Goal: Transaction & Acquisition: Purchase product/service

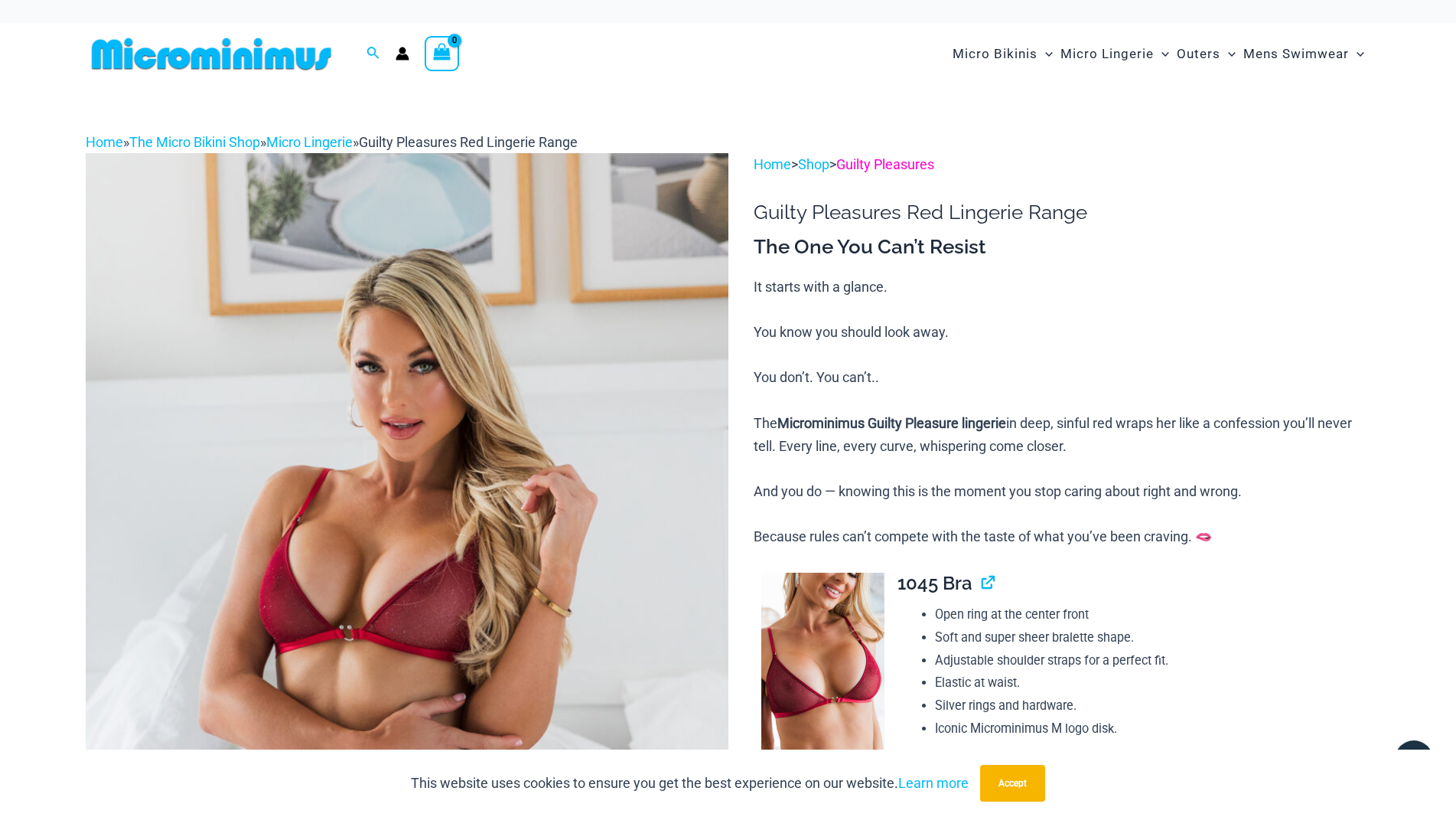
click at [935, 173] on link "Guilty Pleasures" at bounding box center [885, 163] width 98 height 16
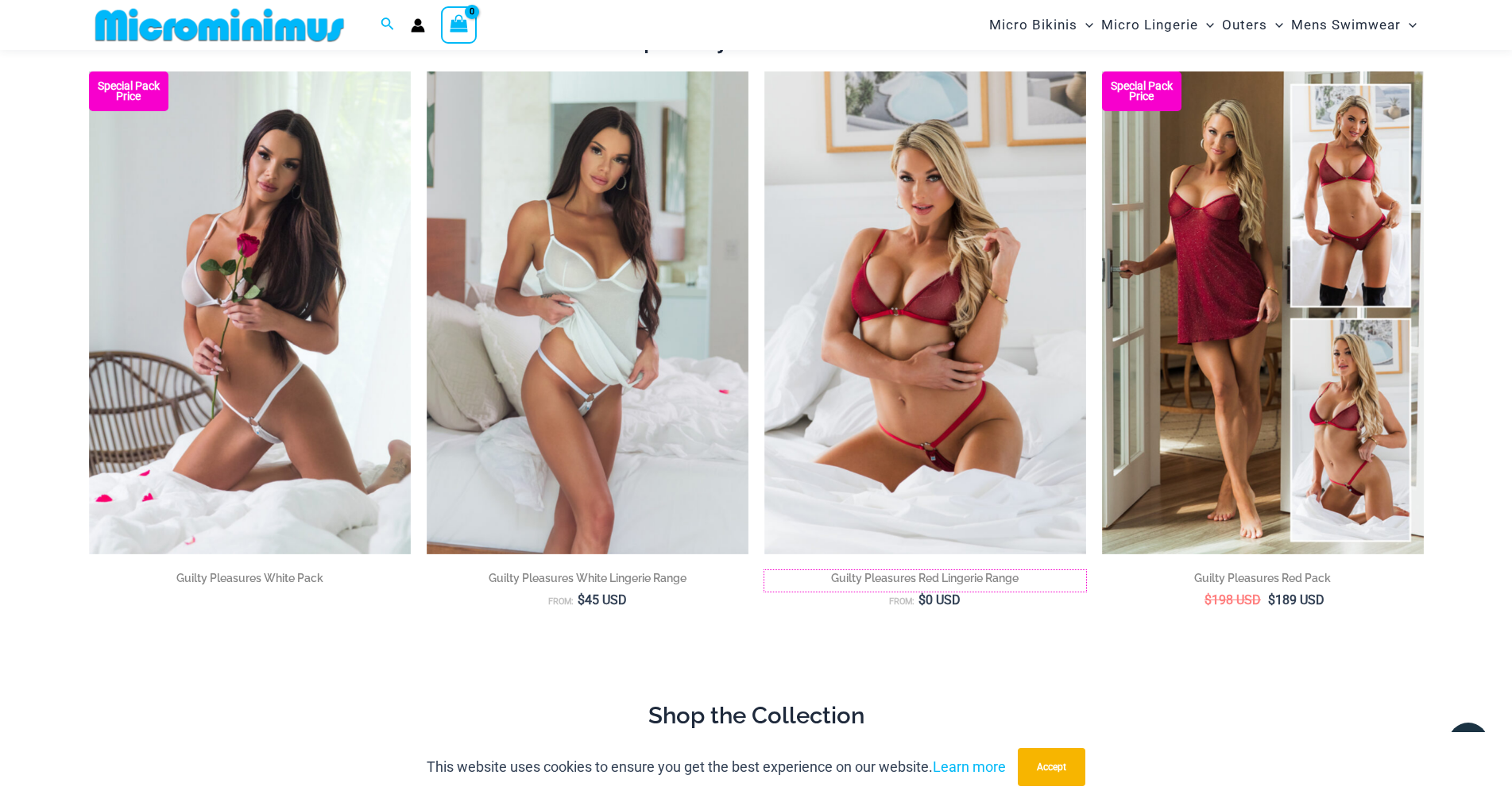
scroll to position [143, 0]
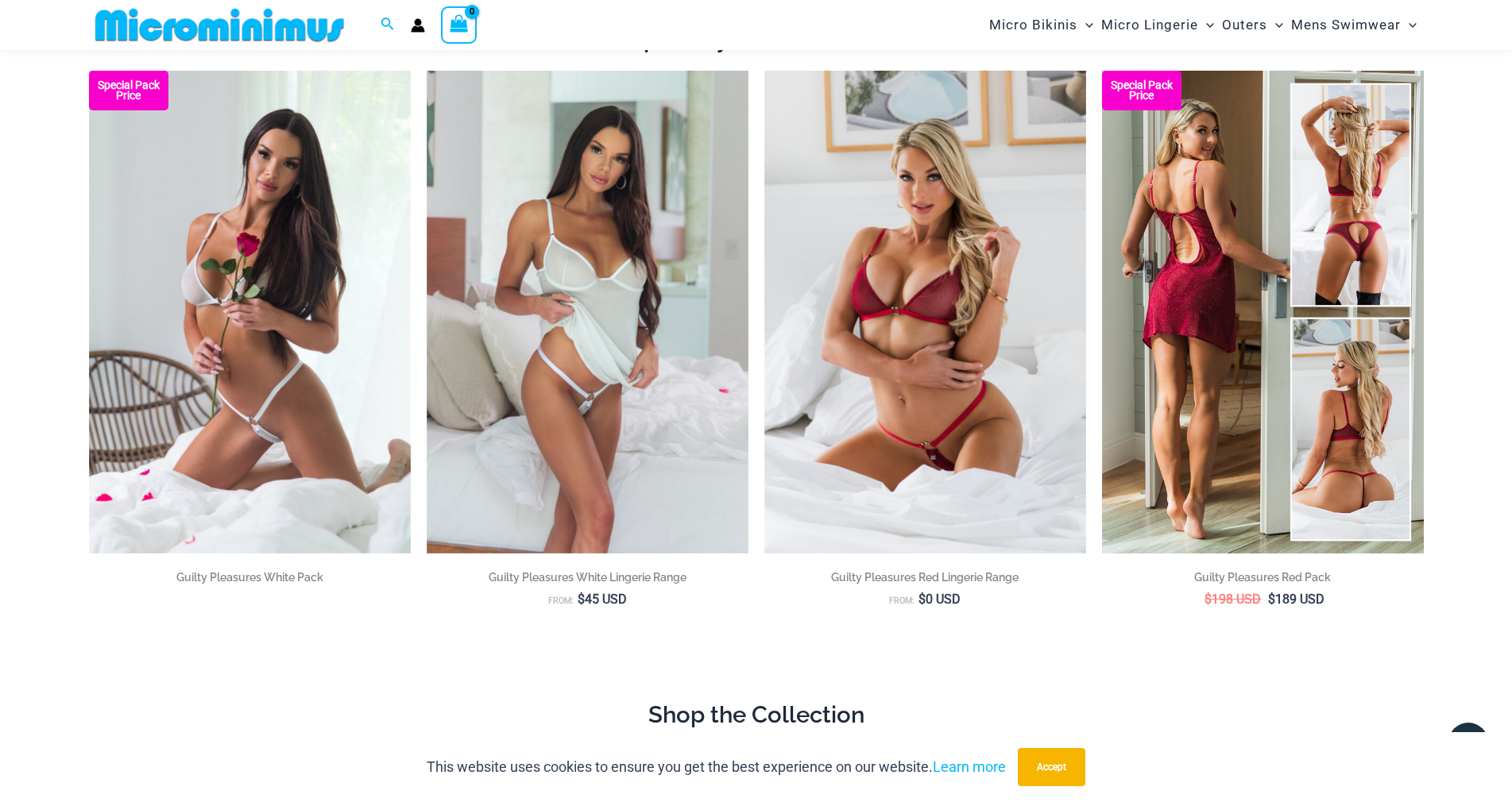
click at [1316, 337] on img at bounding box center [1263, 312] width 322 height 483
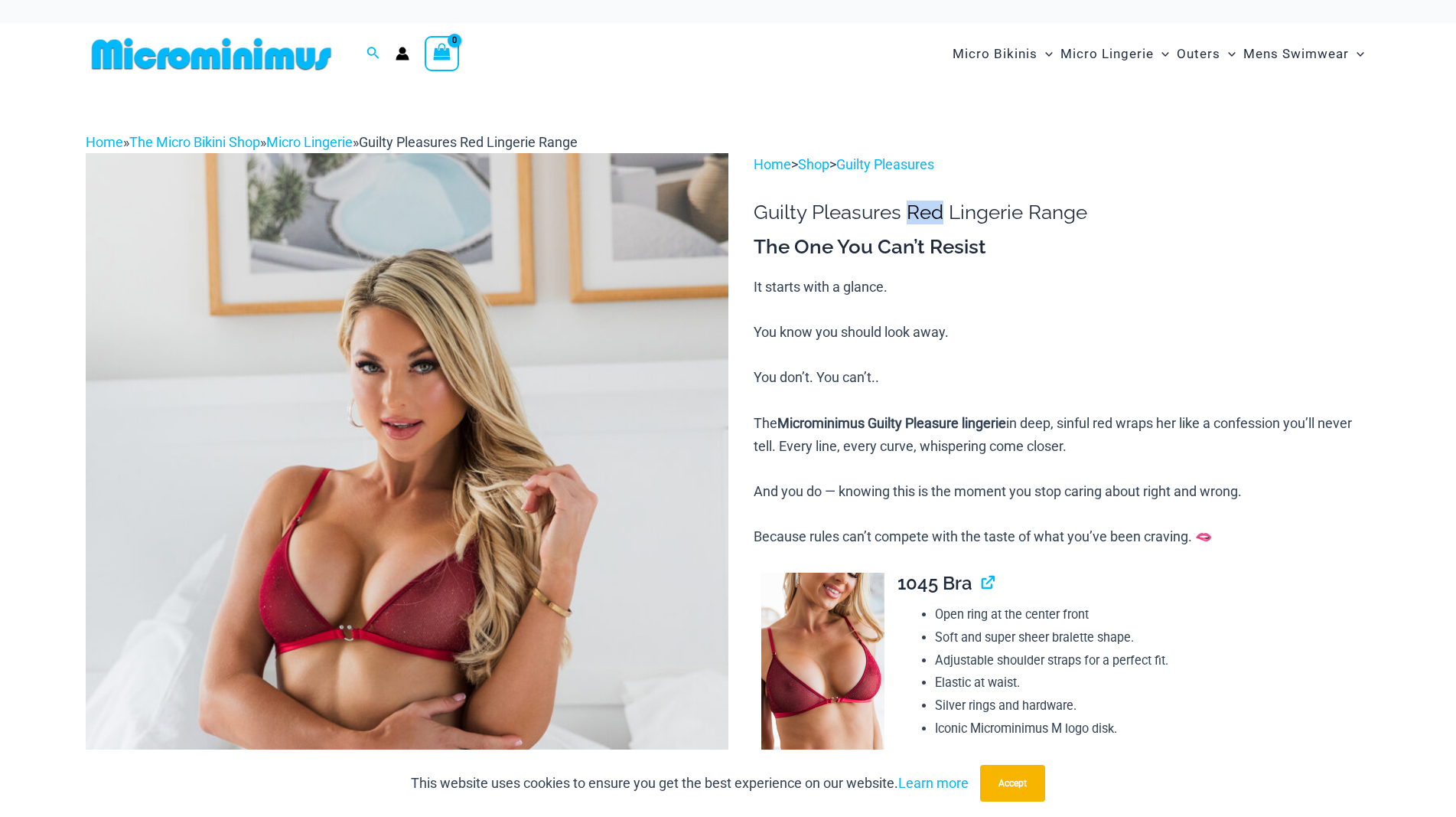
drag, startPoint x: 925, startPoint y: 226, endPoint x: 964, endPoint y: 228, distance: 39.1
click at [964, 224] on h1 "Guilty Pleasures Red Lingerie Range" at bounding box center [1062, 212] width 617 height 23
copy h1 "Red"
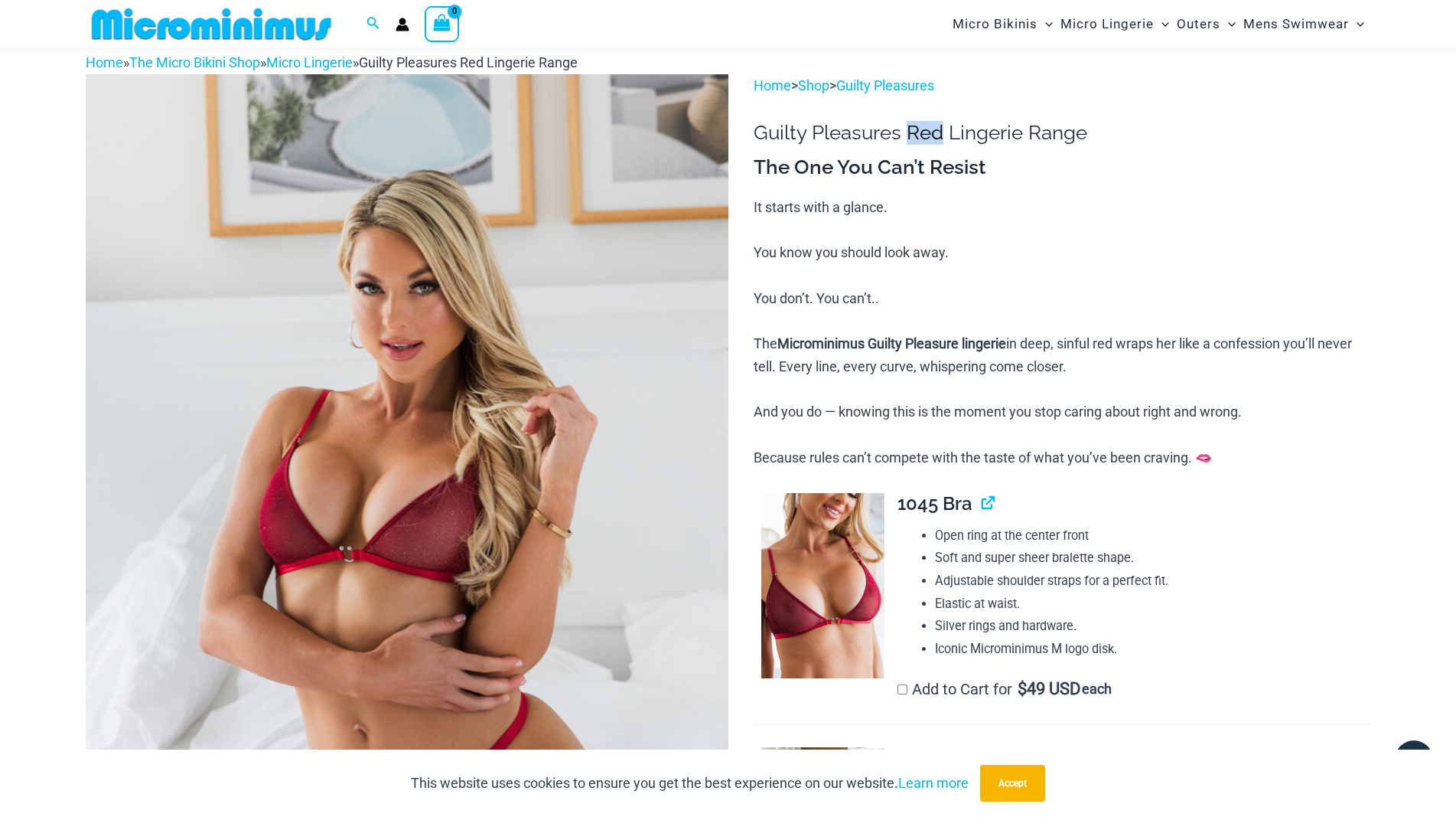
scroll to position [61, 0]
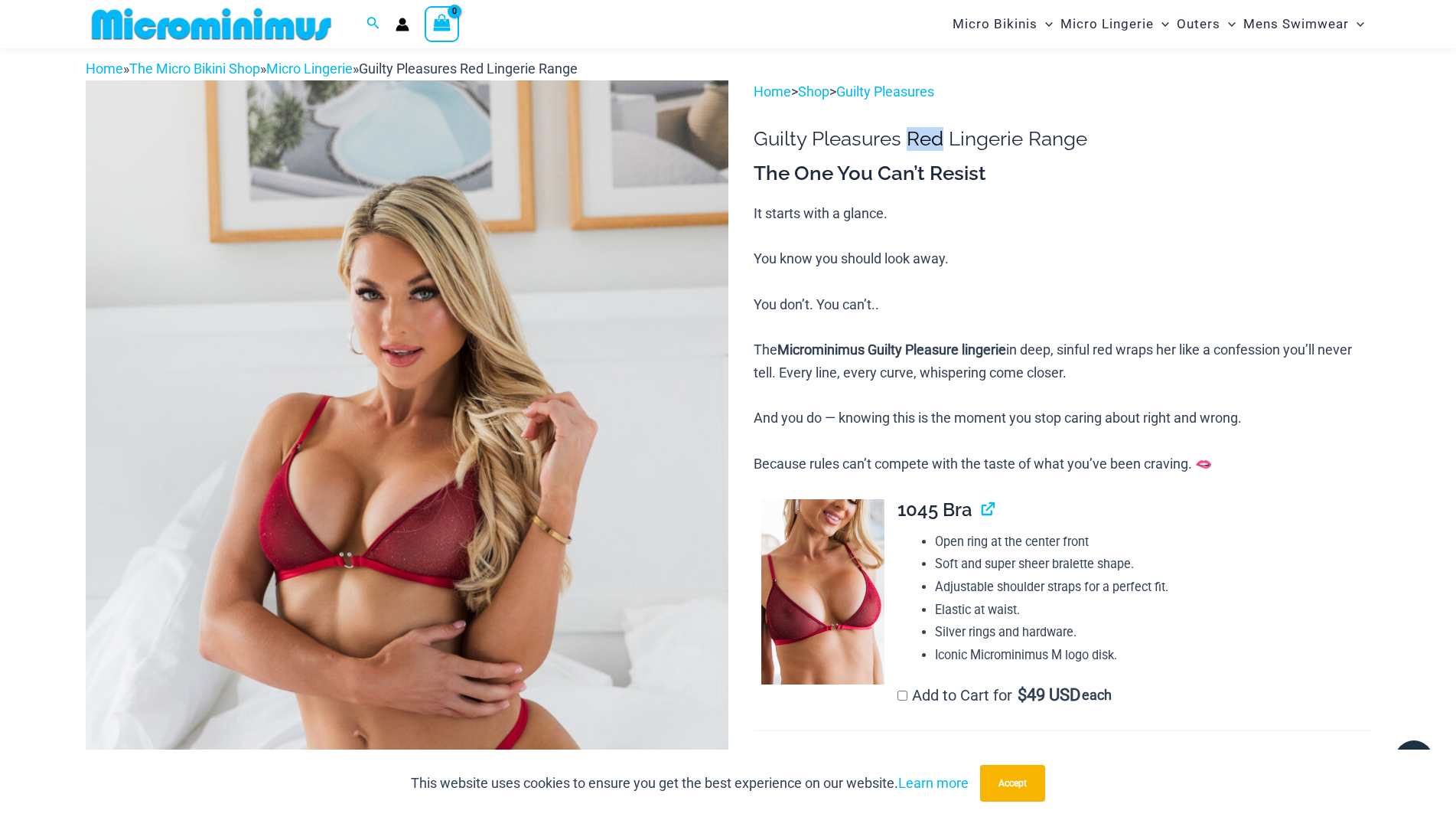
click at [439, 506] on img at bounding box center [407, 563] width 643 height 964
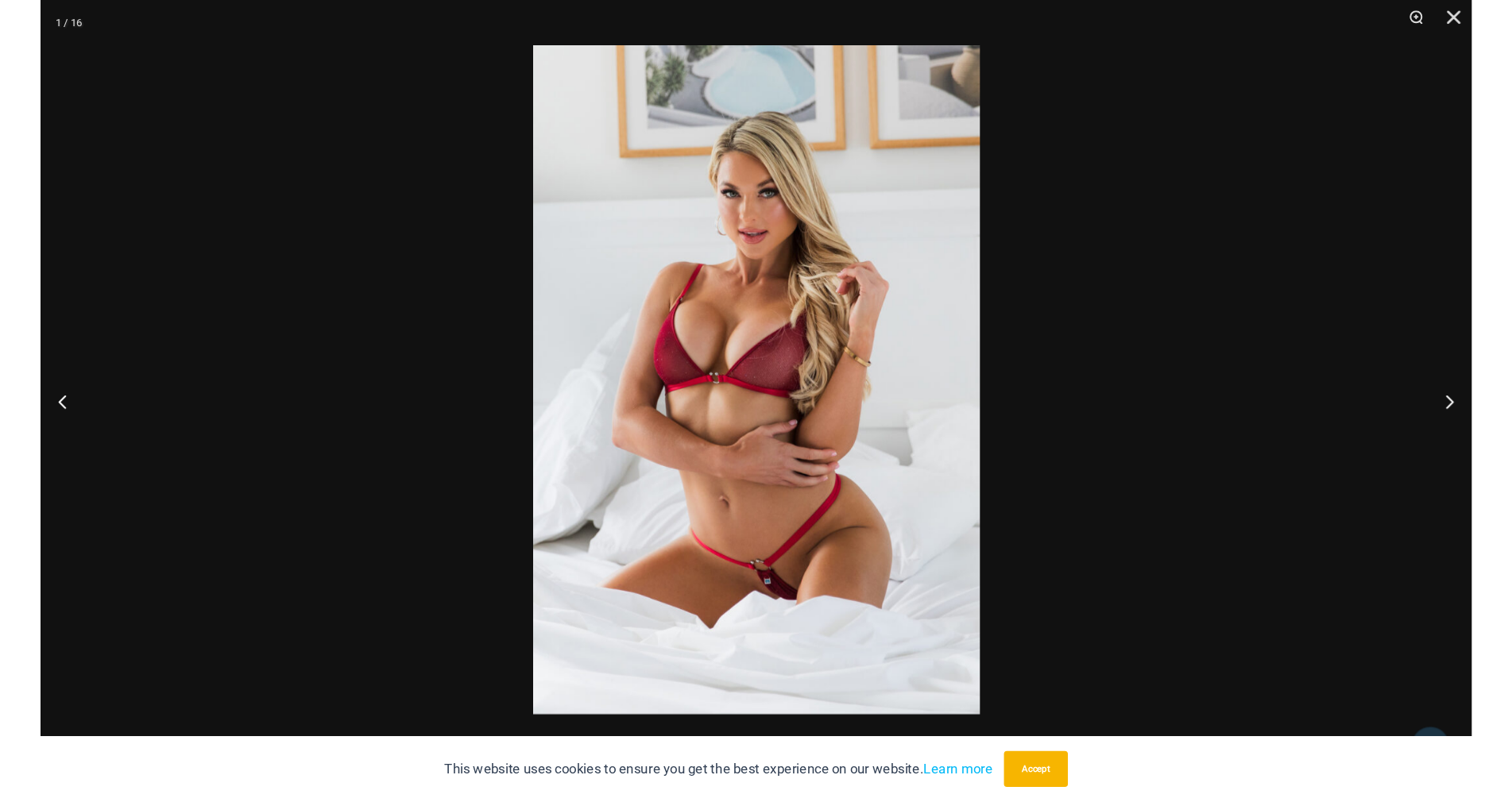
scroll to position [11, 0]
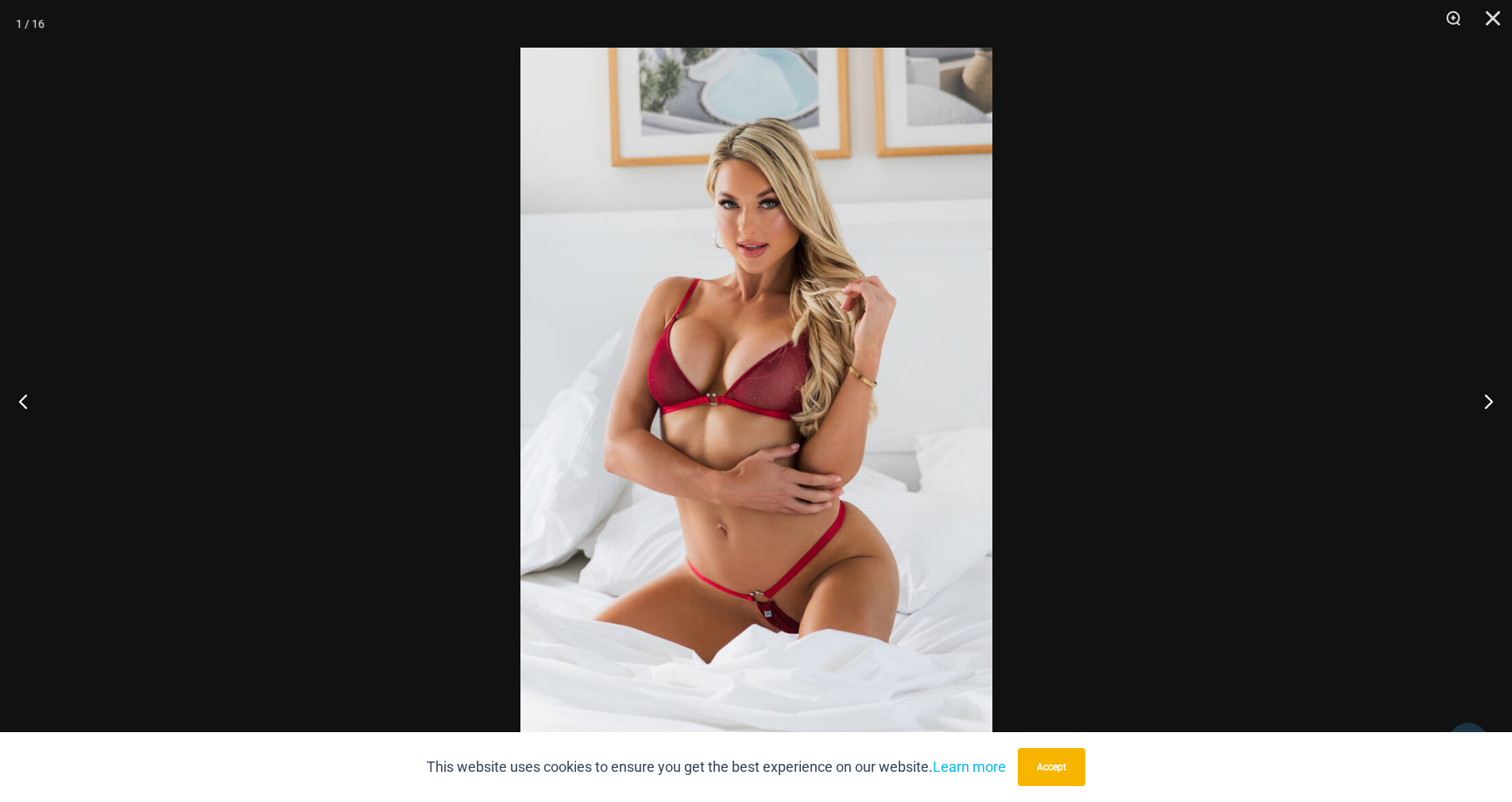
click at [1310, 262] on div at bounding box center [756, 401] width 1512 height 802
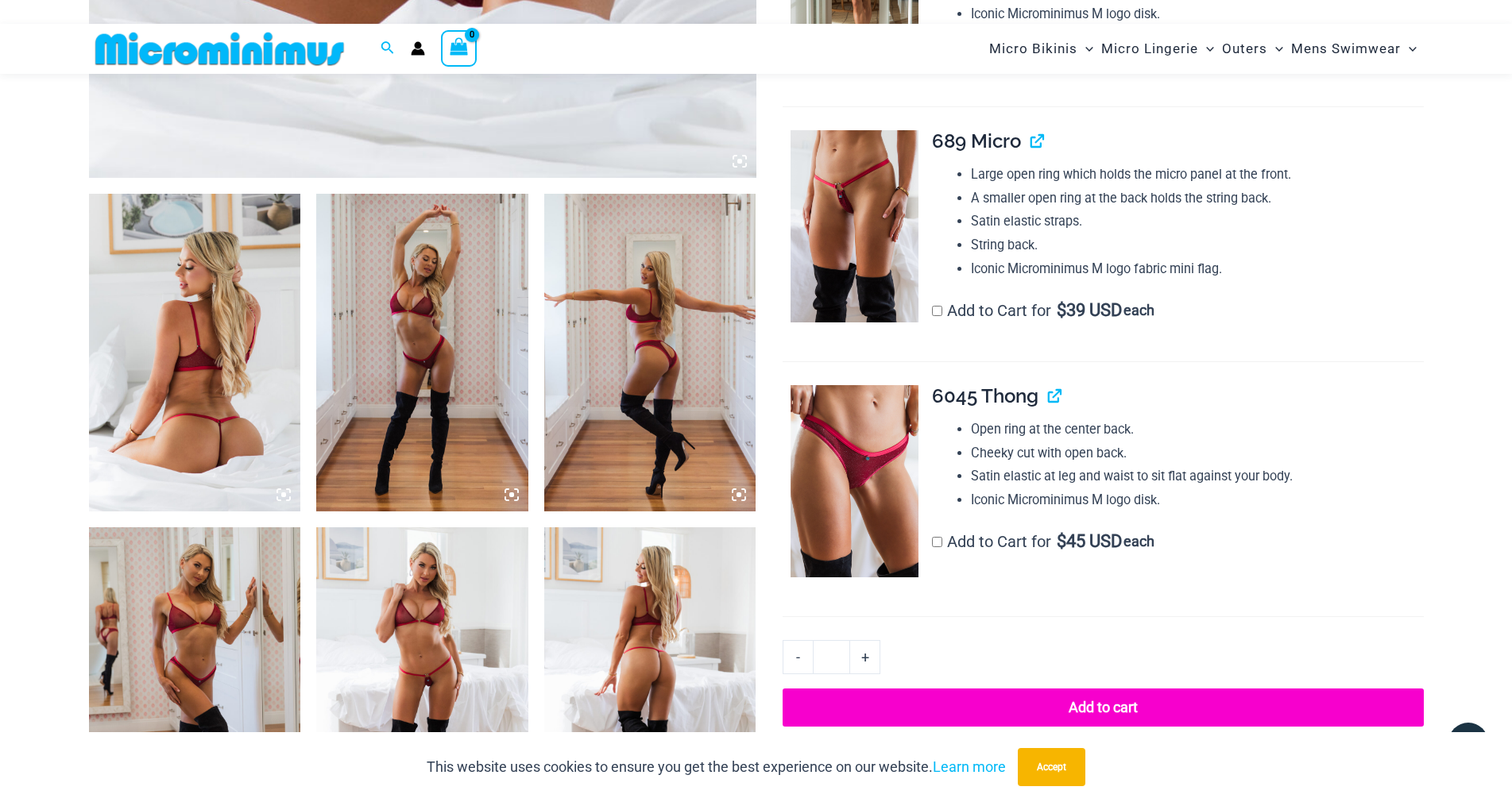
scroll to position [1028, 0]
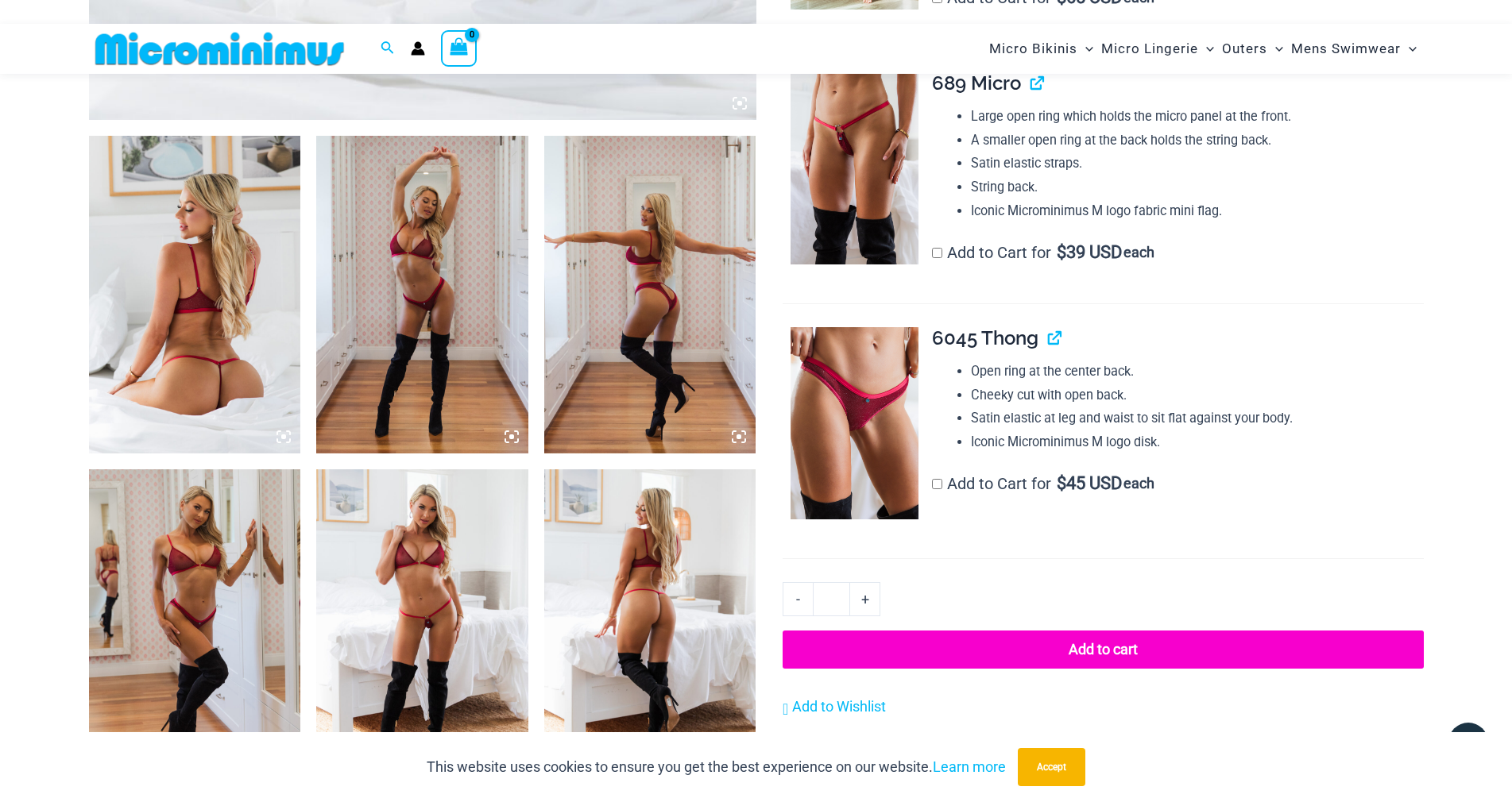
click at [409, 318] on img at bounding box center [423, 295] width 212 height 317
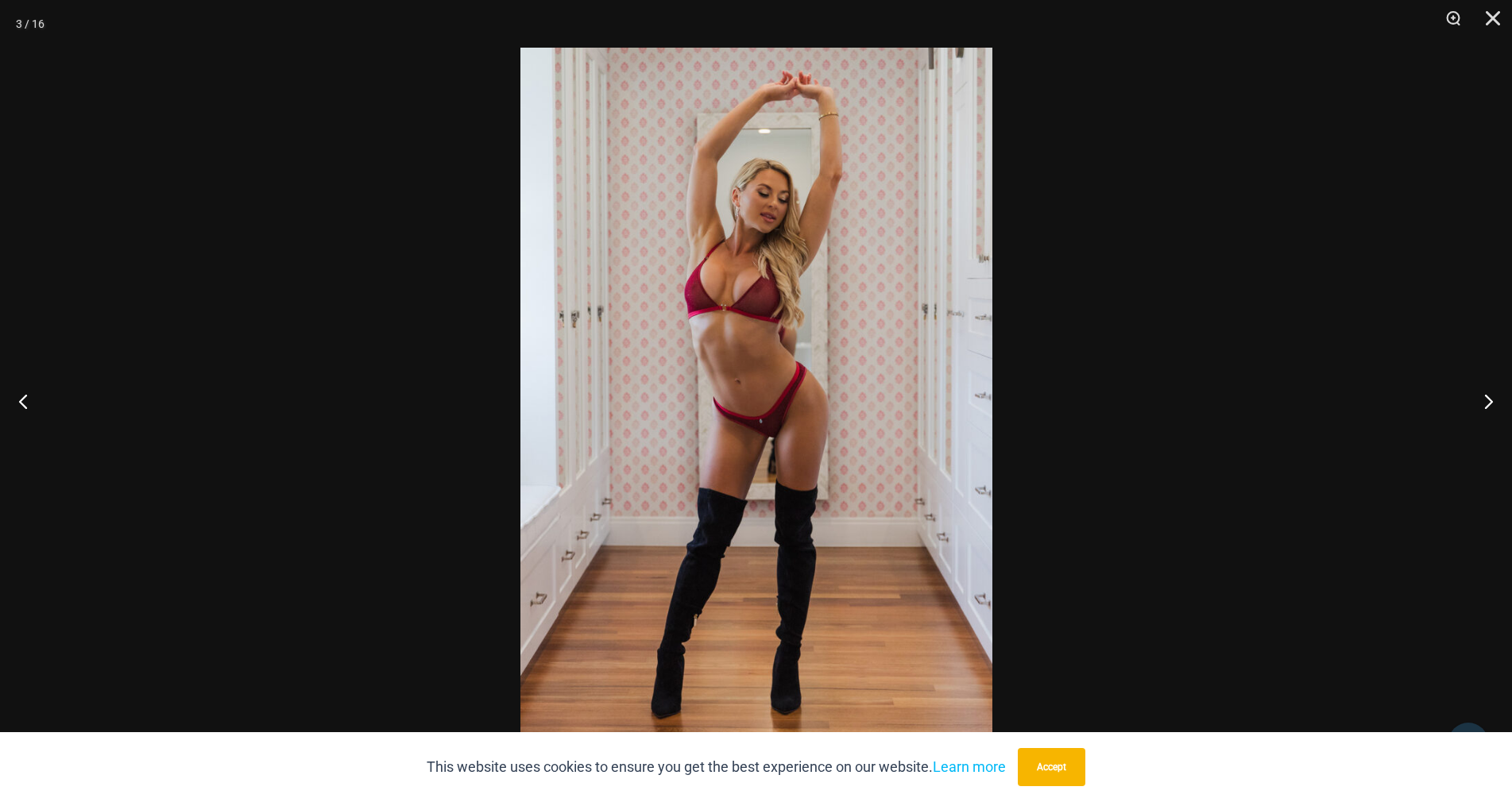
click at [1076, 222] on div at bounding box center [756, 401] width 1512 height 802
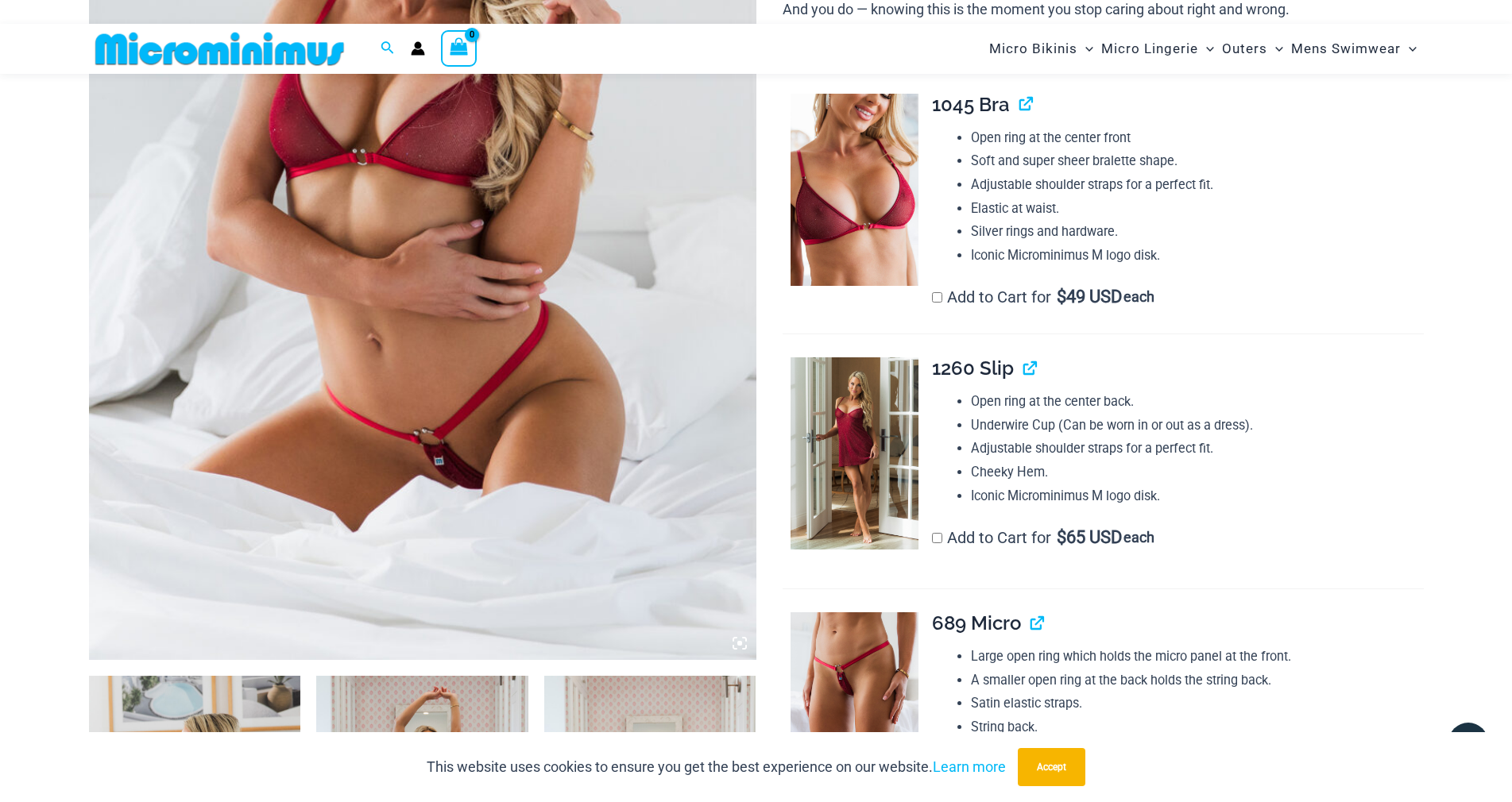
scroll to position [472, 0]
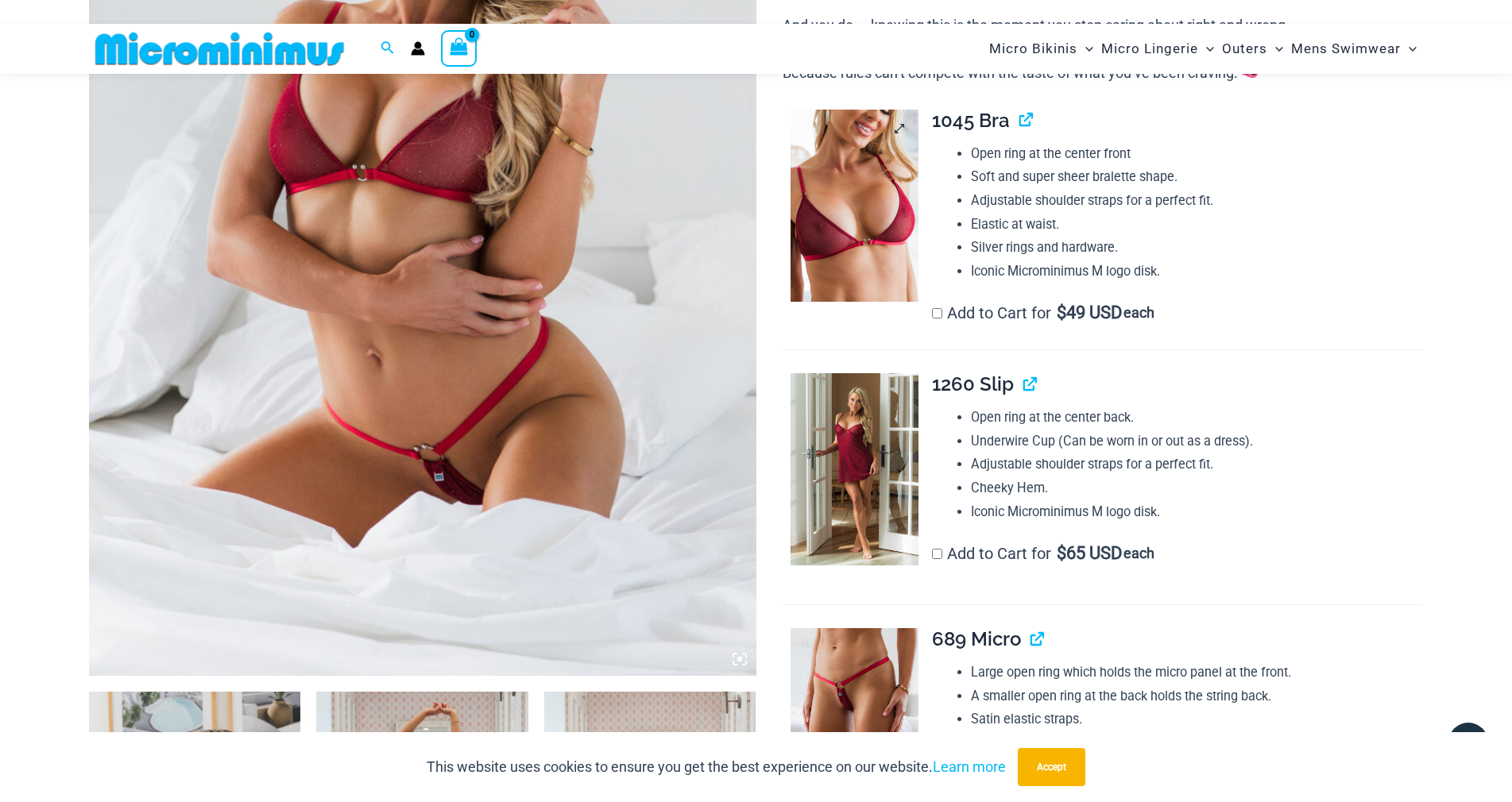
click at [874, 283] on img at bounding box center [854, 206] width 128 height 193
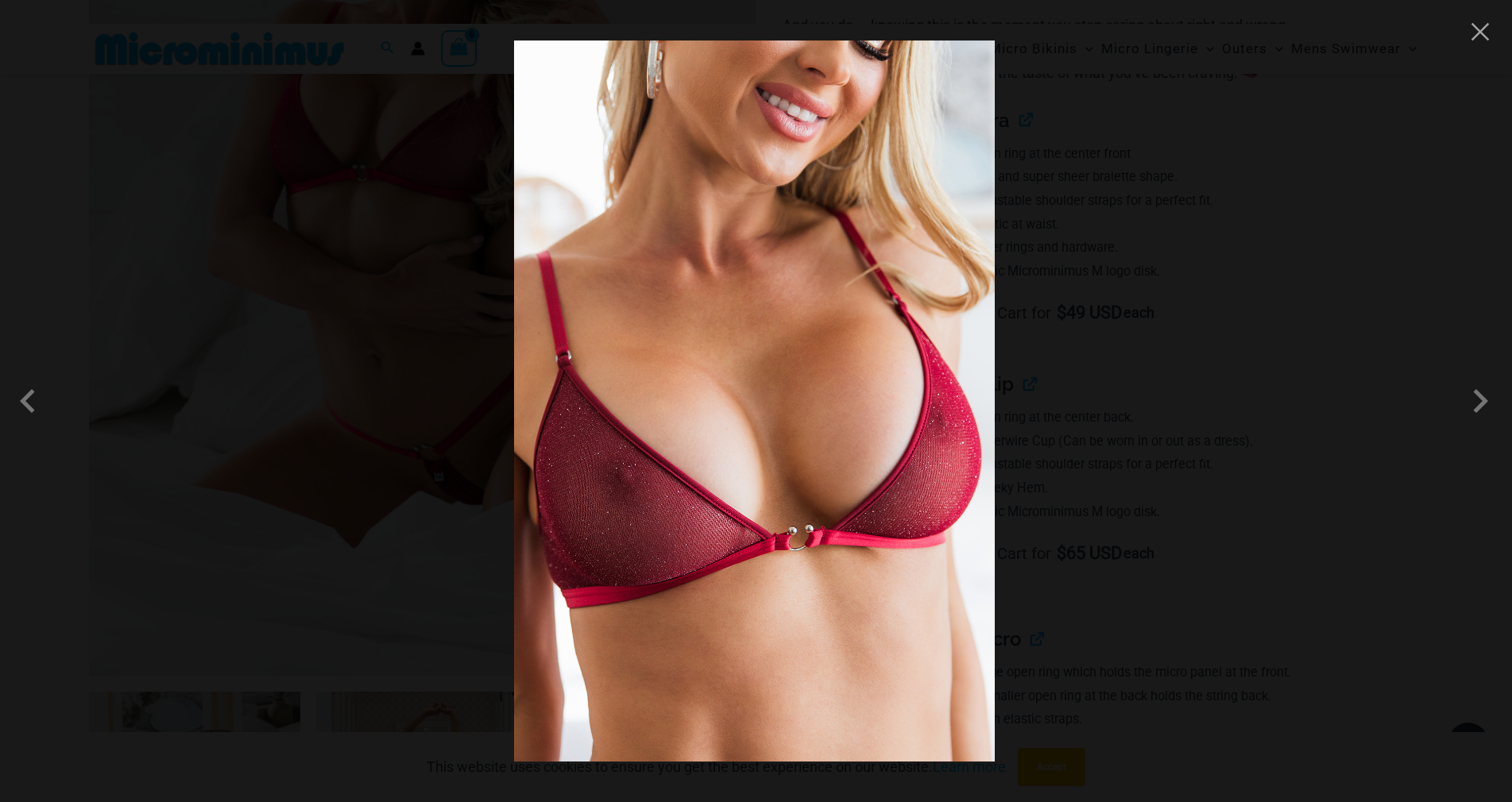
click at [1118, 257] on div at bounding box center [756, 401] width 1512 height 802
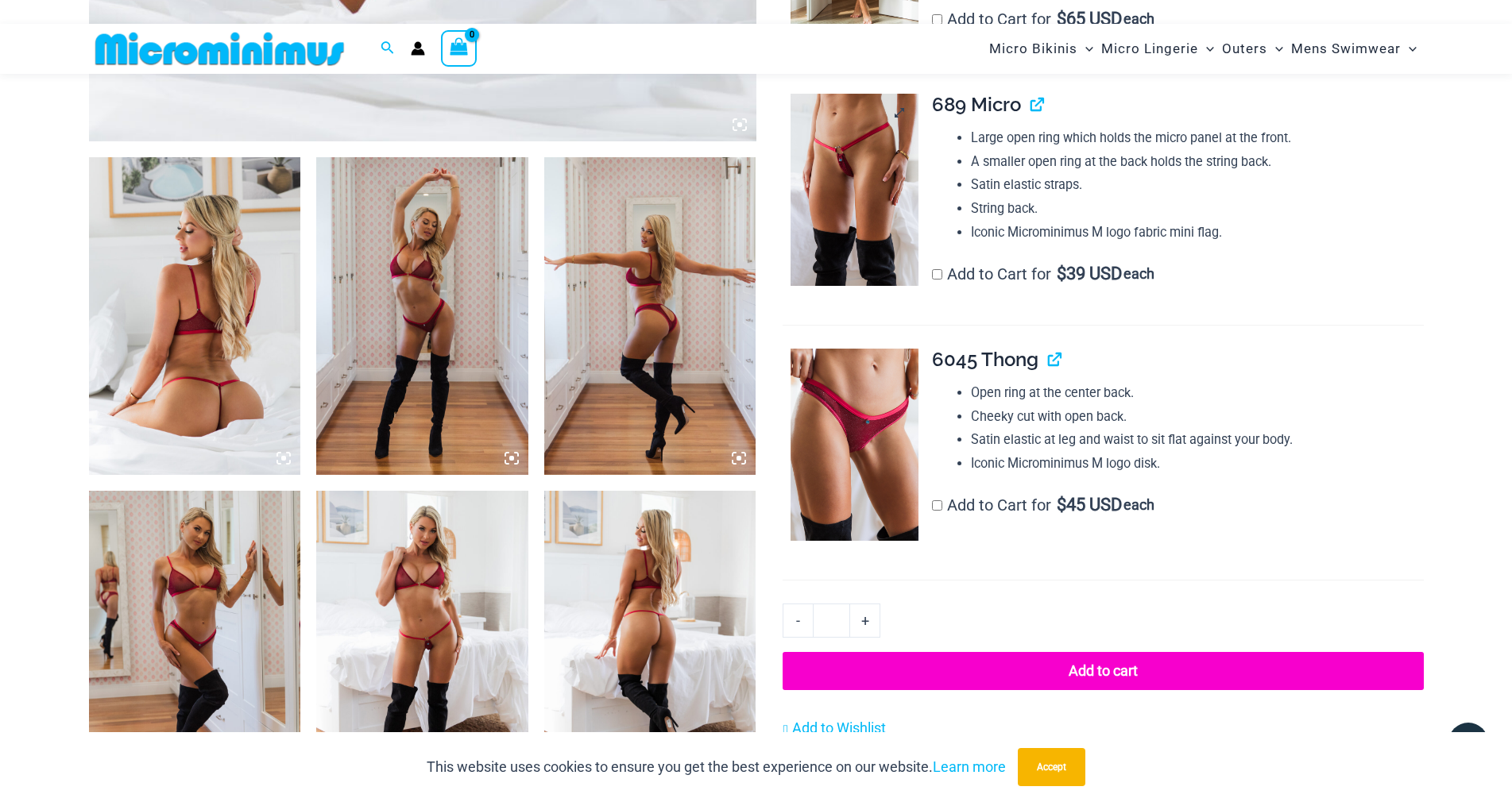
scroll to position [948, 0]
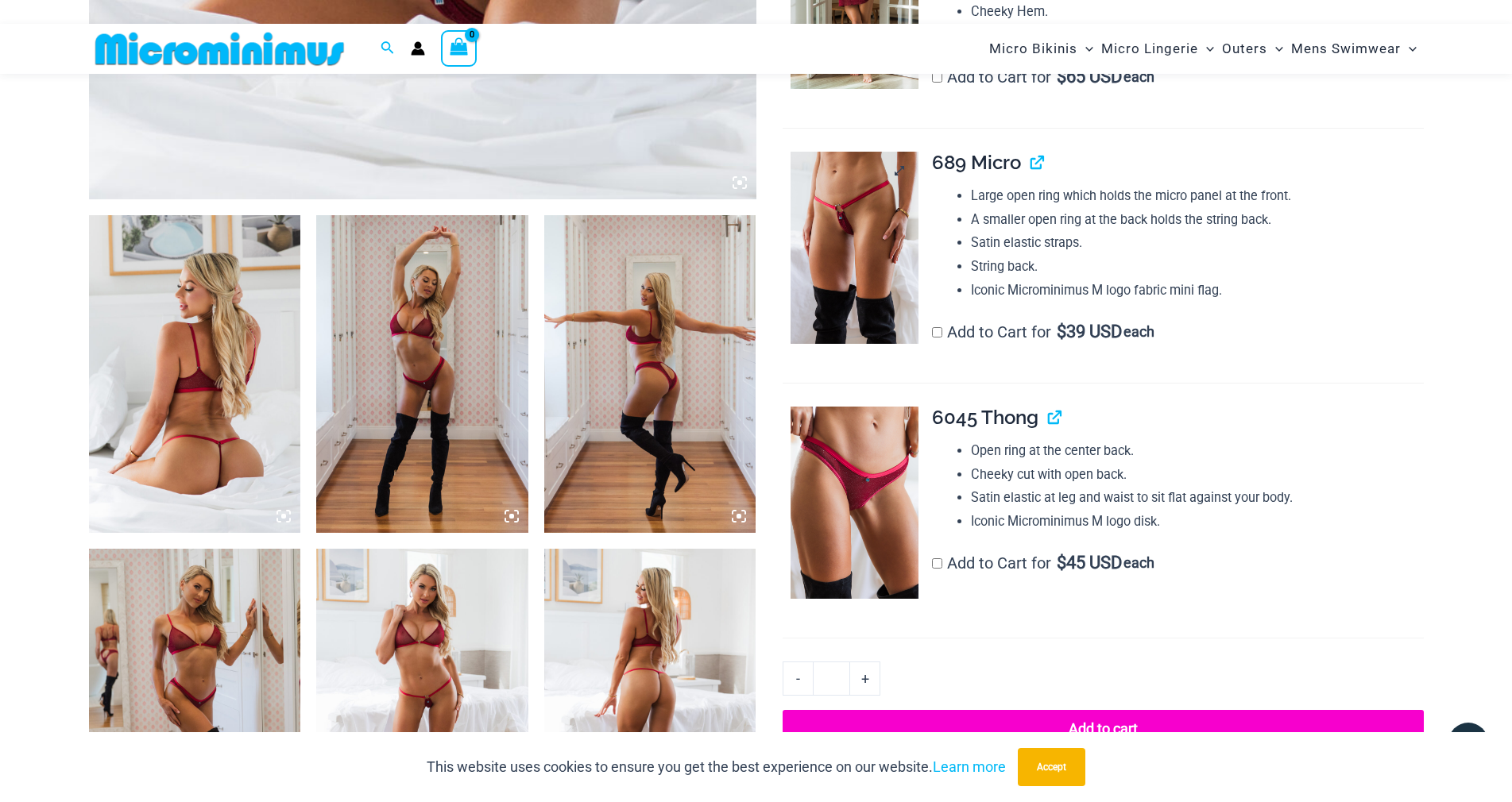
click at [851, 344] on img at bounding box center [854, 248] width 128 height 193
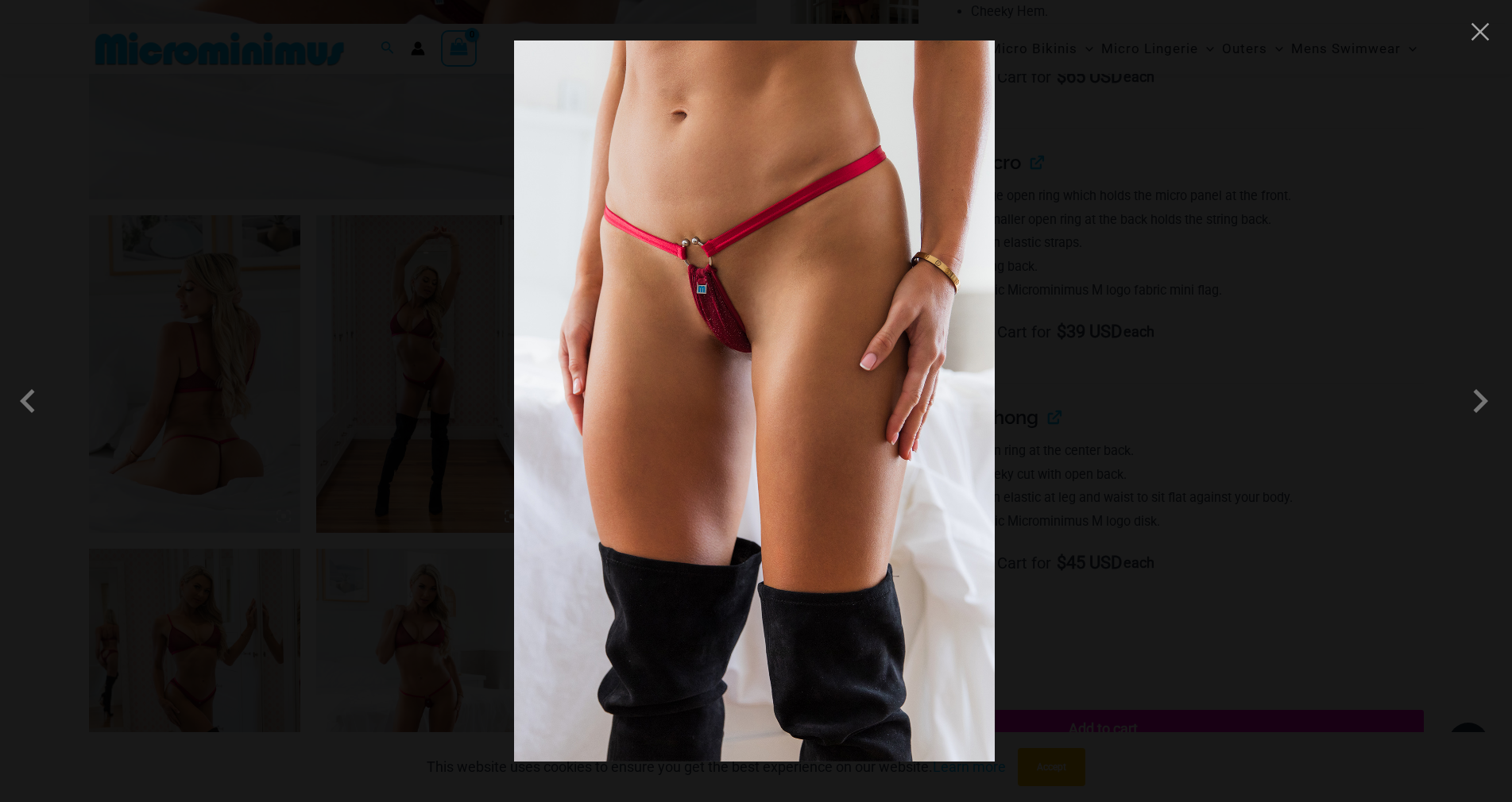
click at [1290, 336] on div at bounding box center [756, 401] width 1512 height 802
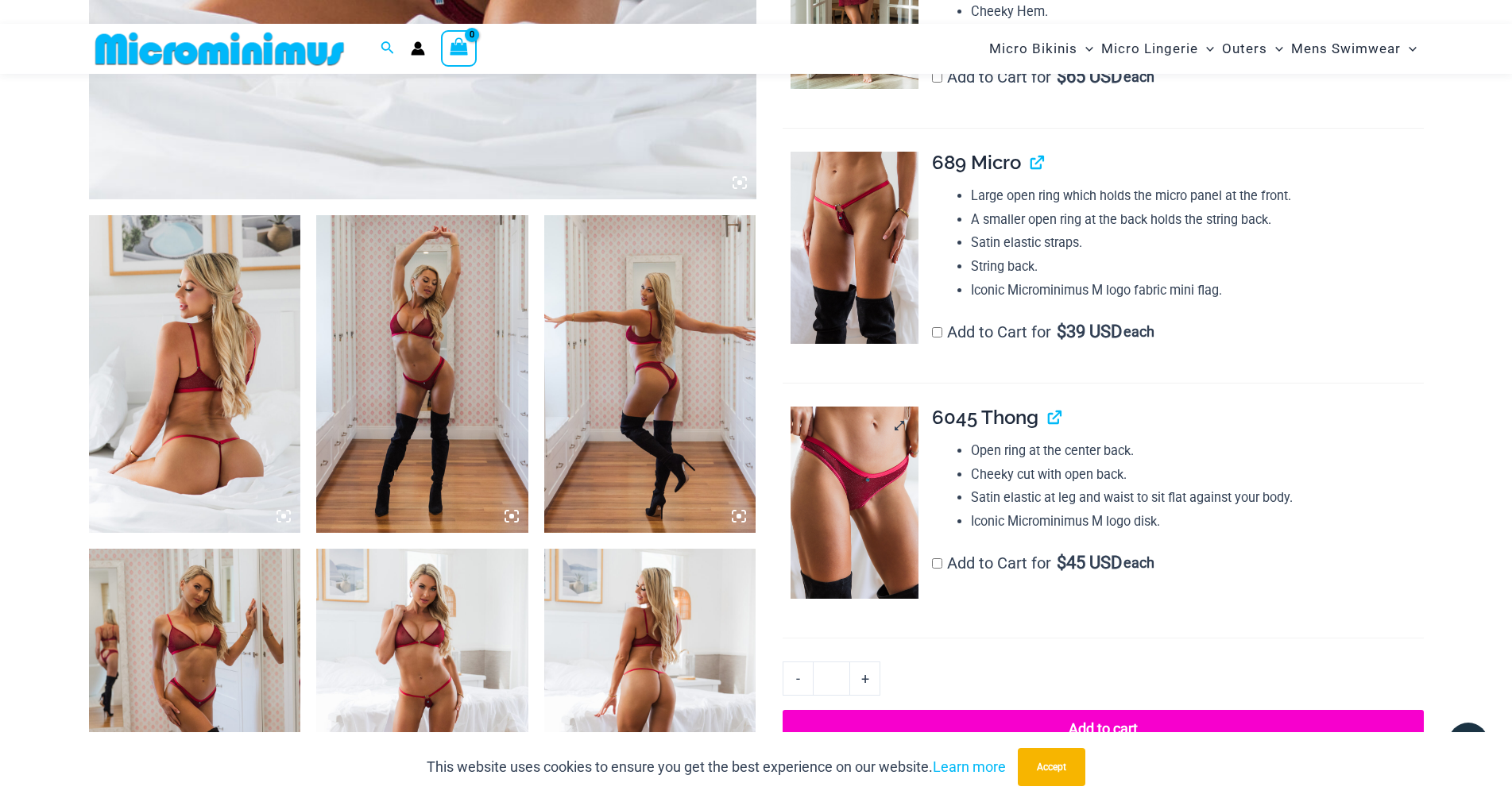
click at [859, 599] on img at bounding box center [854, 503] width 128 height 193
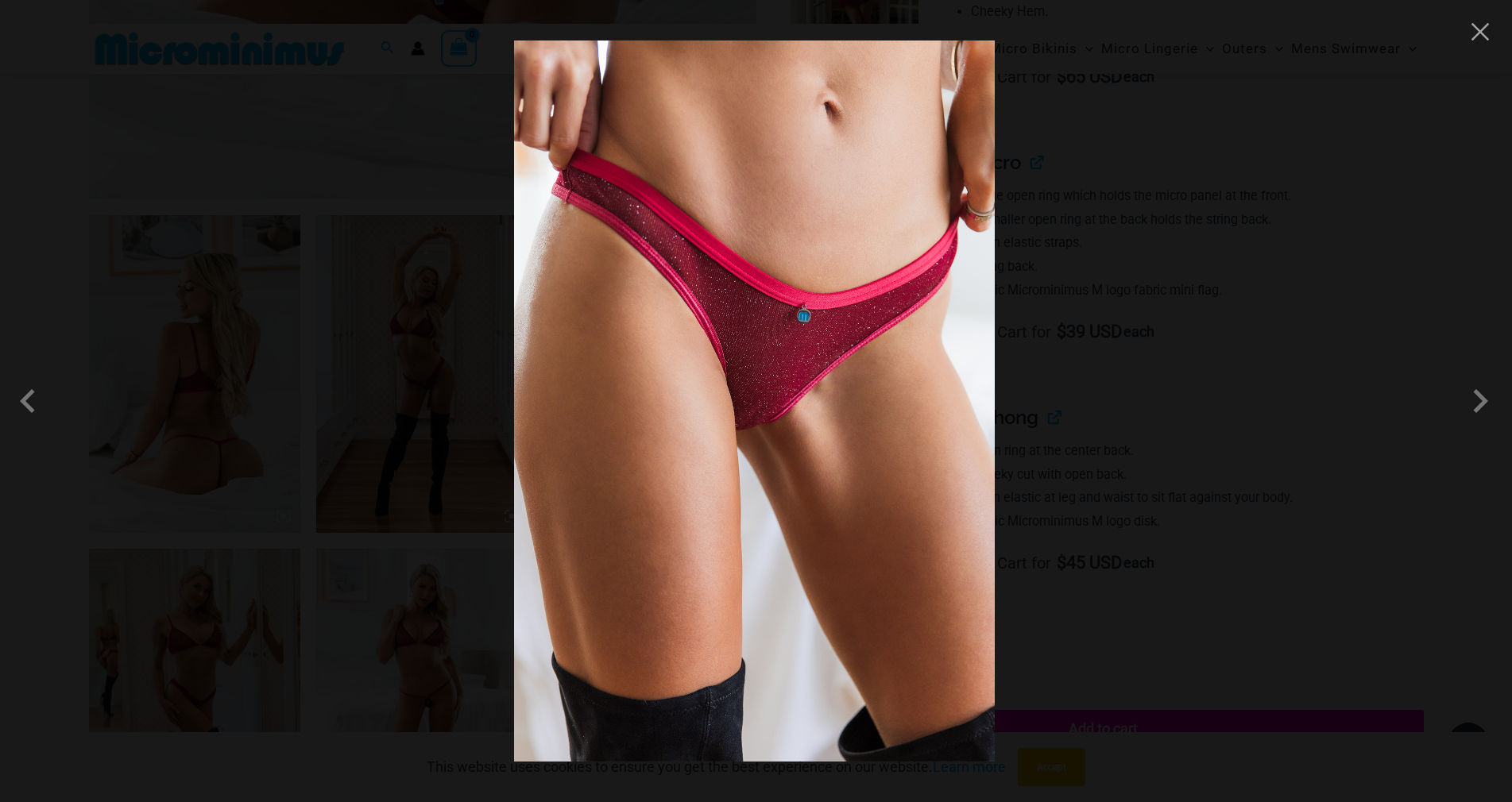
click at [1120, 281] on div at bounding box center [756, 401] width 1512 height 802
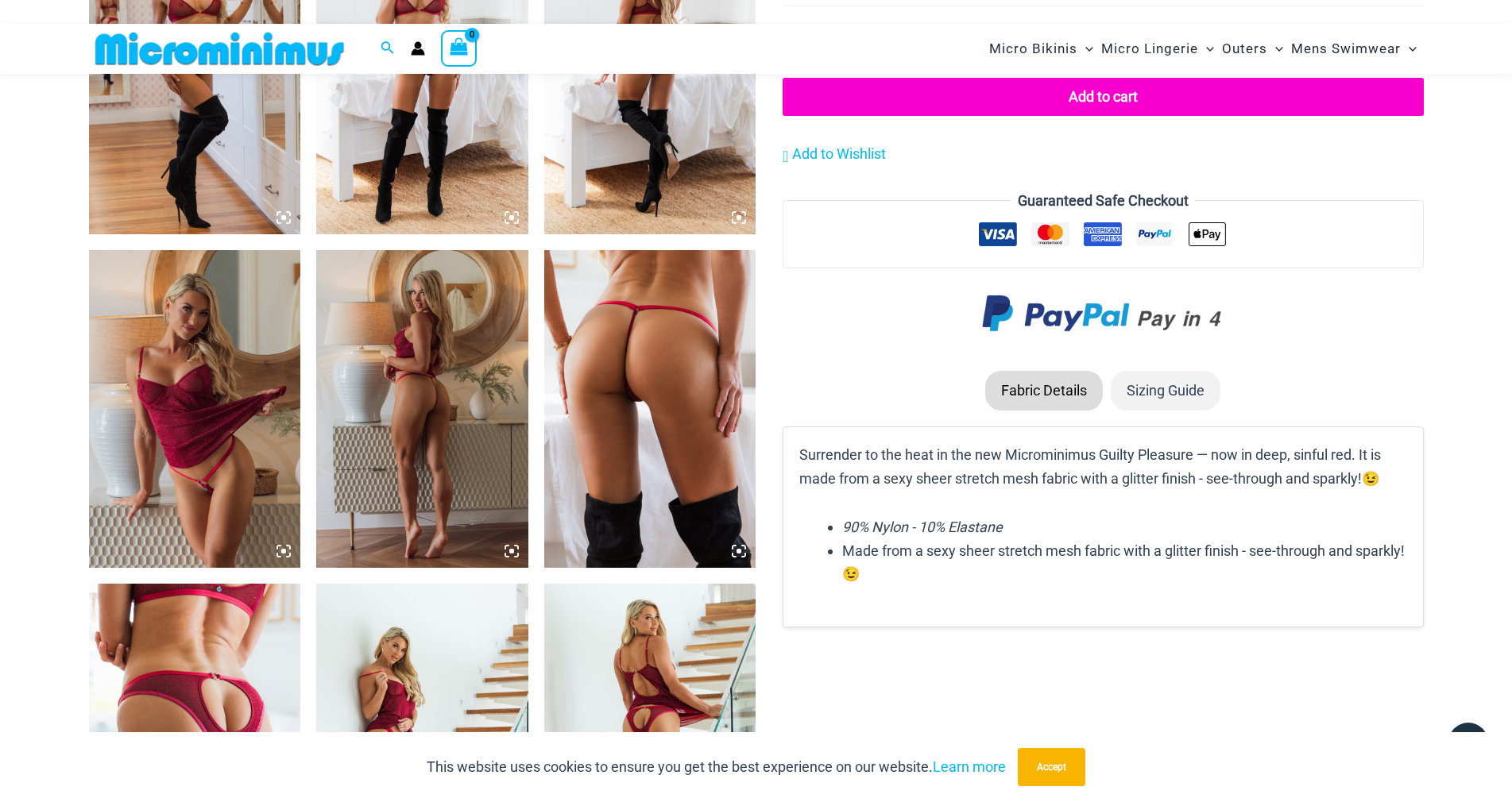
scroll to position [1584, 0]
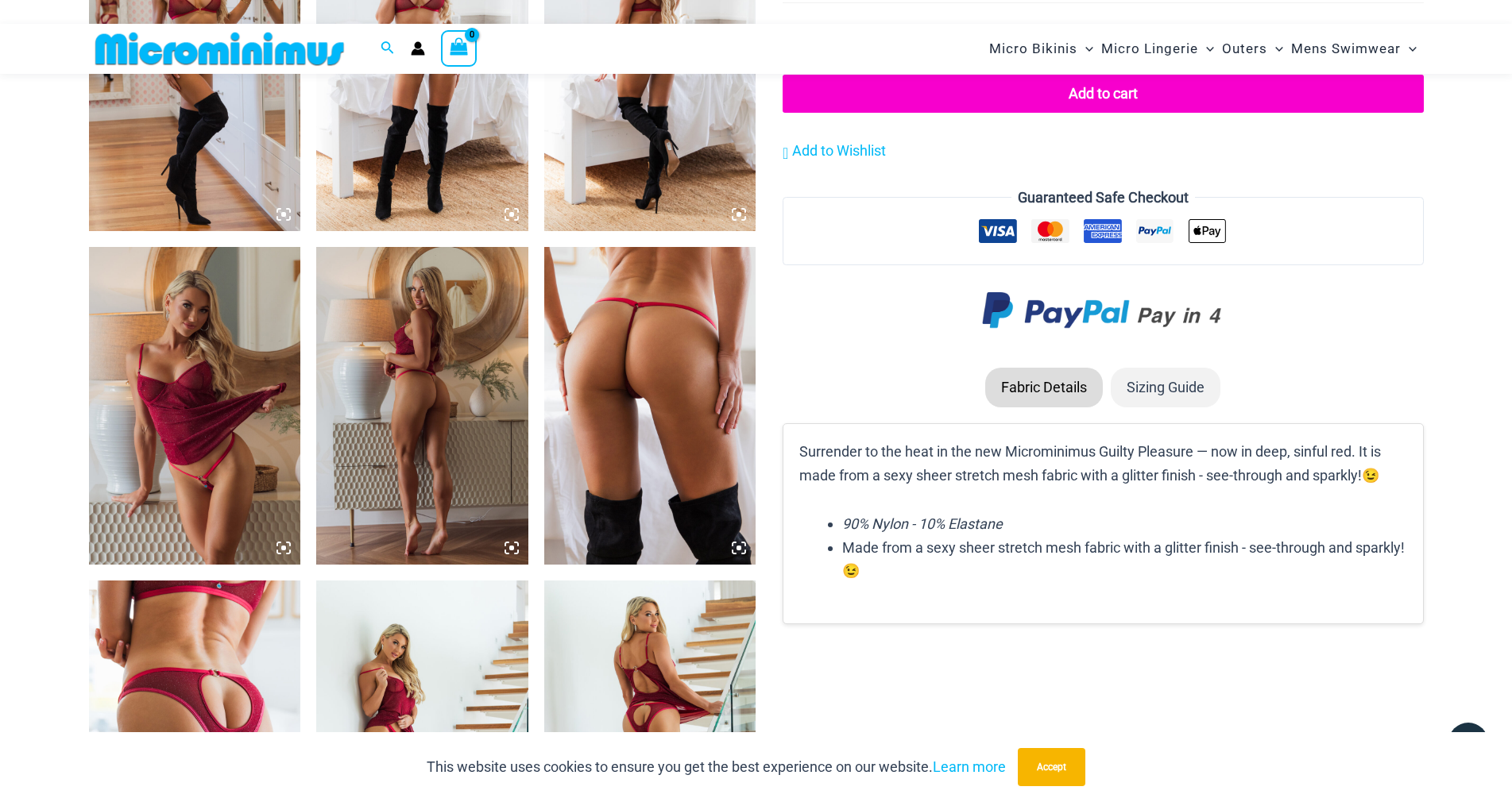
drag, startPoint x: 169, startPoint y: 425, endPoint x: 151, endPoint y: 400, distance: 30.8
click at [151, 400] on img at bounding box center [195, 406] width 212 height 317
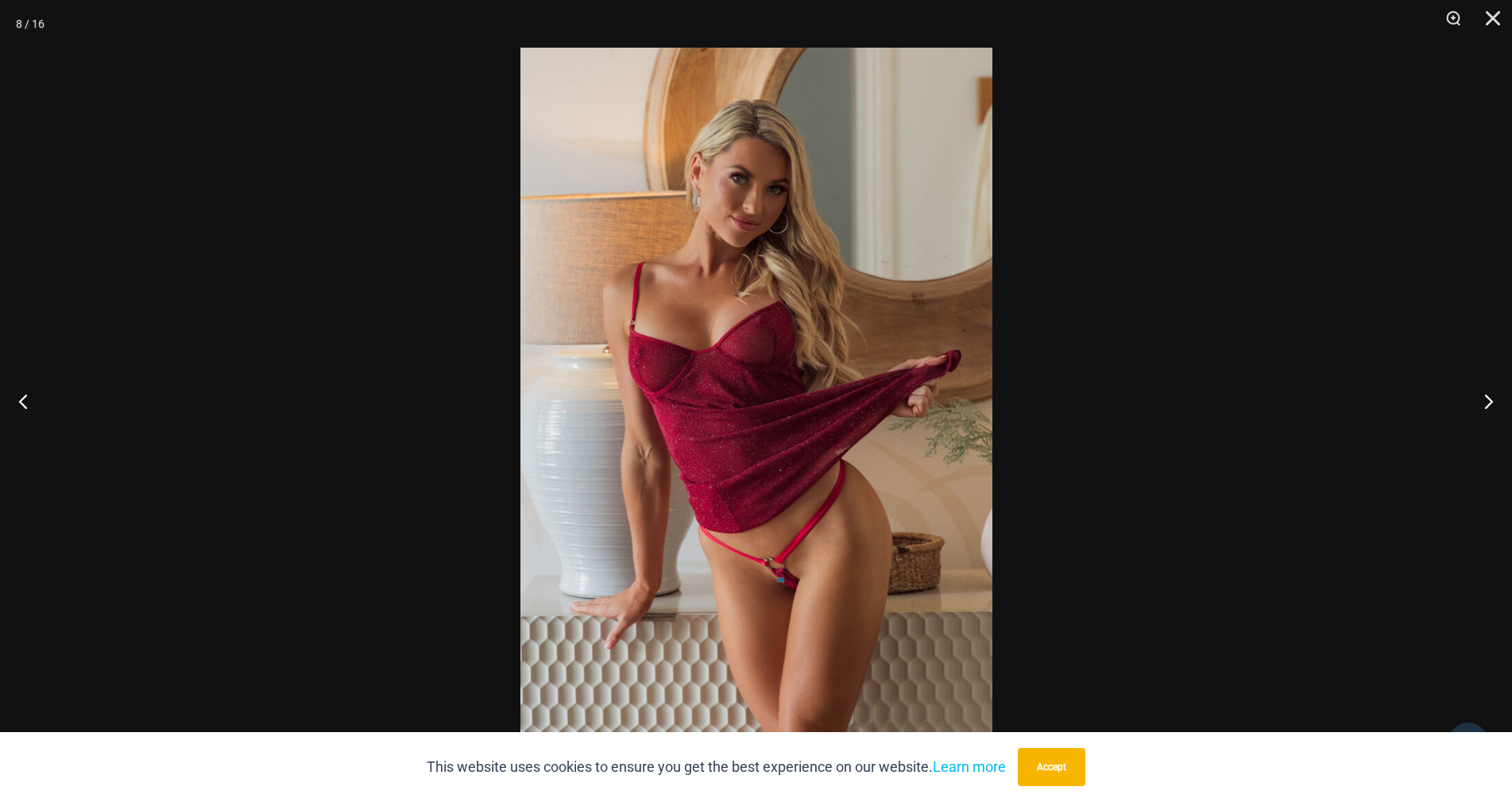
click at [942, 266] on img at bounding box center [756, 401] width 472 height 707
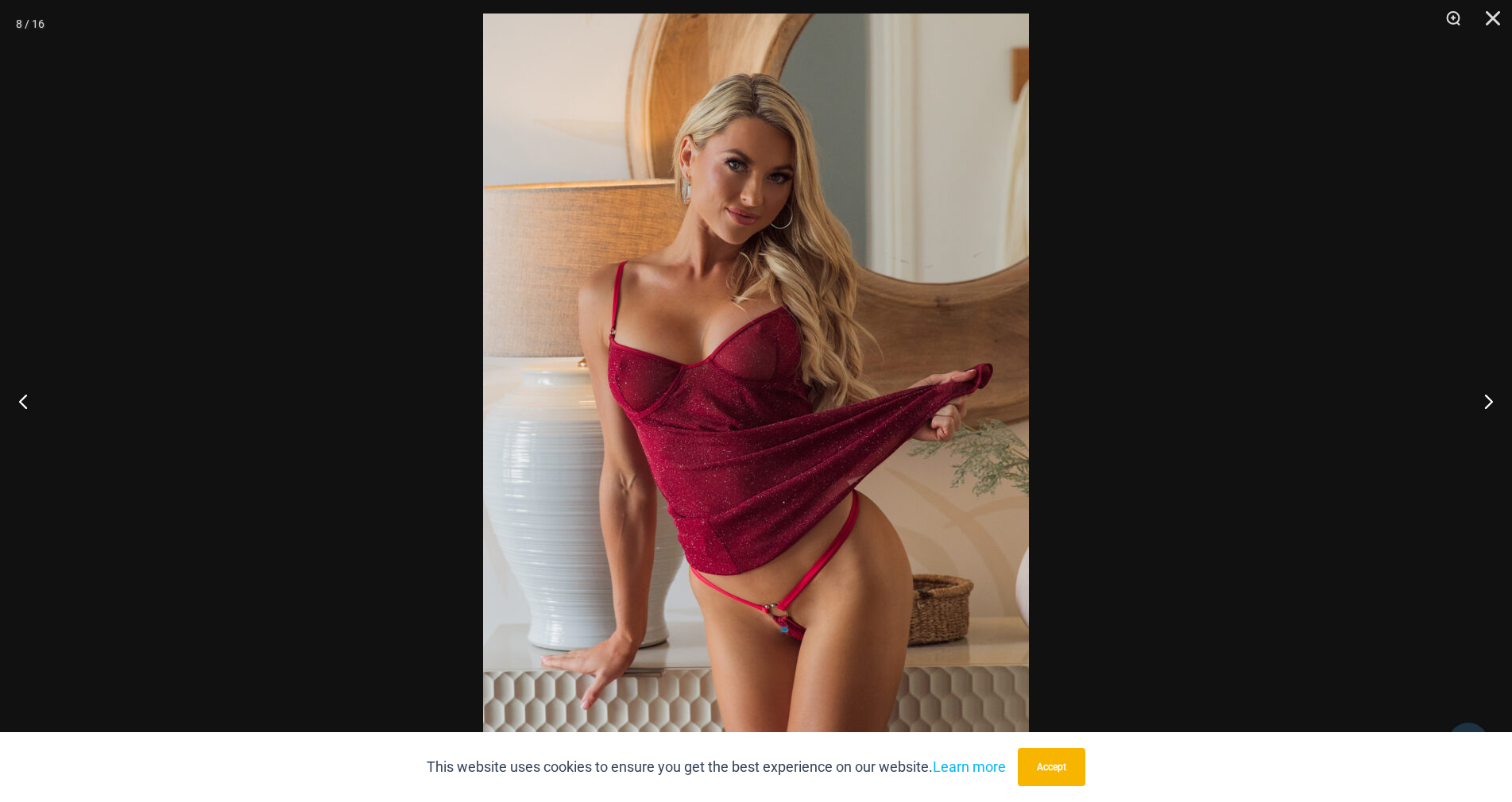
click at [1085, 332] on div at bounding box center [756, 401] width 1512 height 802
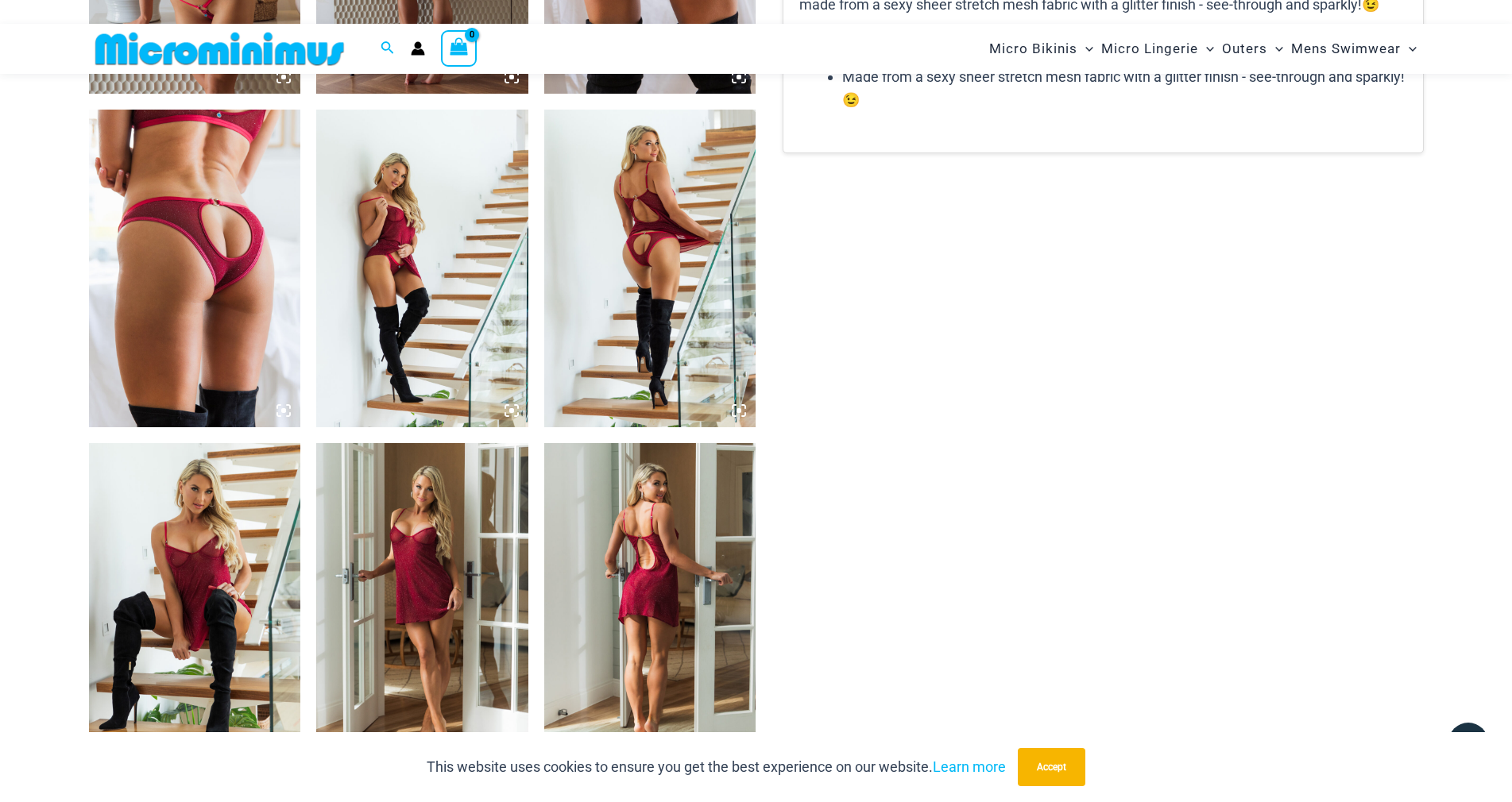
scroll to position [2060, 0]
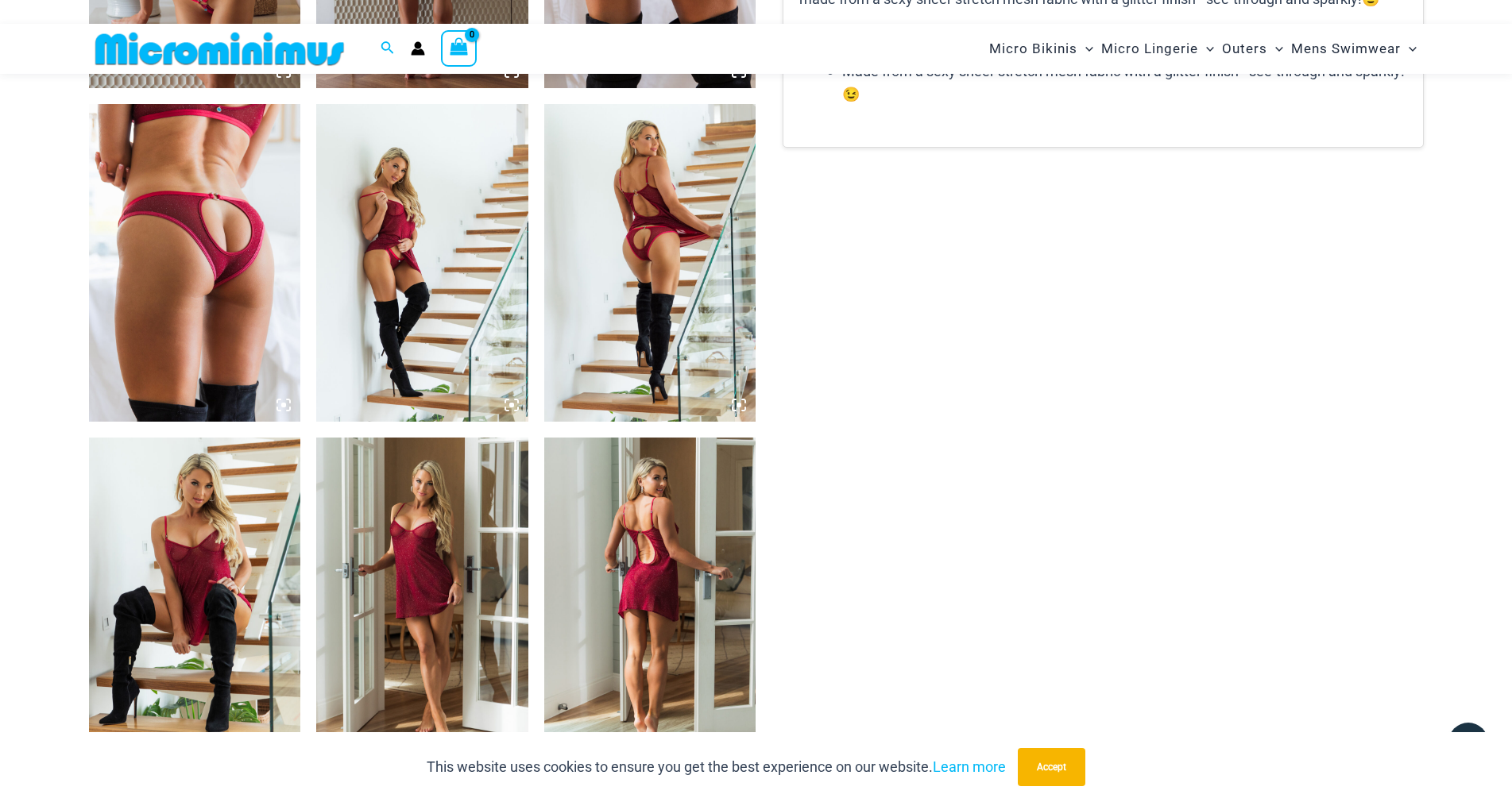
click at [405, 262] on img at bounding box center [423, 263] width 212 height 317
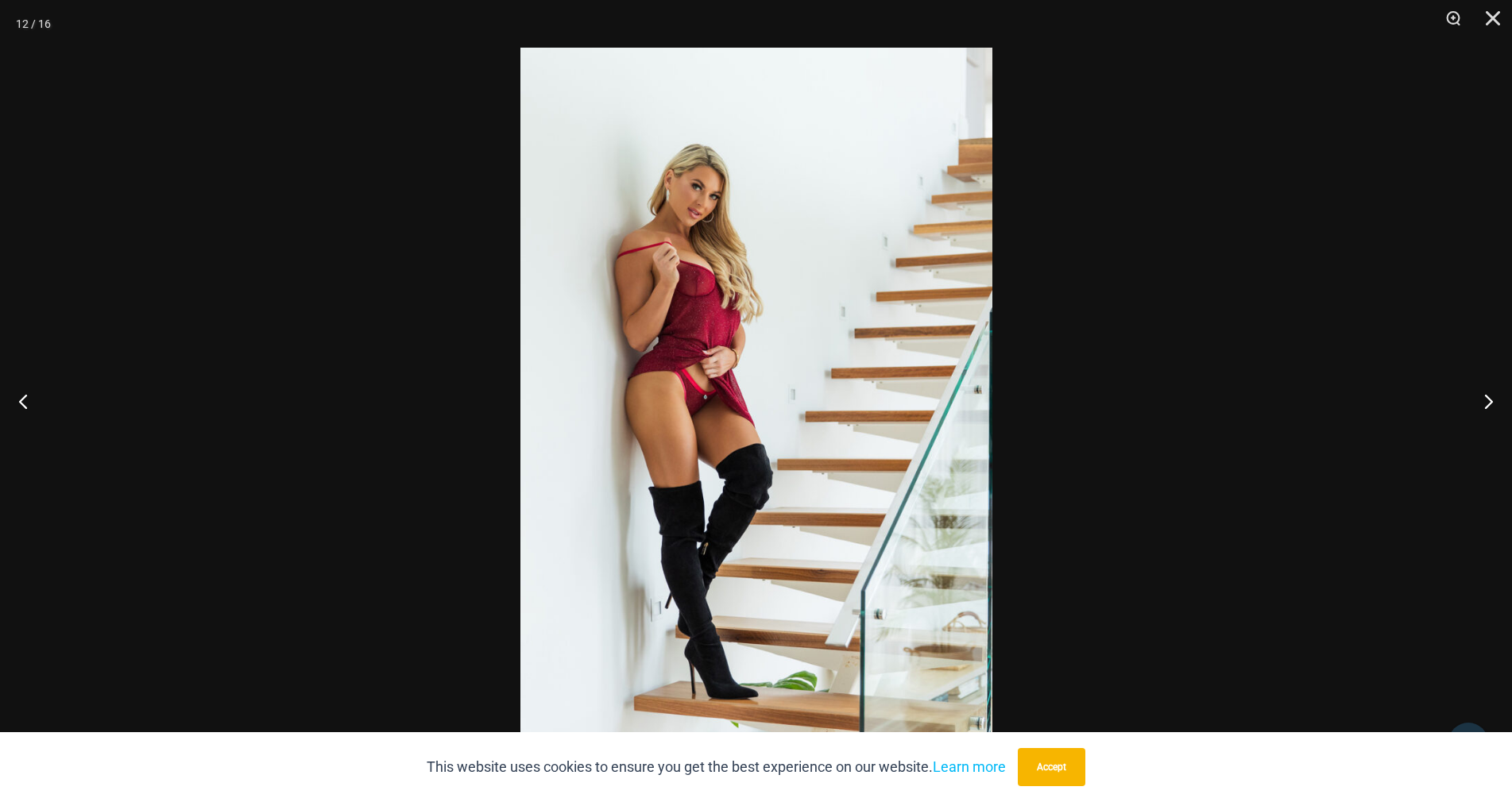
click at [1223, 259] on div at bounding box center [756, 401] width 1512 height 802
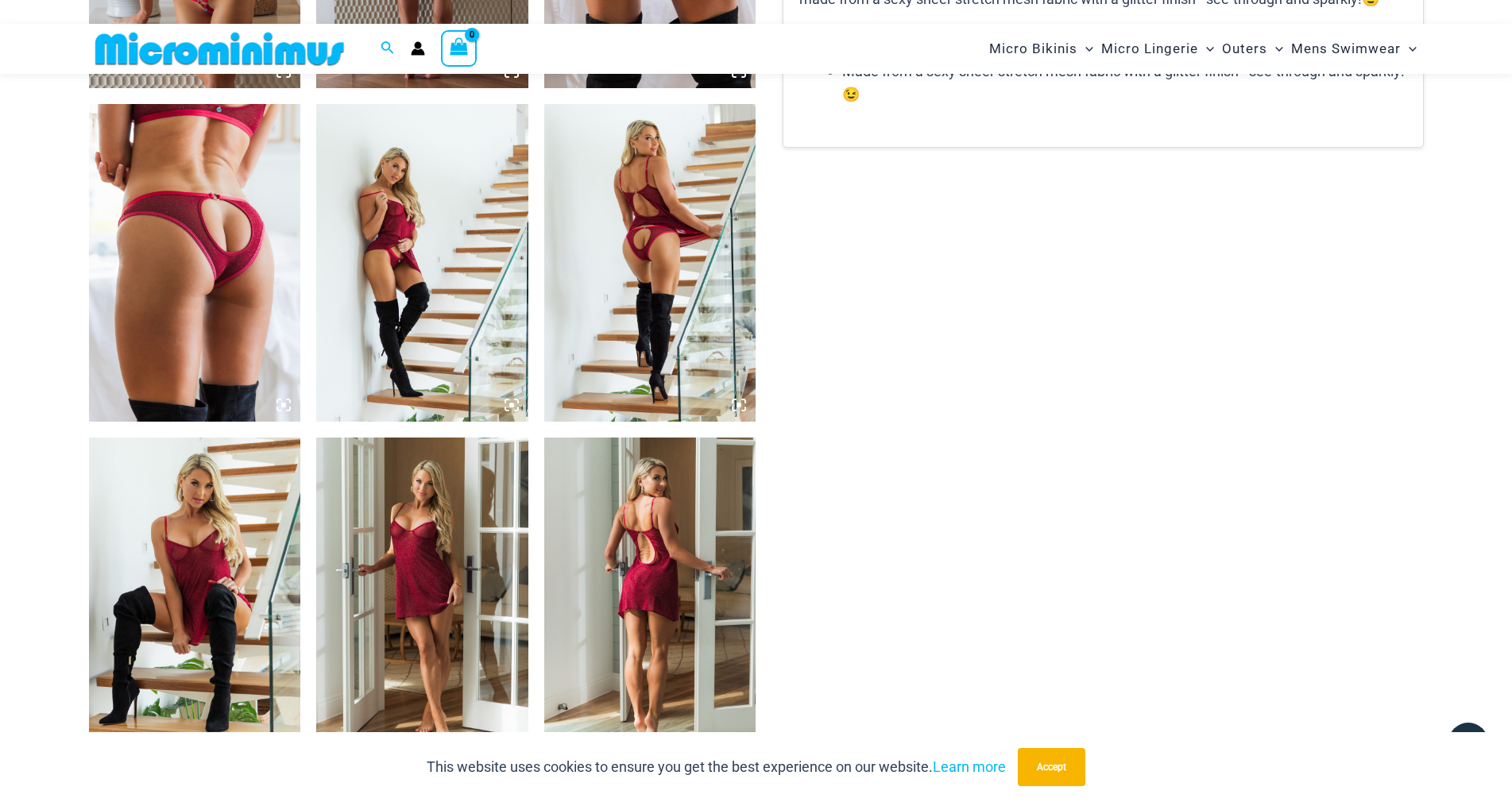
drag, startPoint x: 386, startPoint y: 594, endPoint x: 402, endPoint y: 564, distance: 34.0
click at [402, 564] on img at bounding box center [423, 597] width 212 height 317
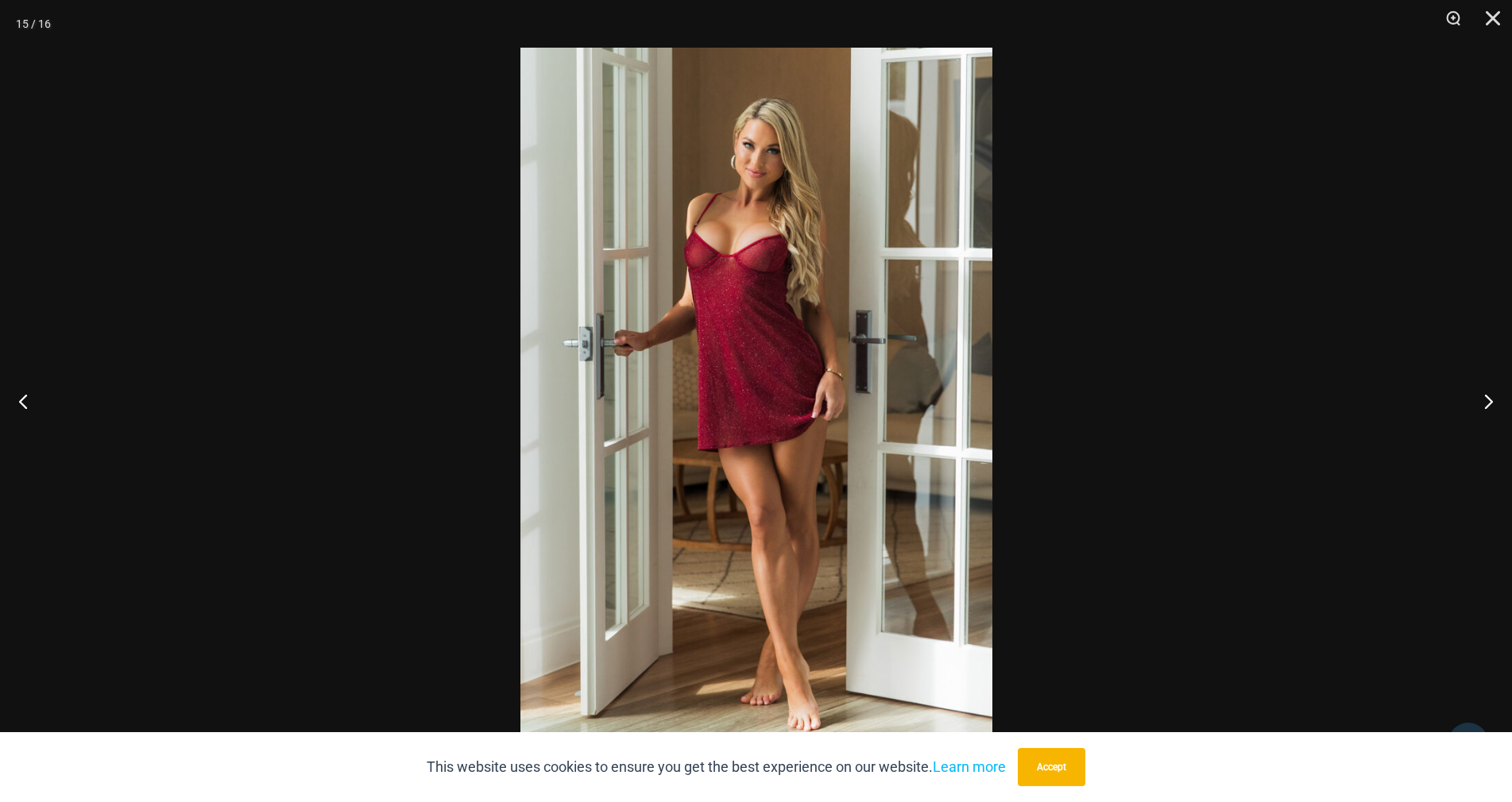
click at [1212, 291] on div at bounding box center [756, 401] width 1512 height 802
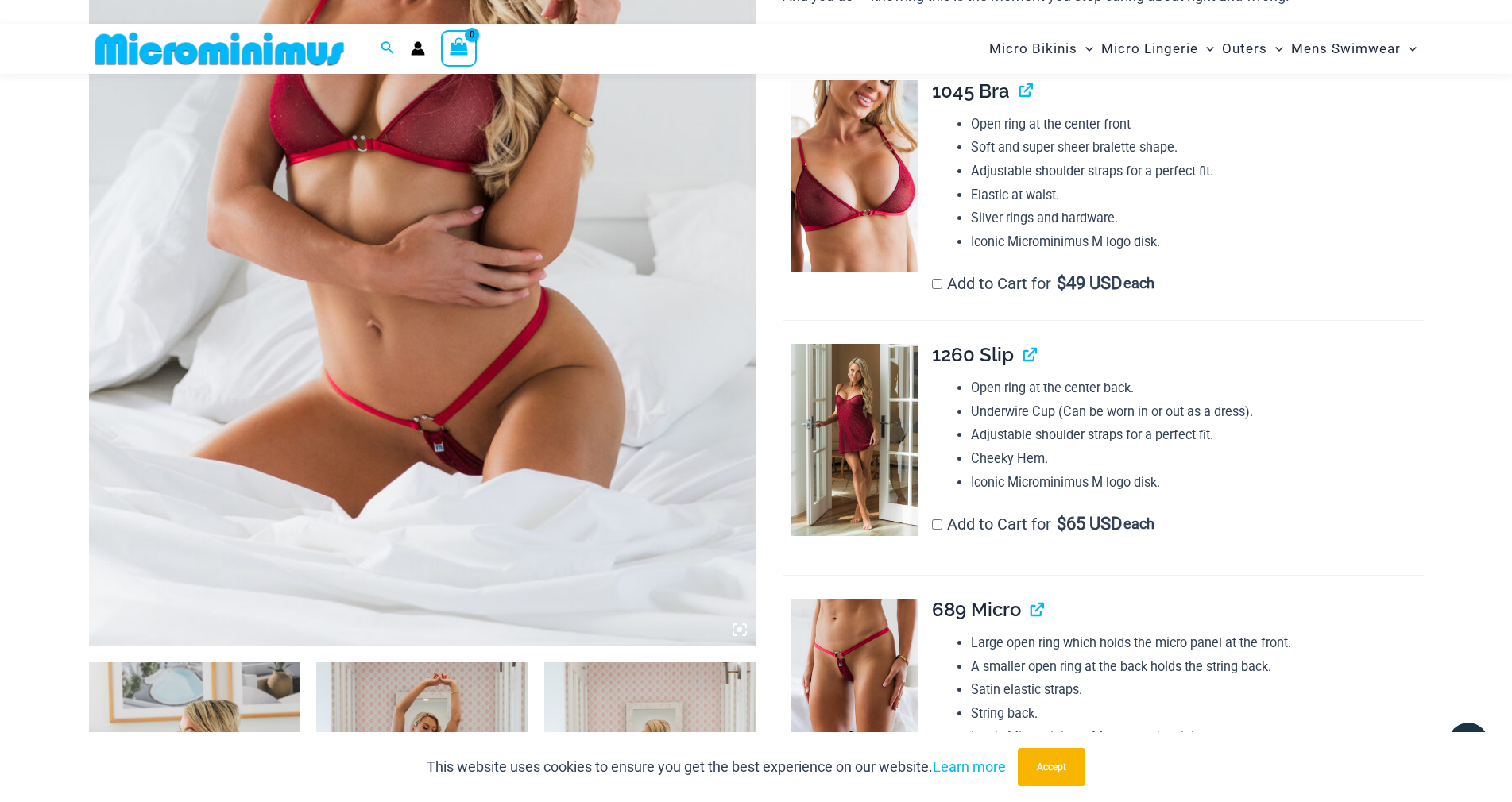
scroll to position [472, 0]
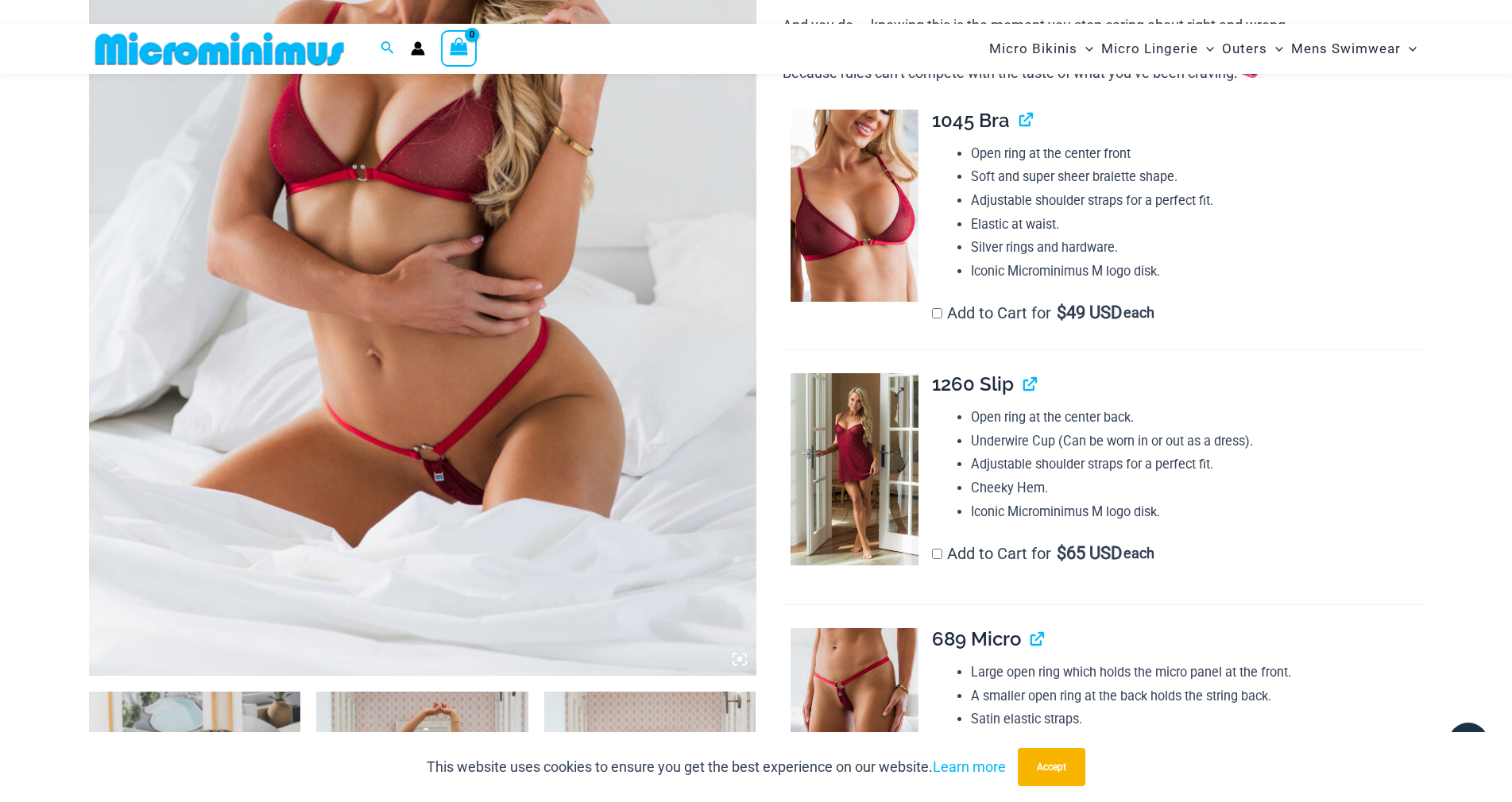
click at [830, 562] on img at bounding box center [854, 470] width 128 height 193
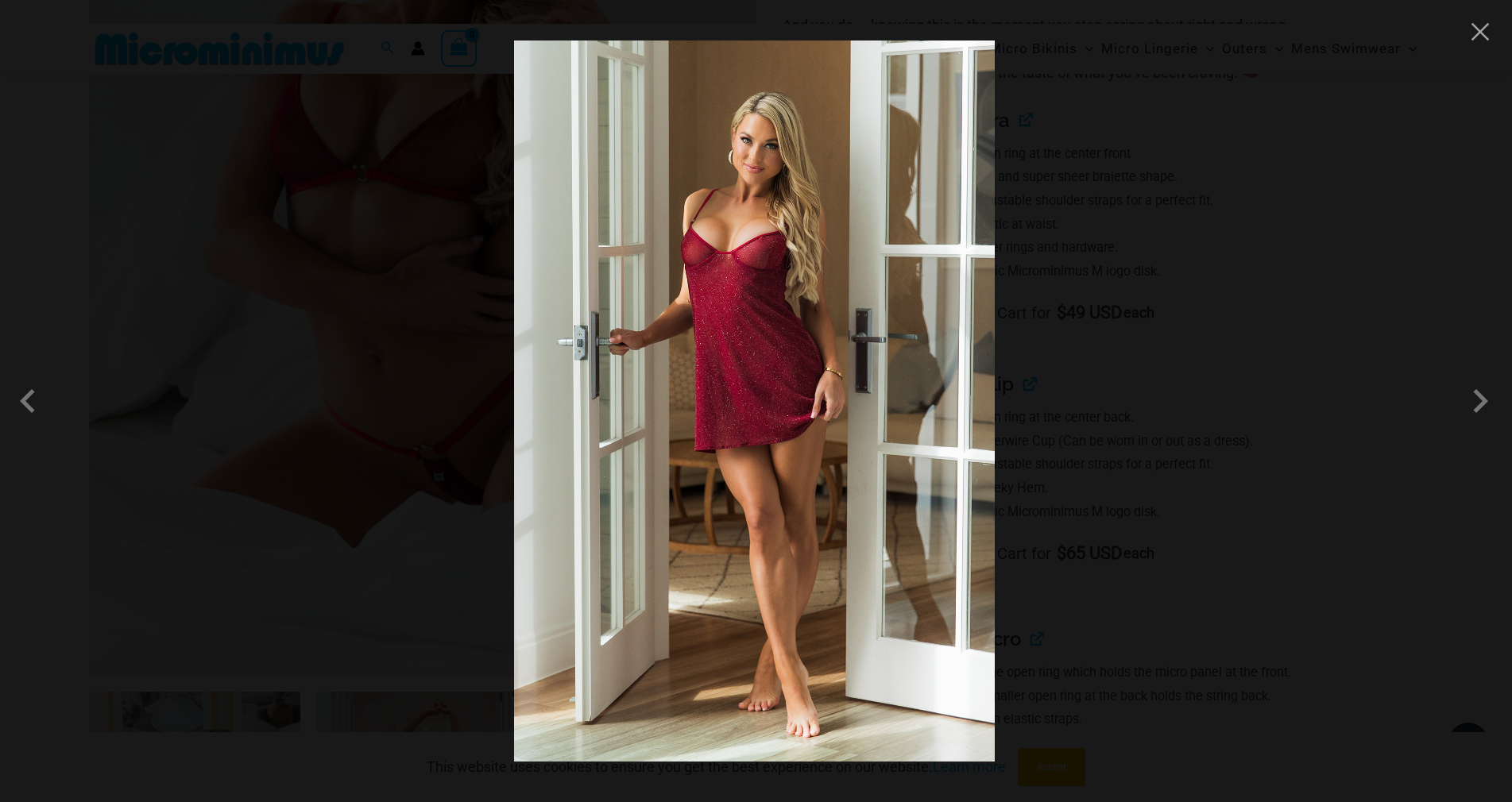
click at [1111, 312] on div at bounding box center [756, 401] width 1512 height 802
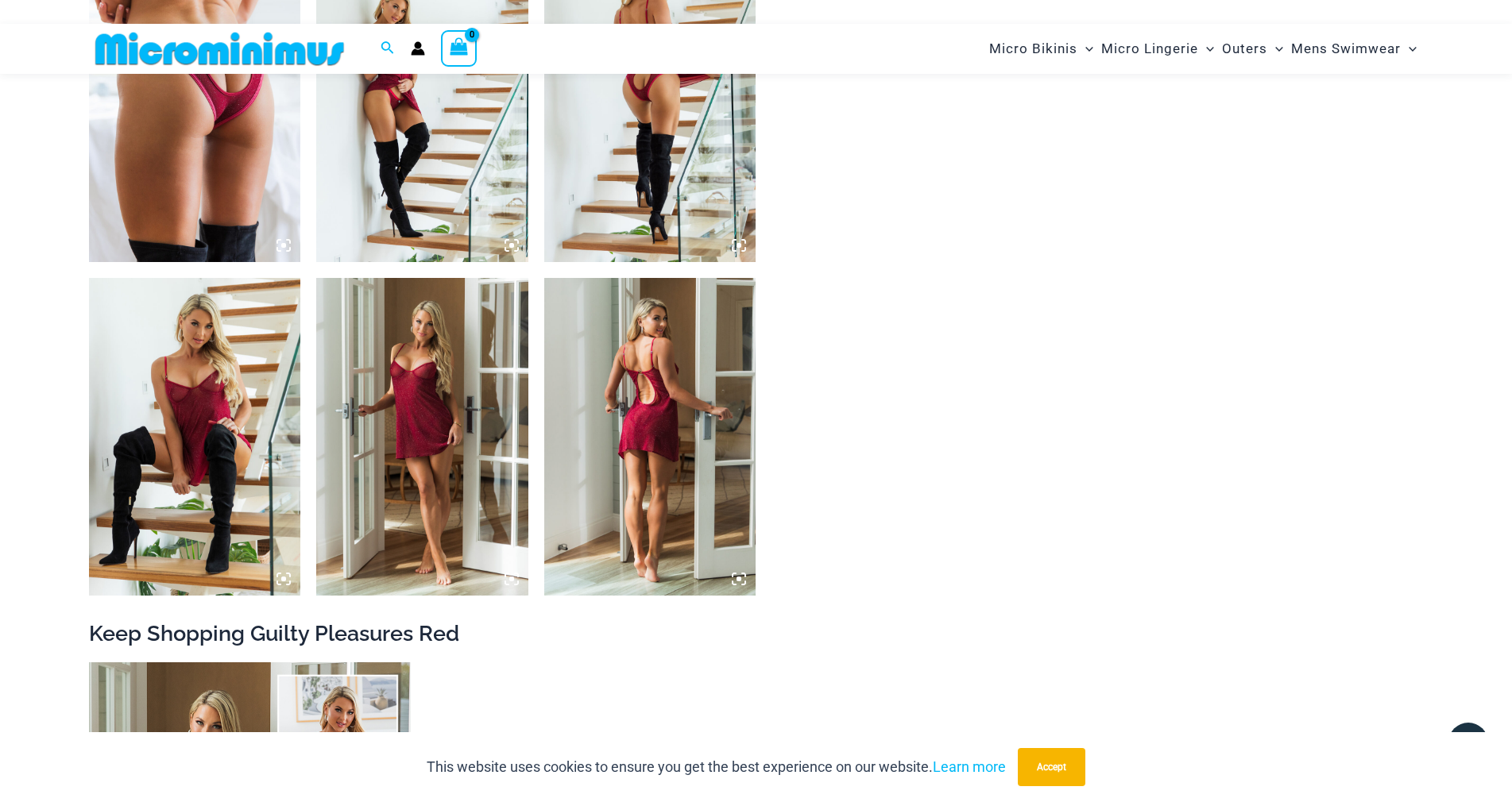
scroll to position [2219, 0]
click at [208, 459] on img at bounding box center [195, 437] width 212 height 317
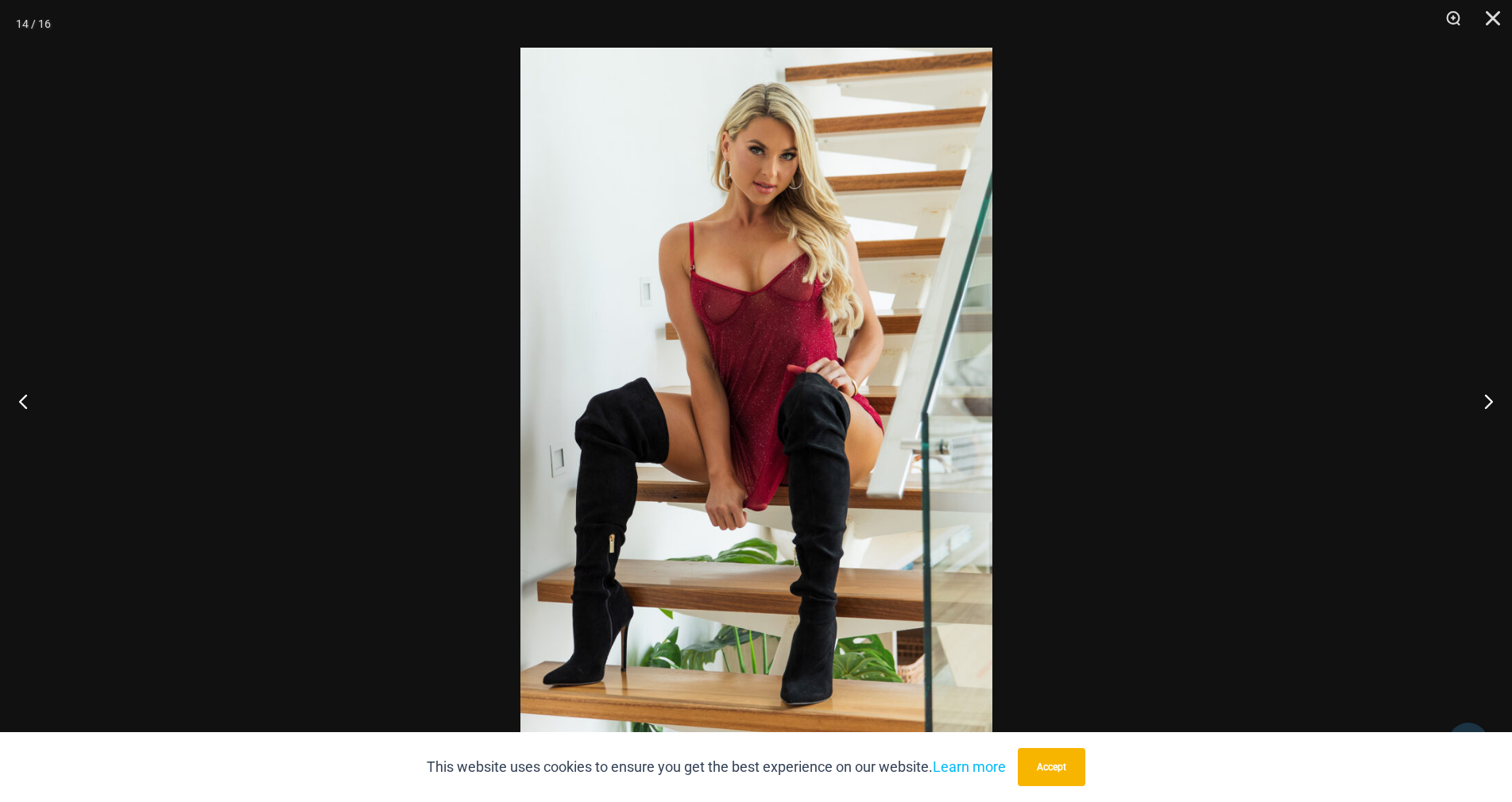
click at [1186, 248] on div at bounding box center [756, 401] width 1512 height 802
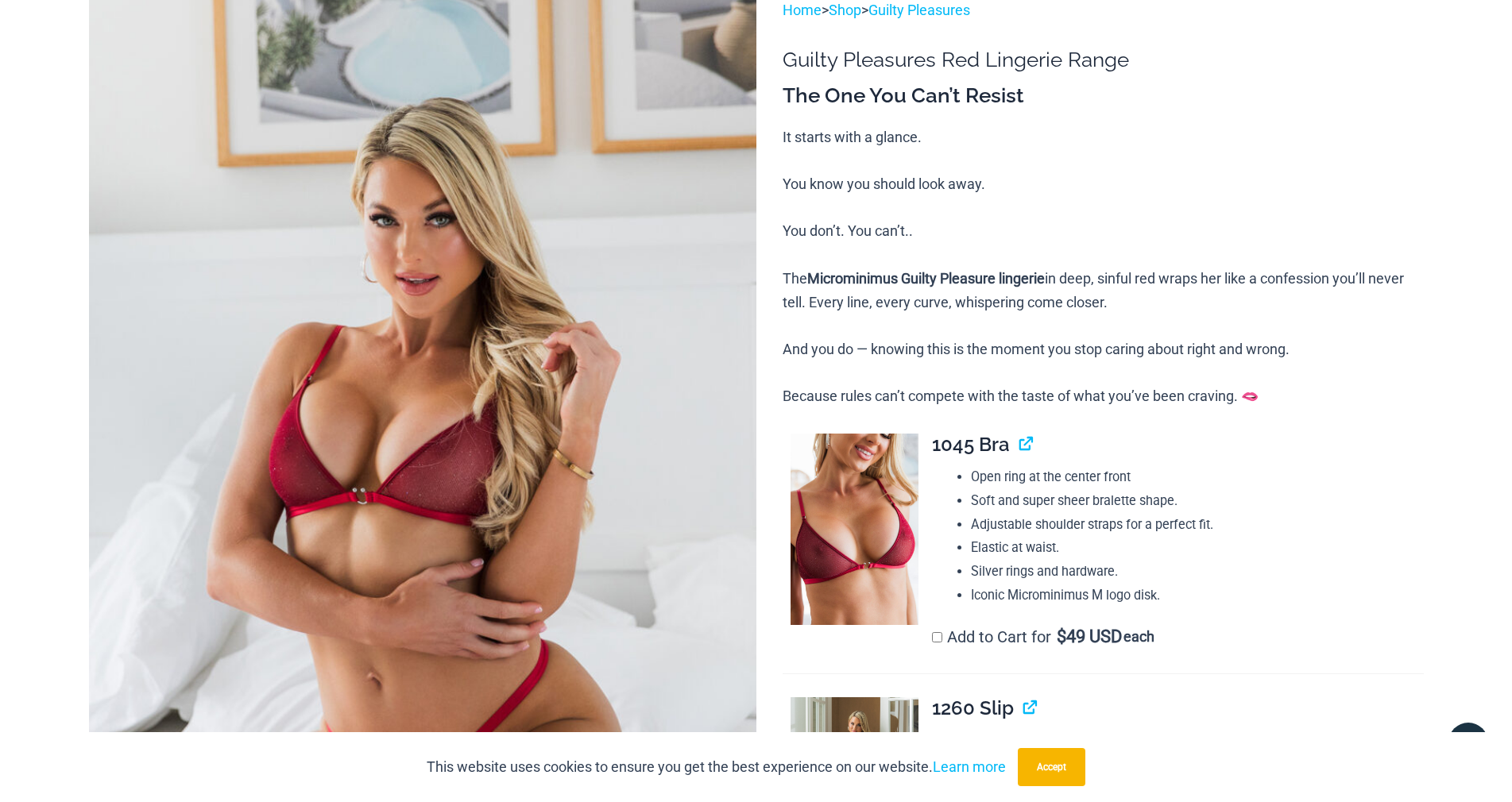
scroll to position [0, 0]
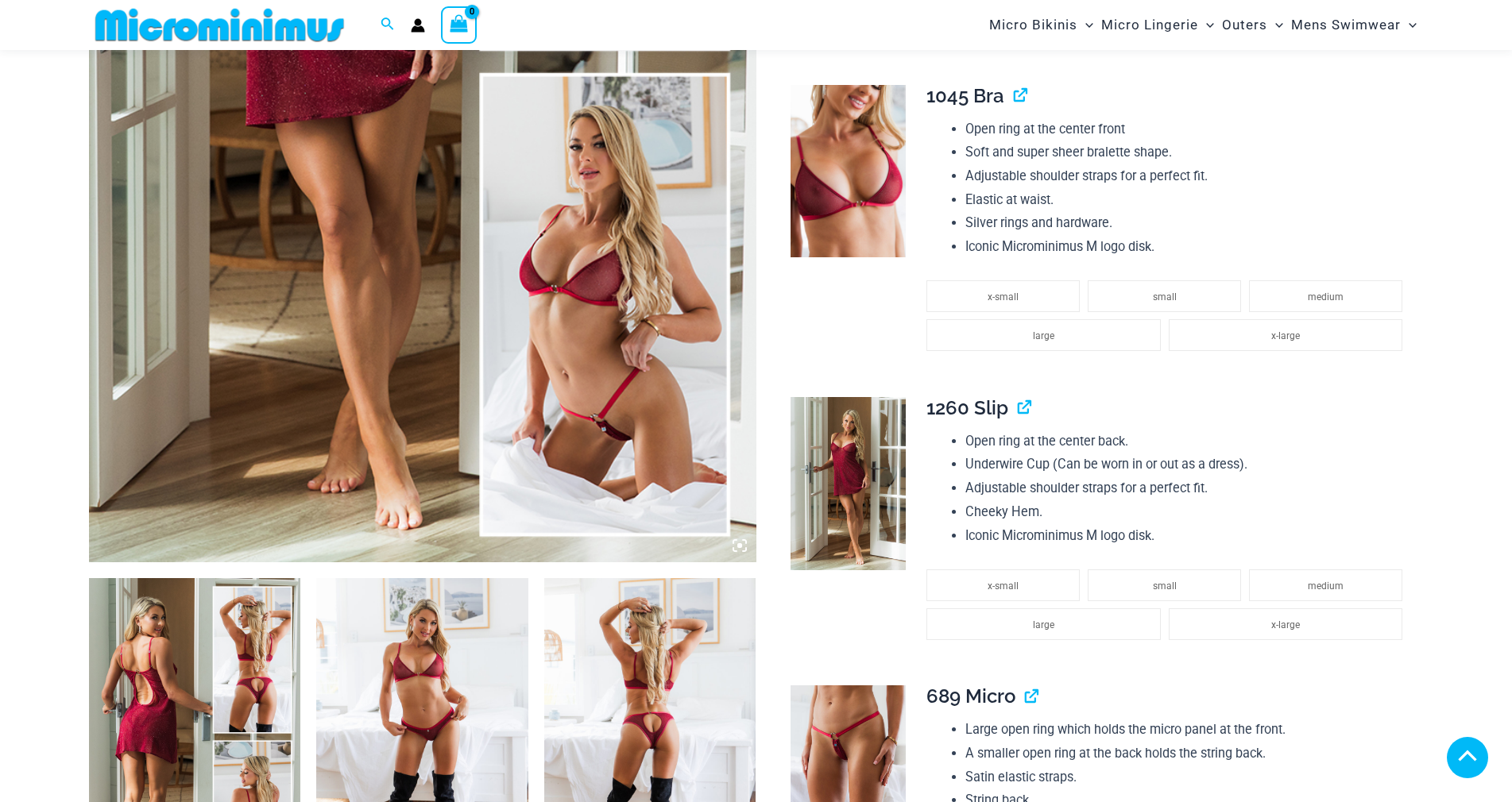
scroll to position [1965, 0]
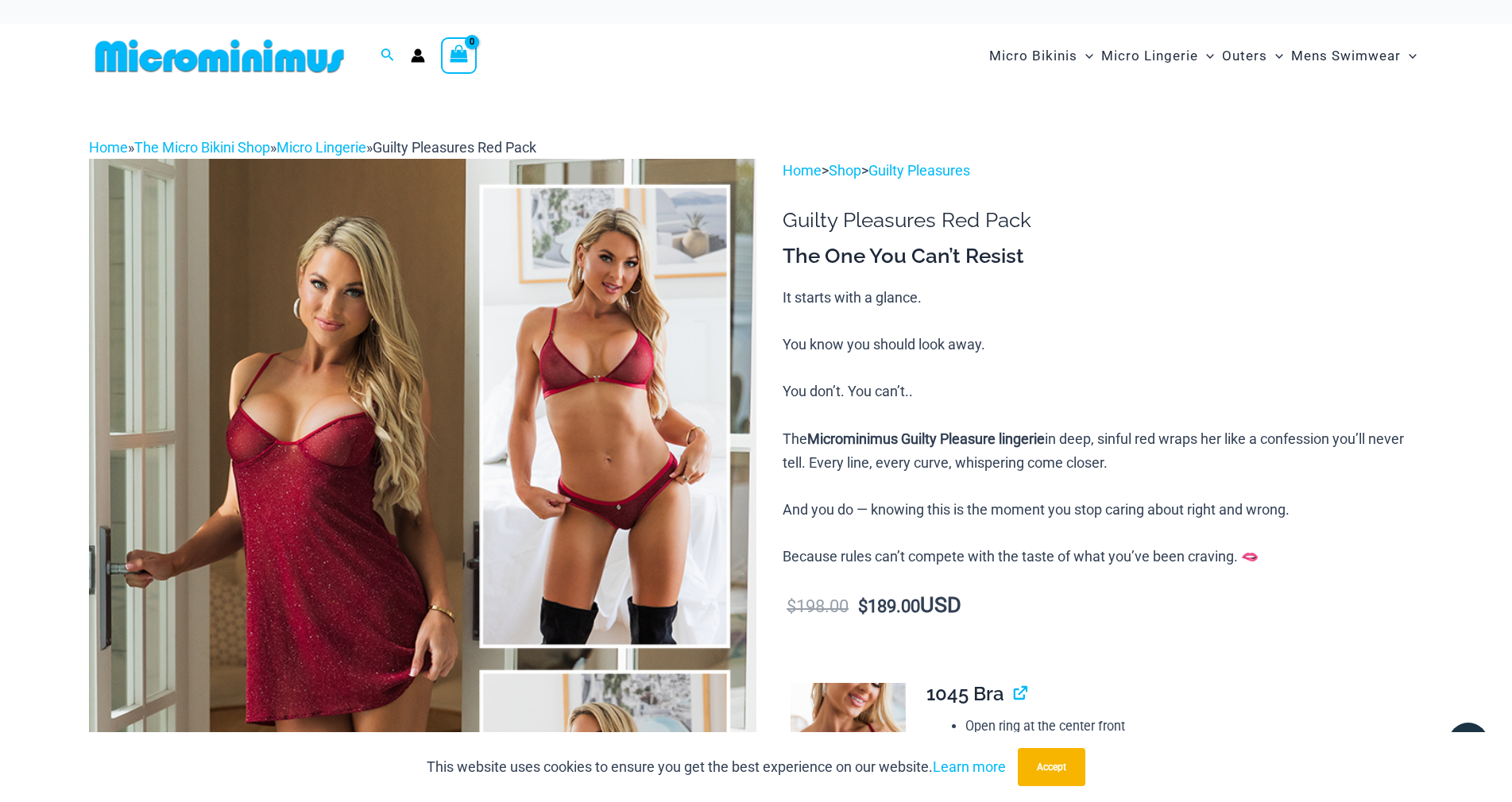
click at [459, 508] on img at bounding box center [423, 659] width 668 height 1001
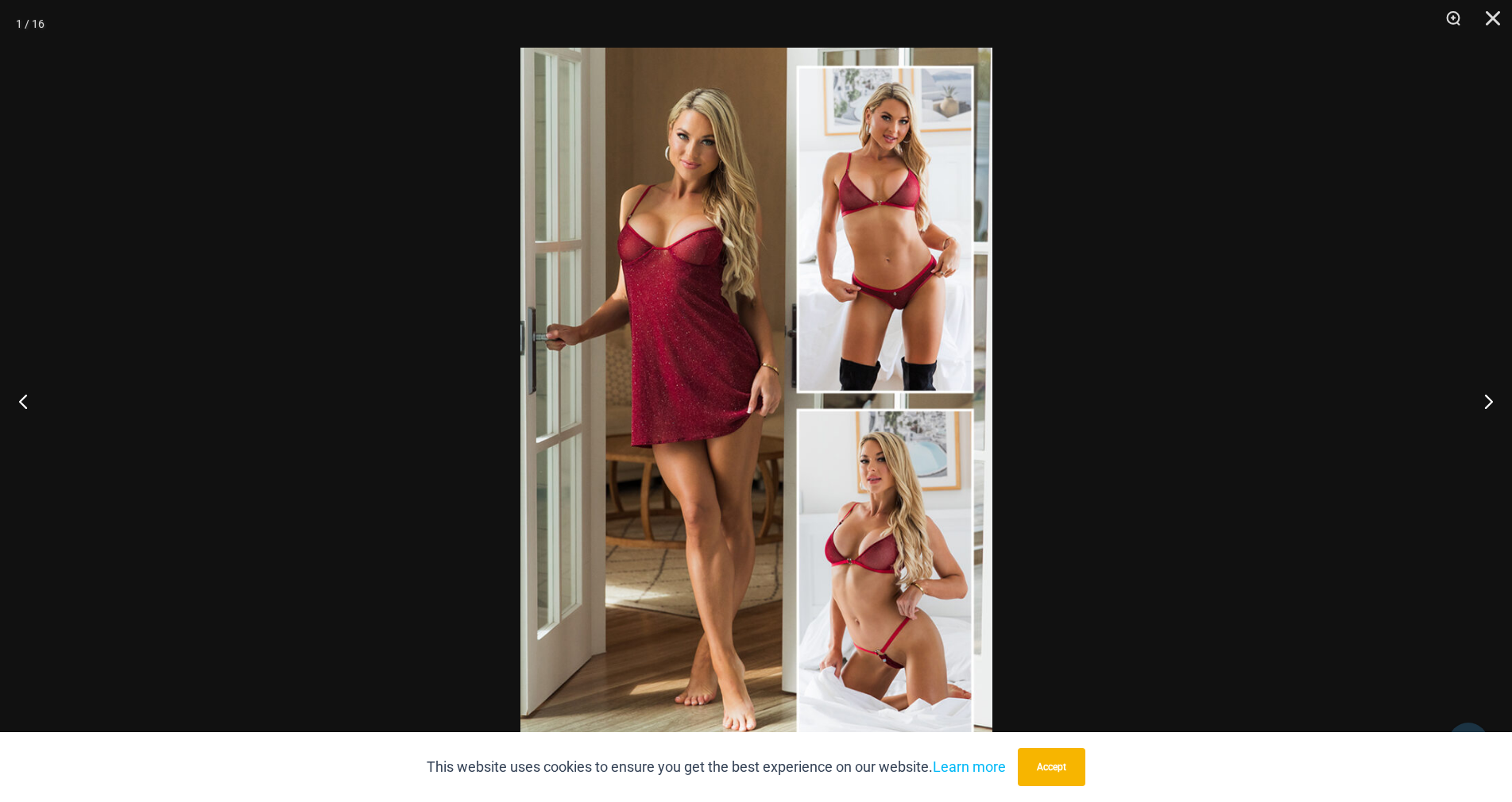
click at [1187, 243] on div at bounding box center [756, 401] width 1512 height 802
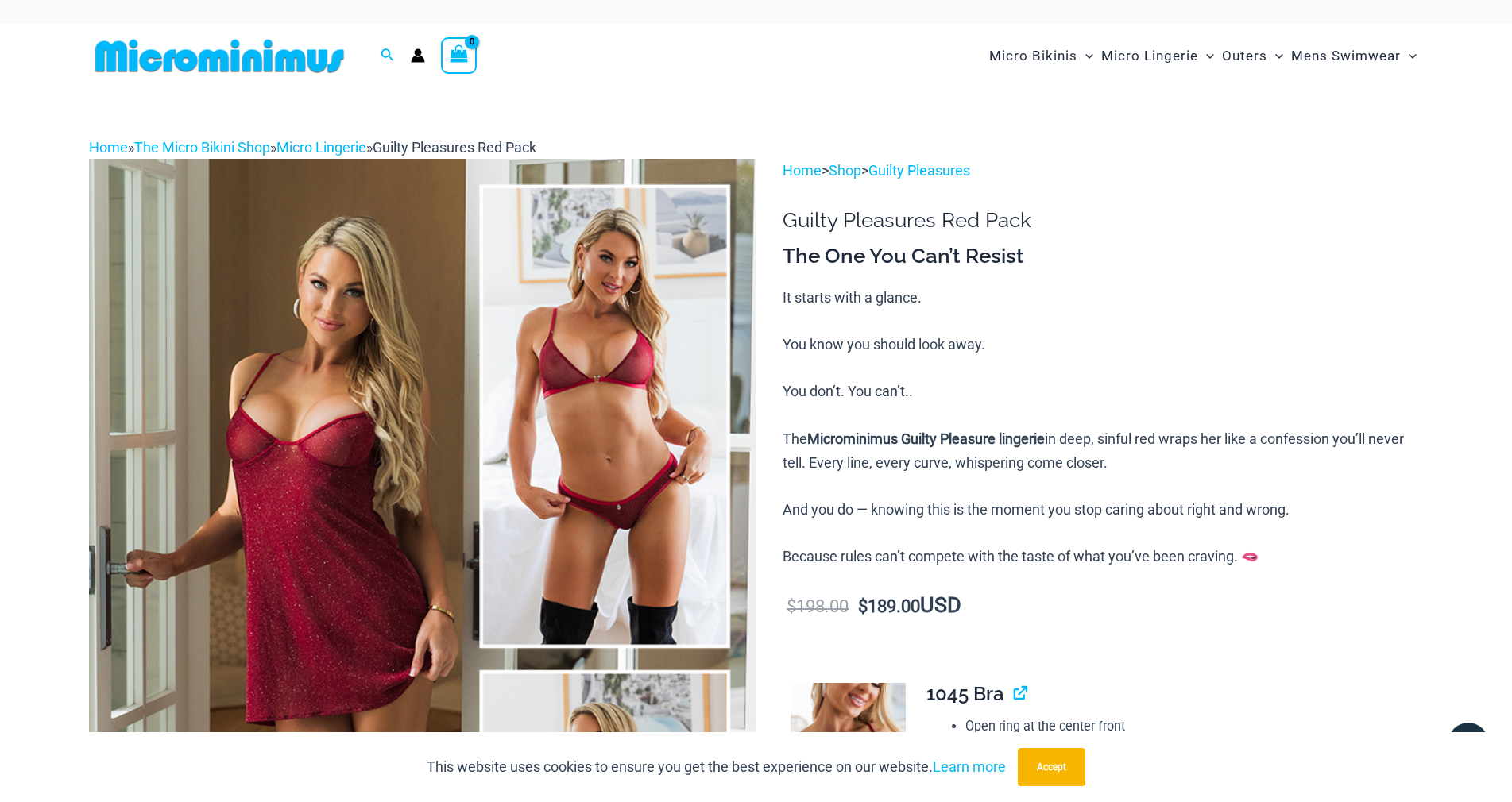
click at [273, 55] on img at bounding box center [219, 55] width 262 height 36
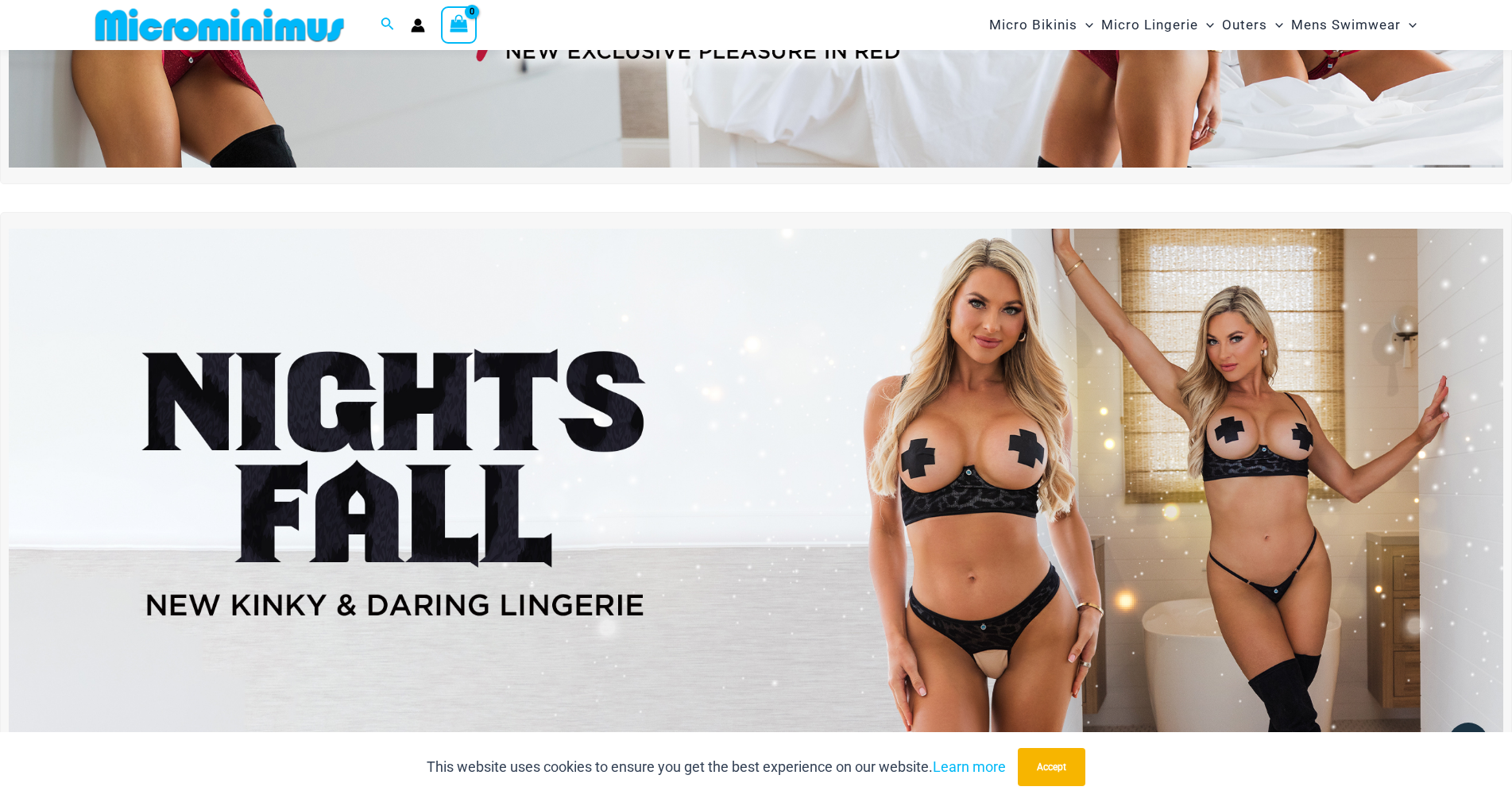
scroll to position [460, 0]
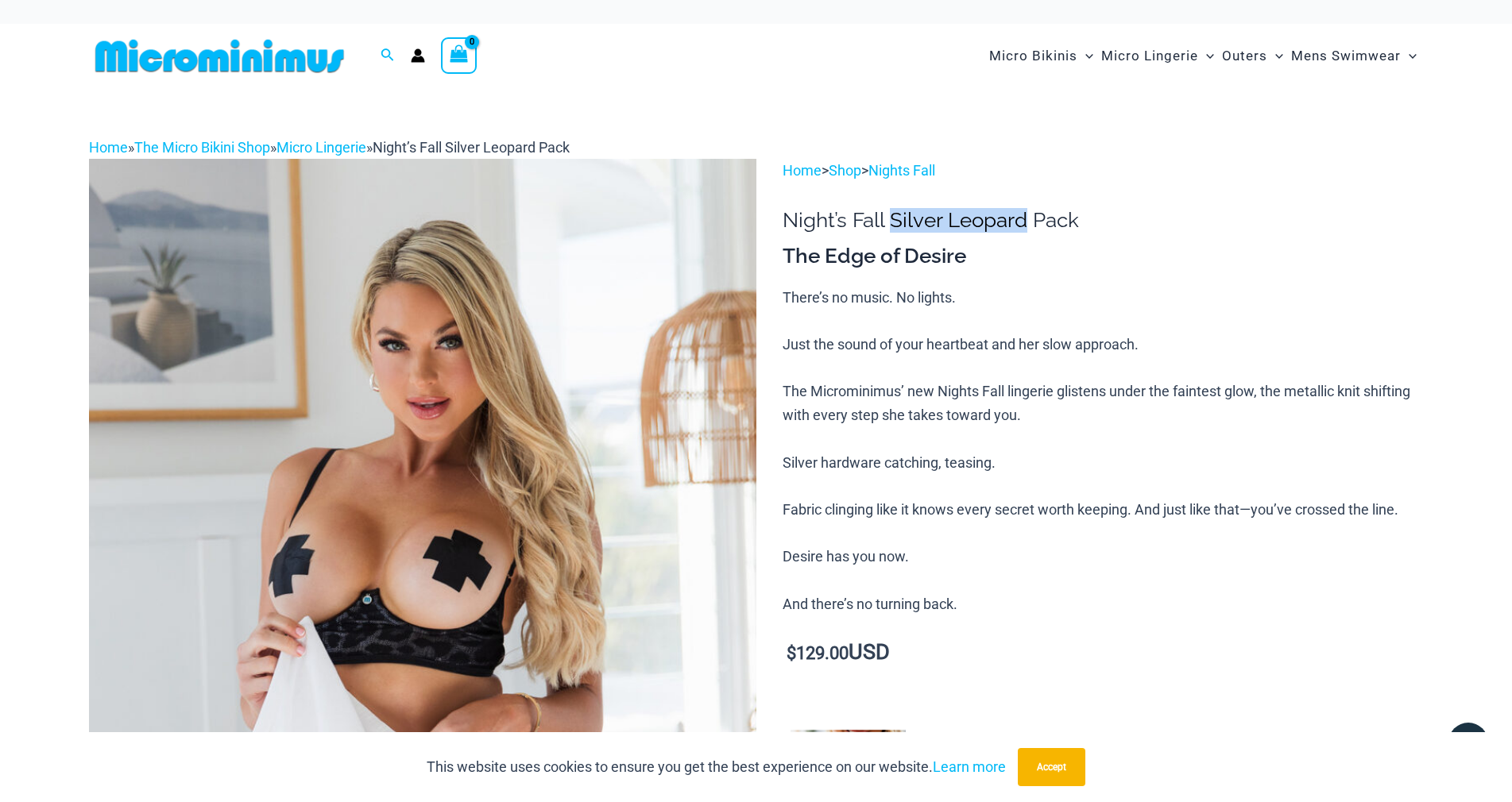
drag, startPoint x: 905, startPoint y: 233, endPoint x: 1049, endPoint y: 231, distance: 144.0
click at [1049, 231] on h1 "Night’s Fall Silver Leopard Pack" at bounding box center [1103, 220] width 641 height 24
copy h1 "Silver Leopard"
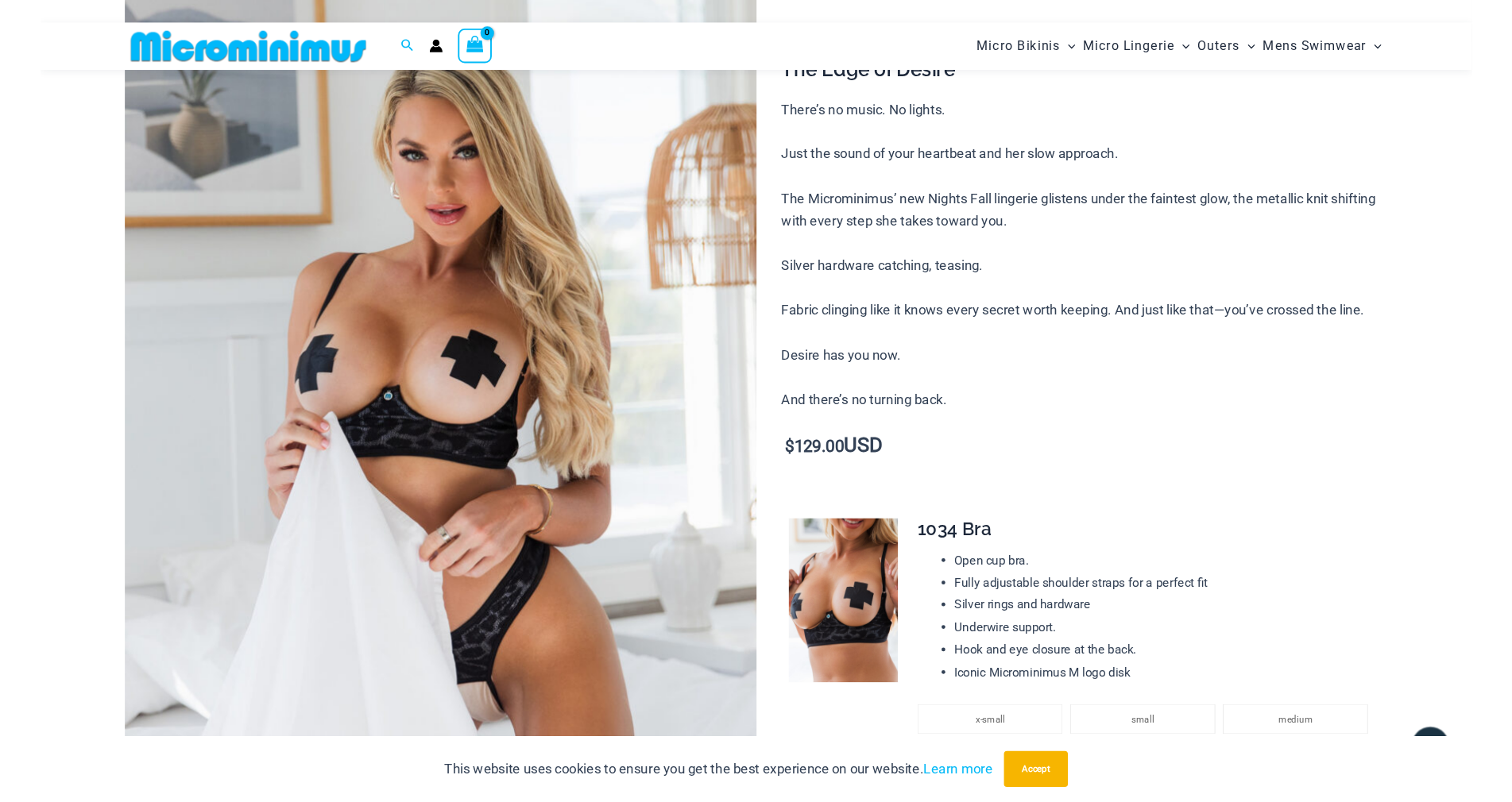
scroll to position [143, 0]
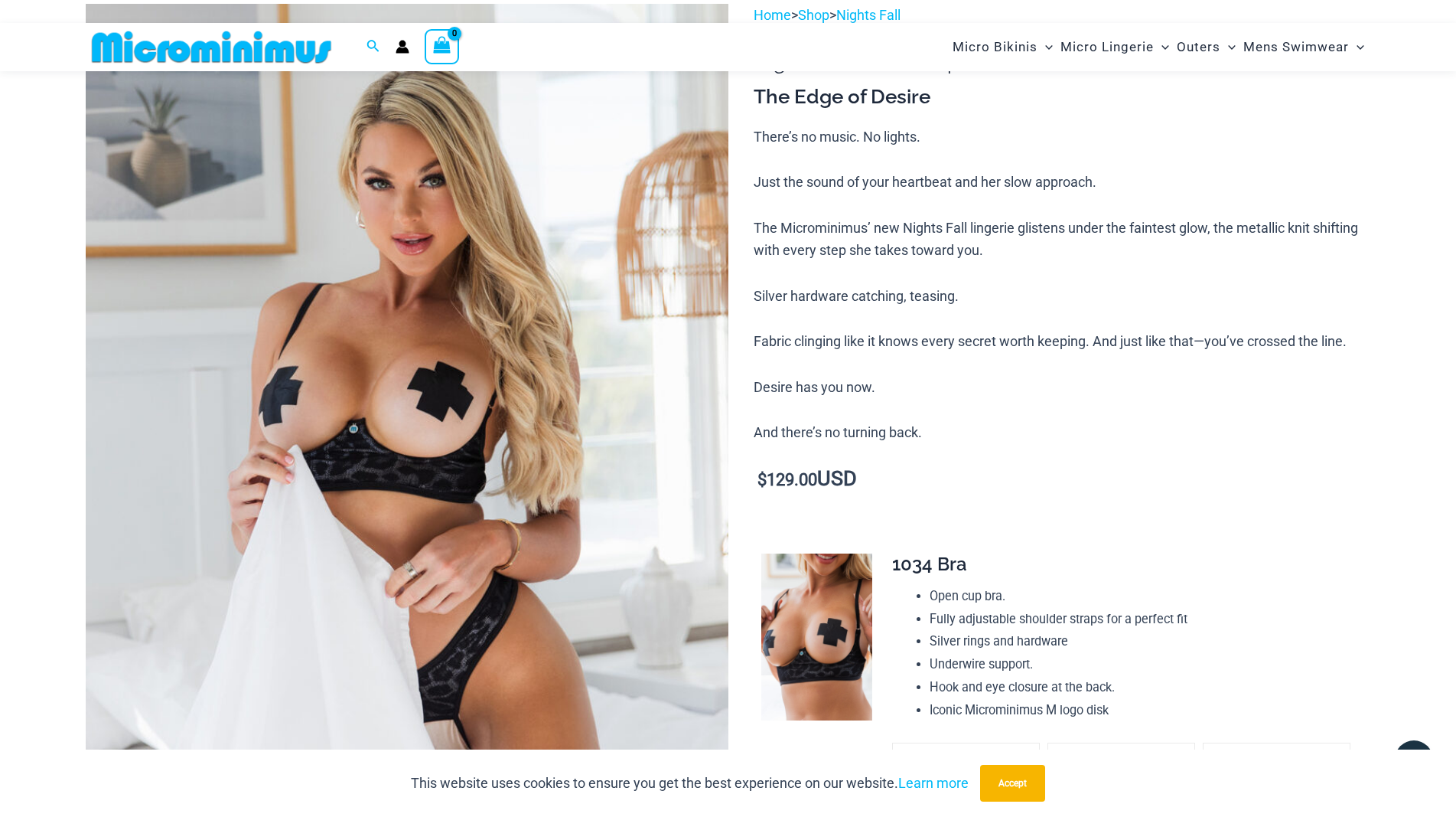
click at [343, 408] on img at bounding box center [407, 486] width 643 height 964
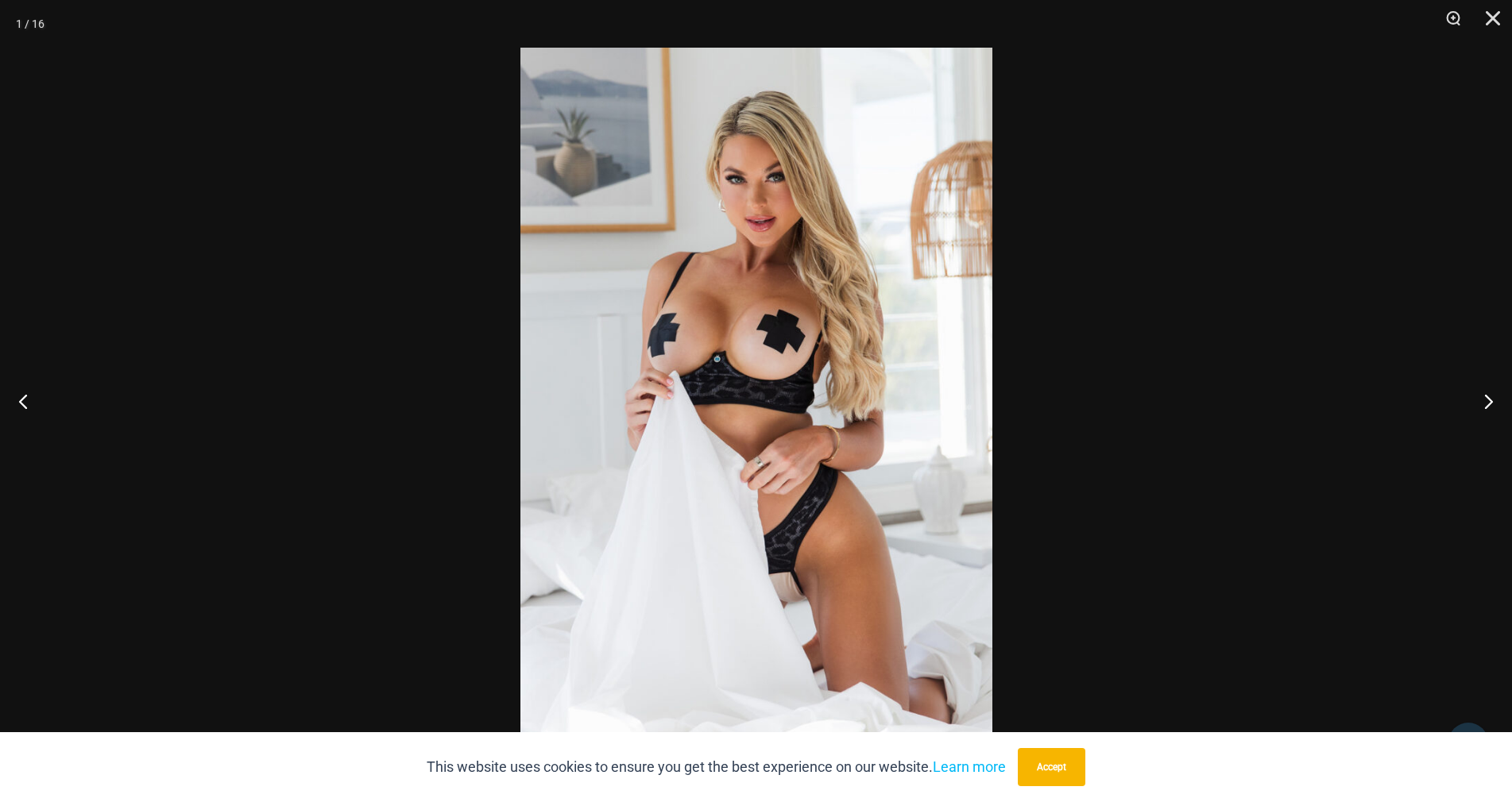
click at [1152, 367] on div at bounding box center [756, 401] width 1512 height 802
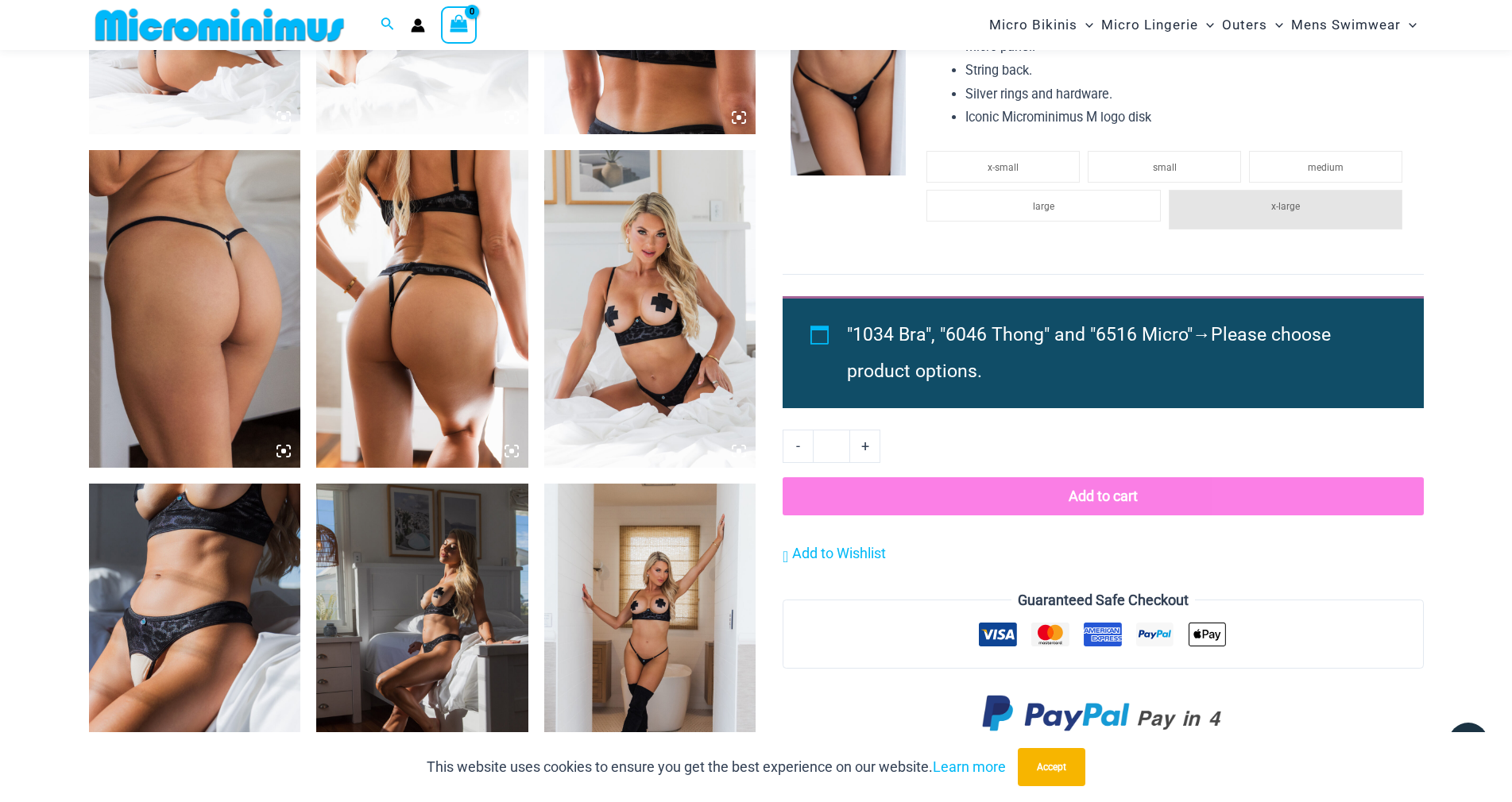
scroll to position [1334, 0]
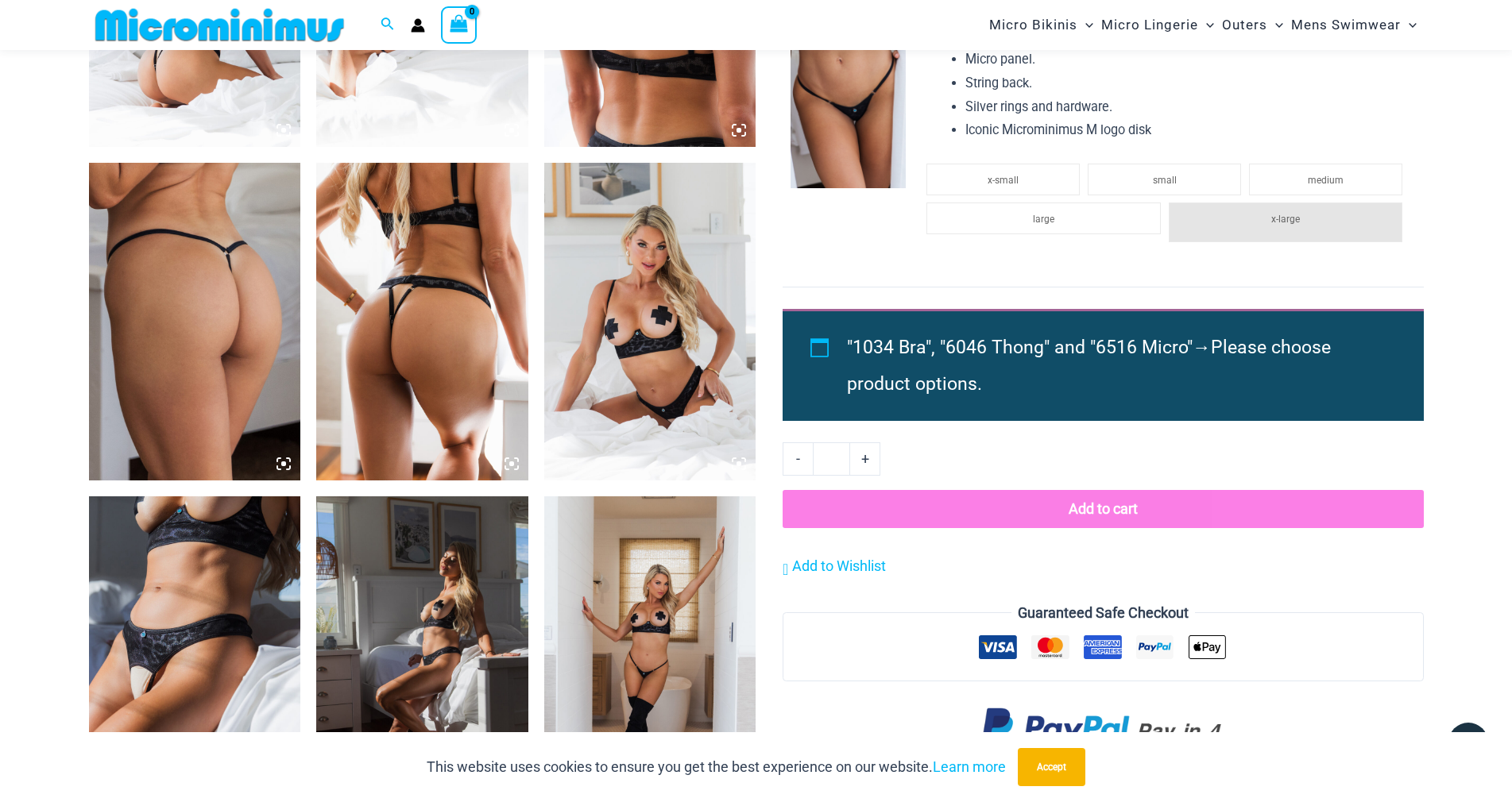
click at [210, 335] on img at bounding box center [195, 321] width 212 height 317
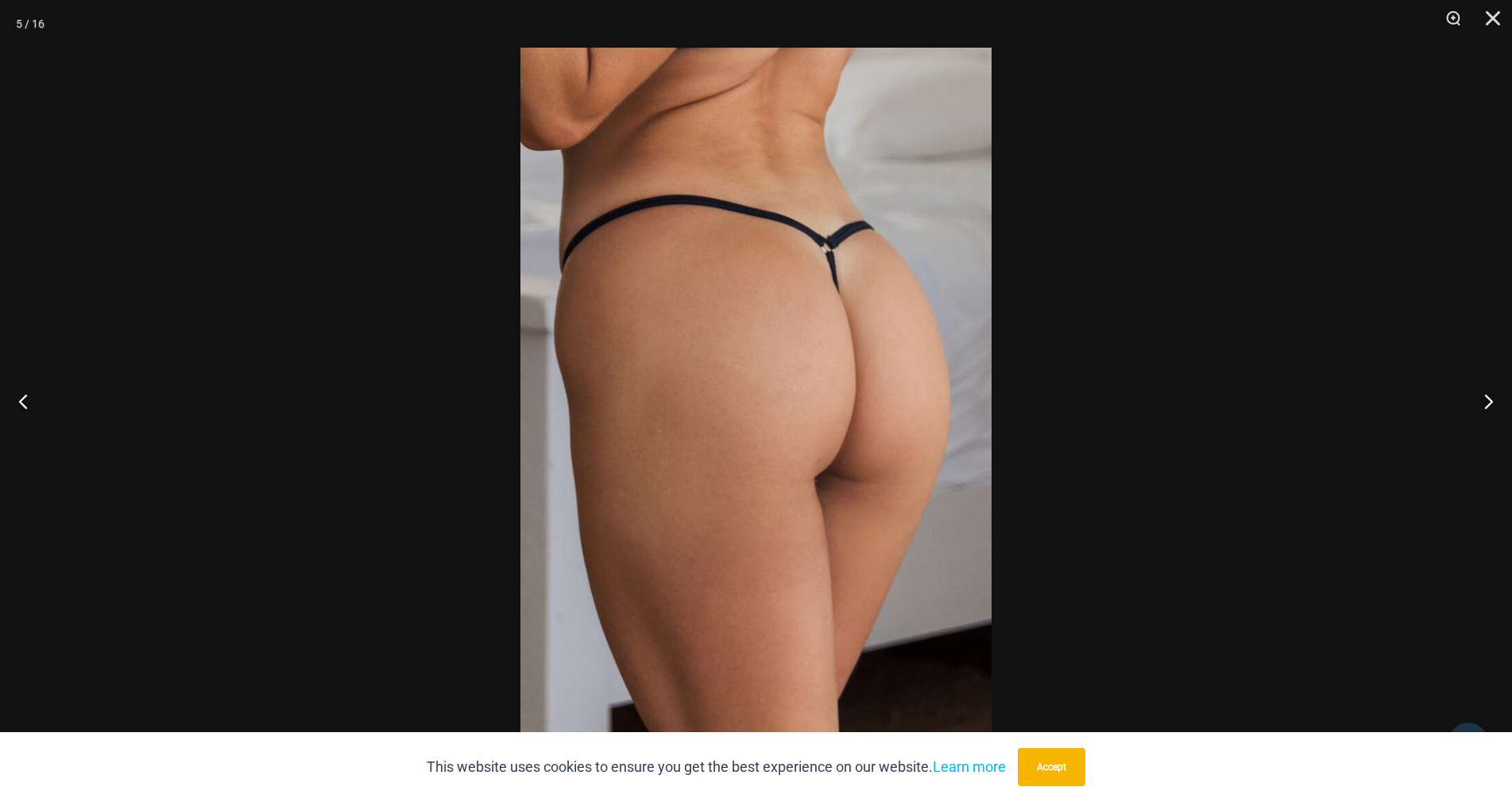
click at [1213, 176] on div at bounding box center [756, 401] width 1512 height 802
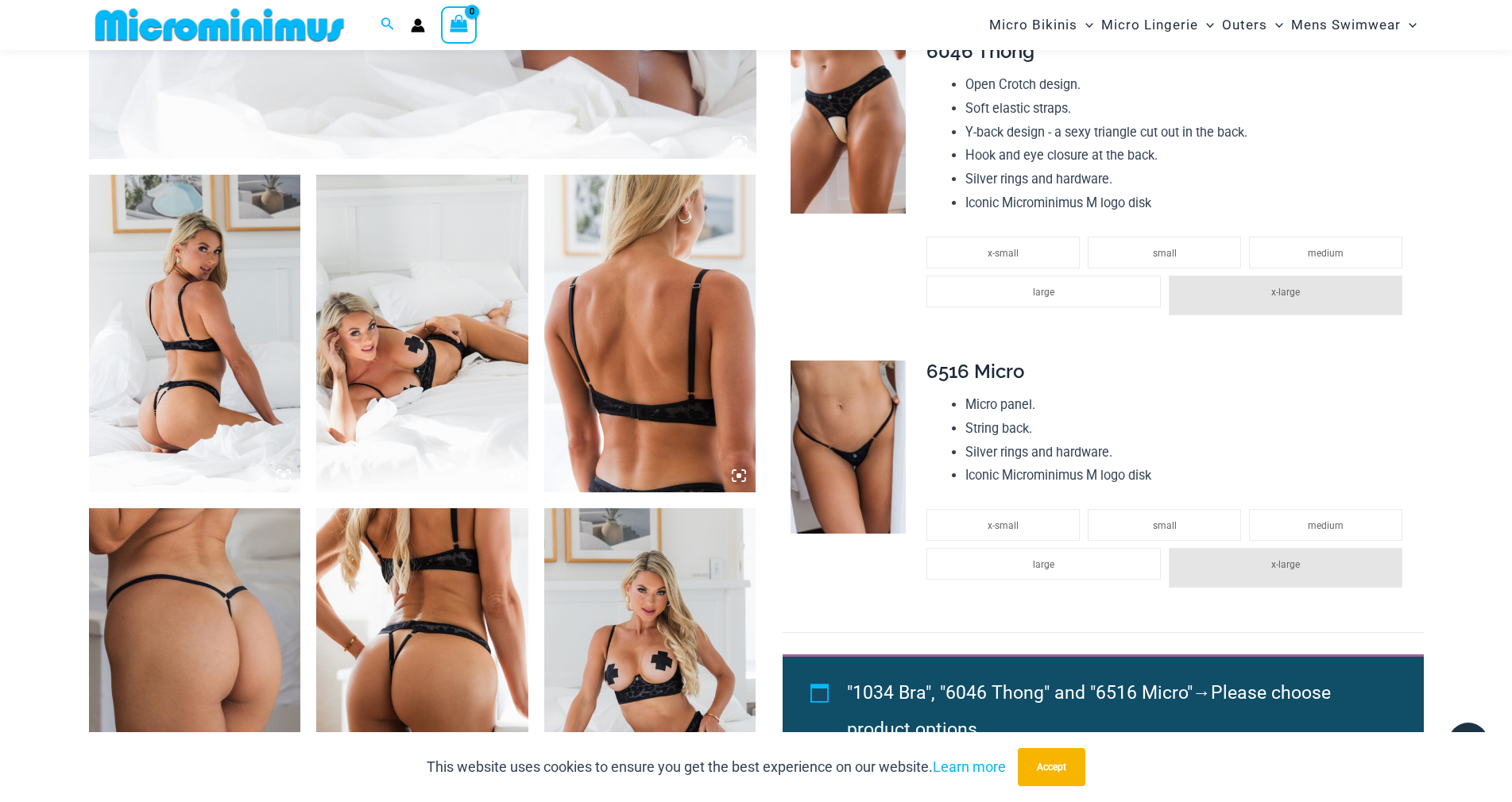
scroll to position [857, 0]
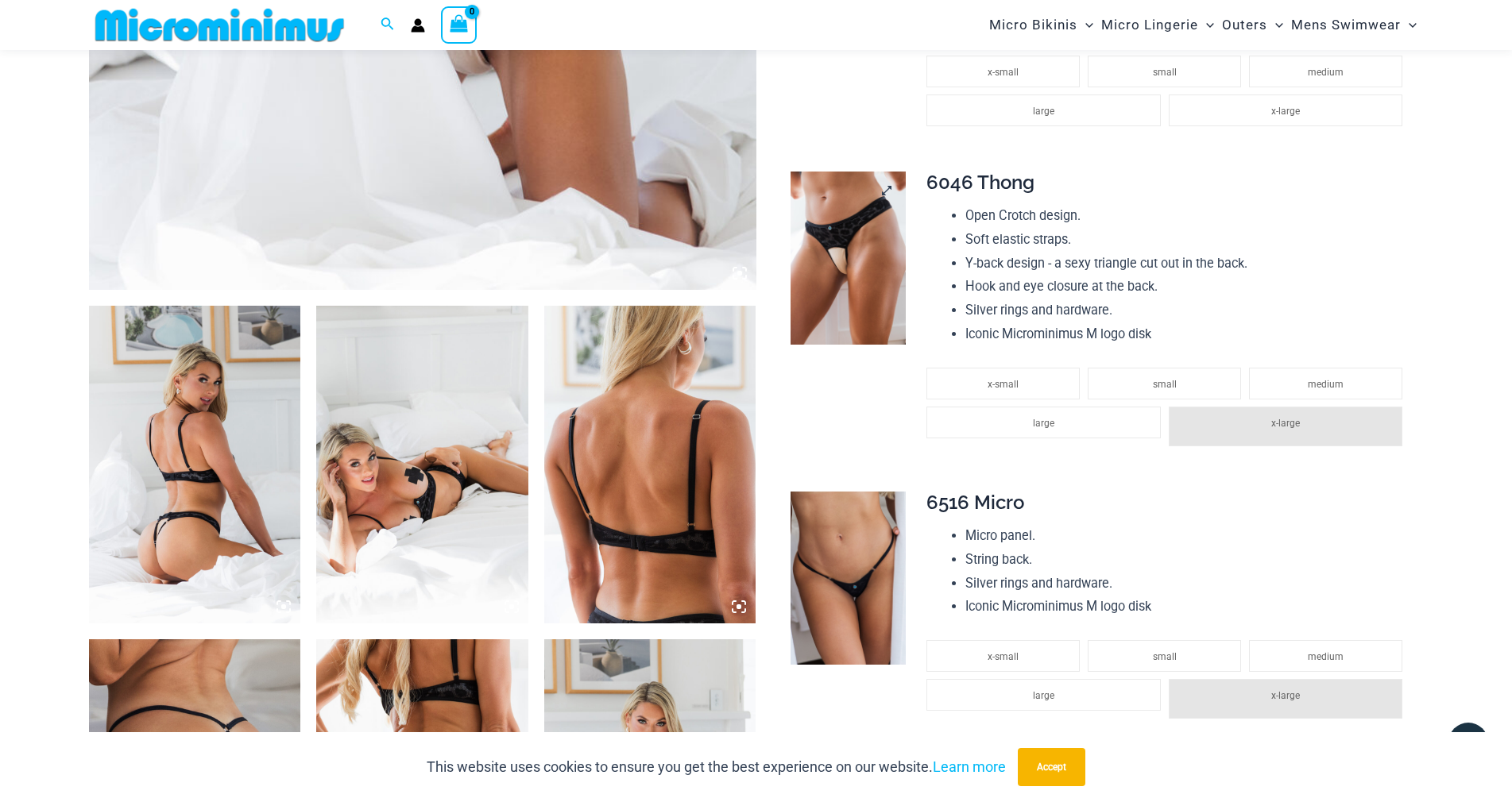
click at [860, 345] on img at bounding box center [848, 258] width 115 height 173
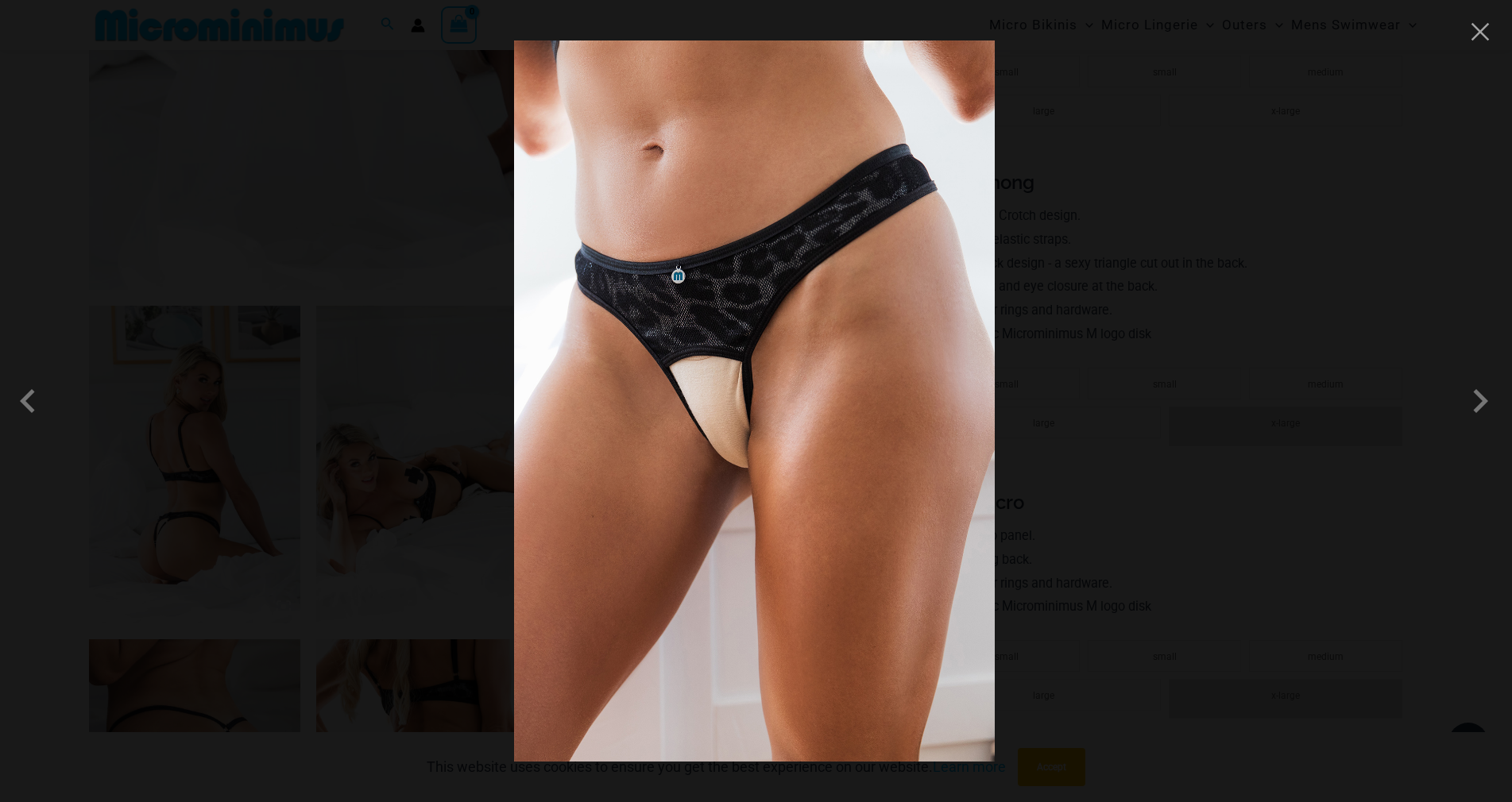
click at [1240, 228] on div at bounding box center [756, 401] width 1512 height 802
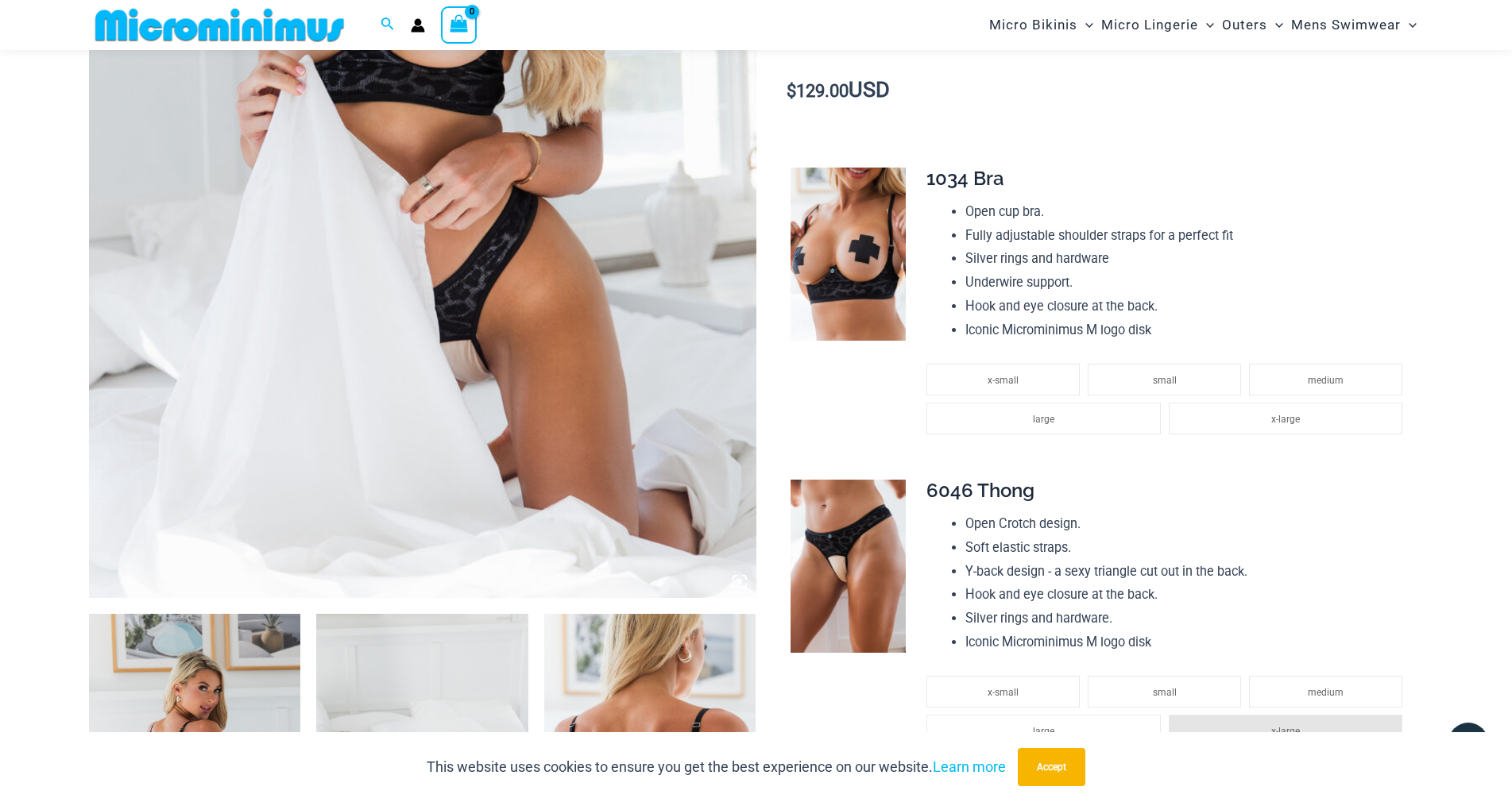
scroll to position [540, 0]
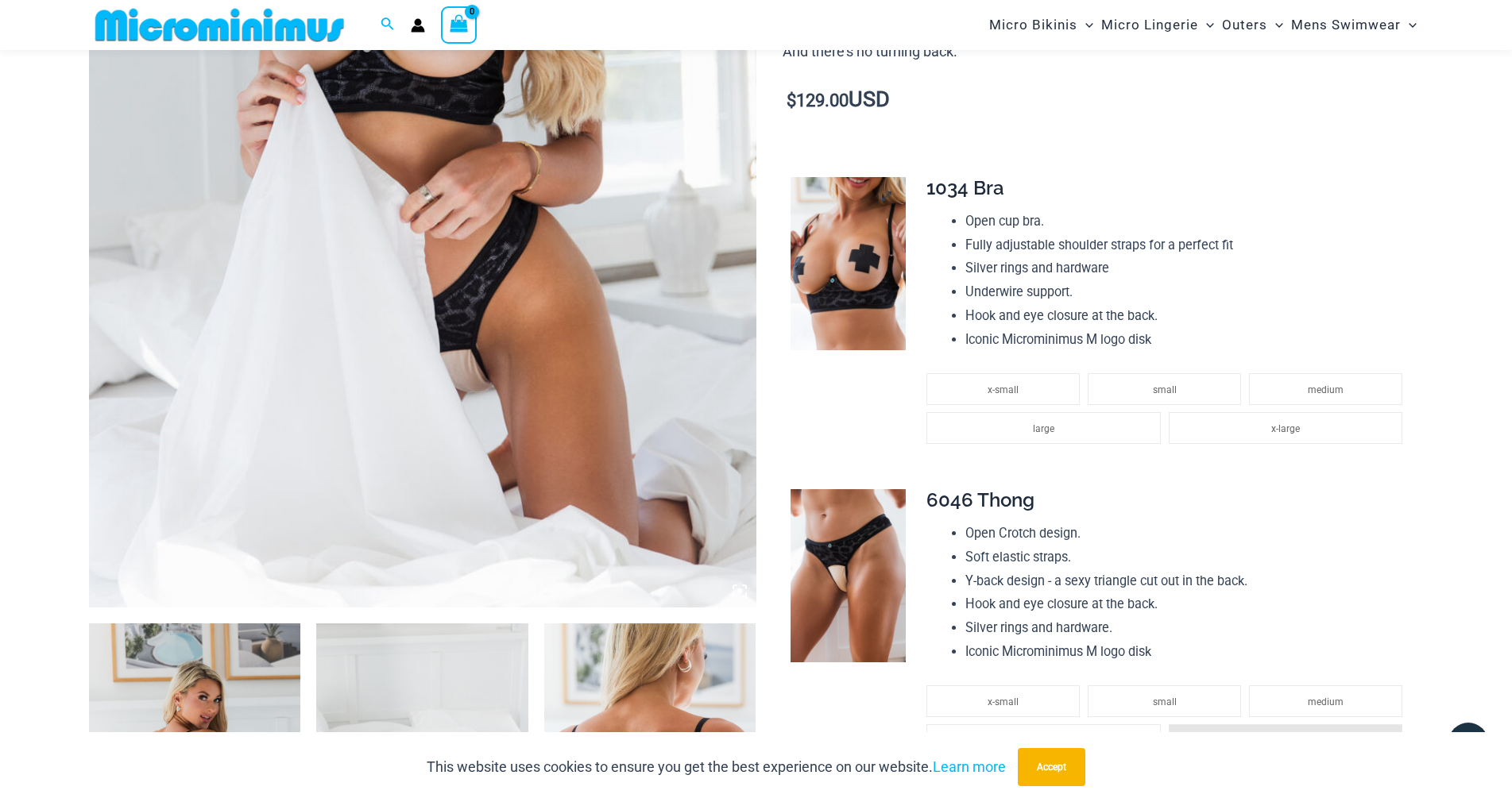
click at [850, 350] on img at bounding box center [848, 264] width 115 height 173
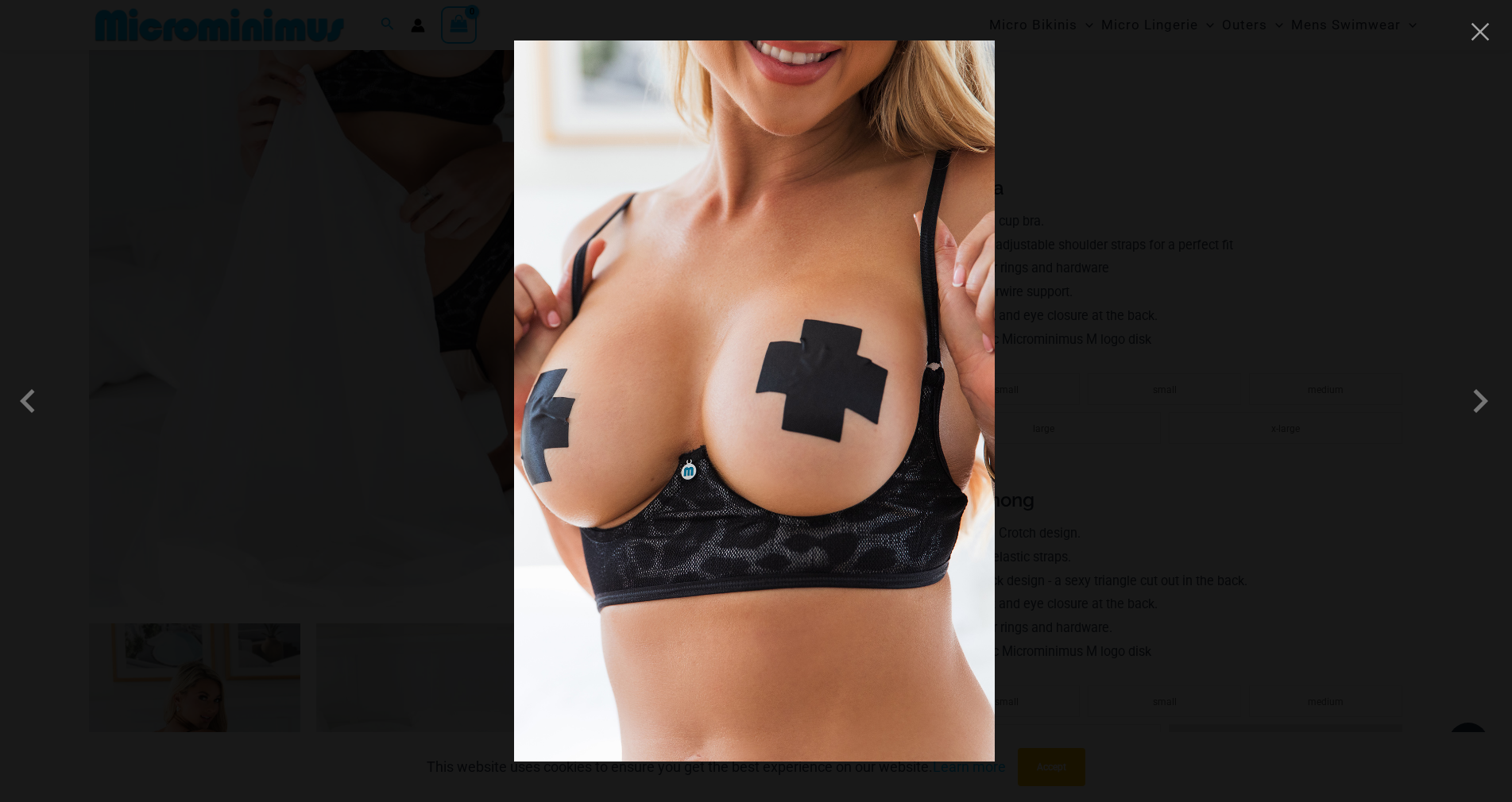
click at [1145, 286] on div at bounding box center [756, 401] width 1512 height 802
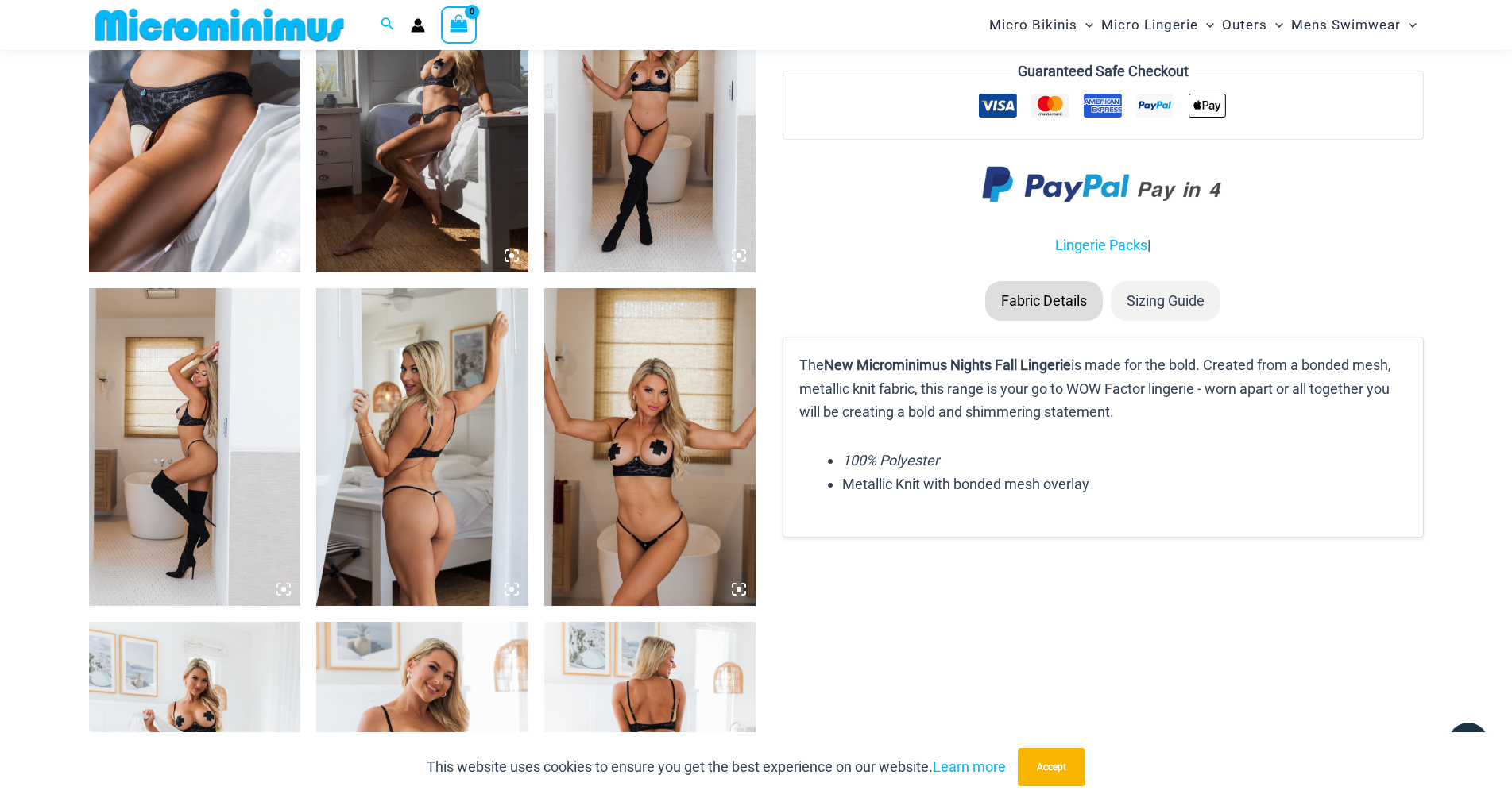
scroll to position [1811, 0]
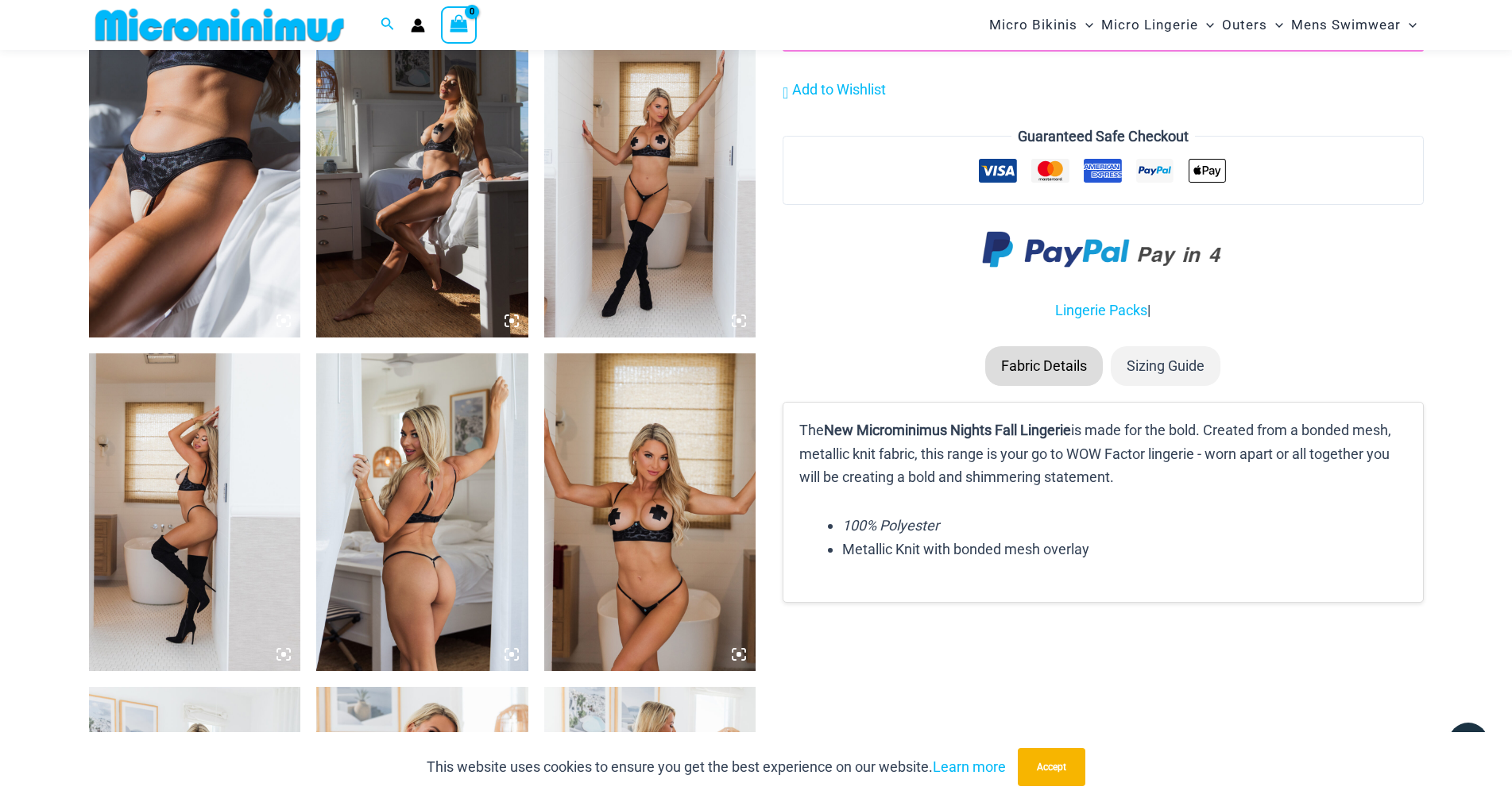
click at [626, 257] on img at bounding box center [650, 178] width 212 height 317
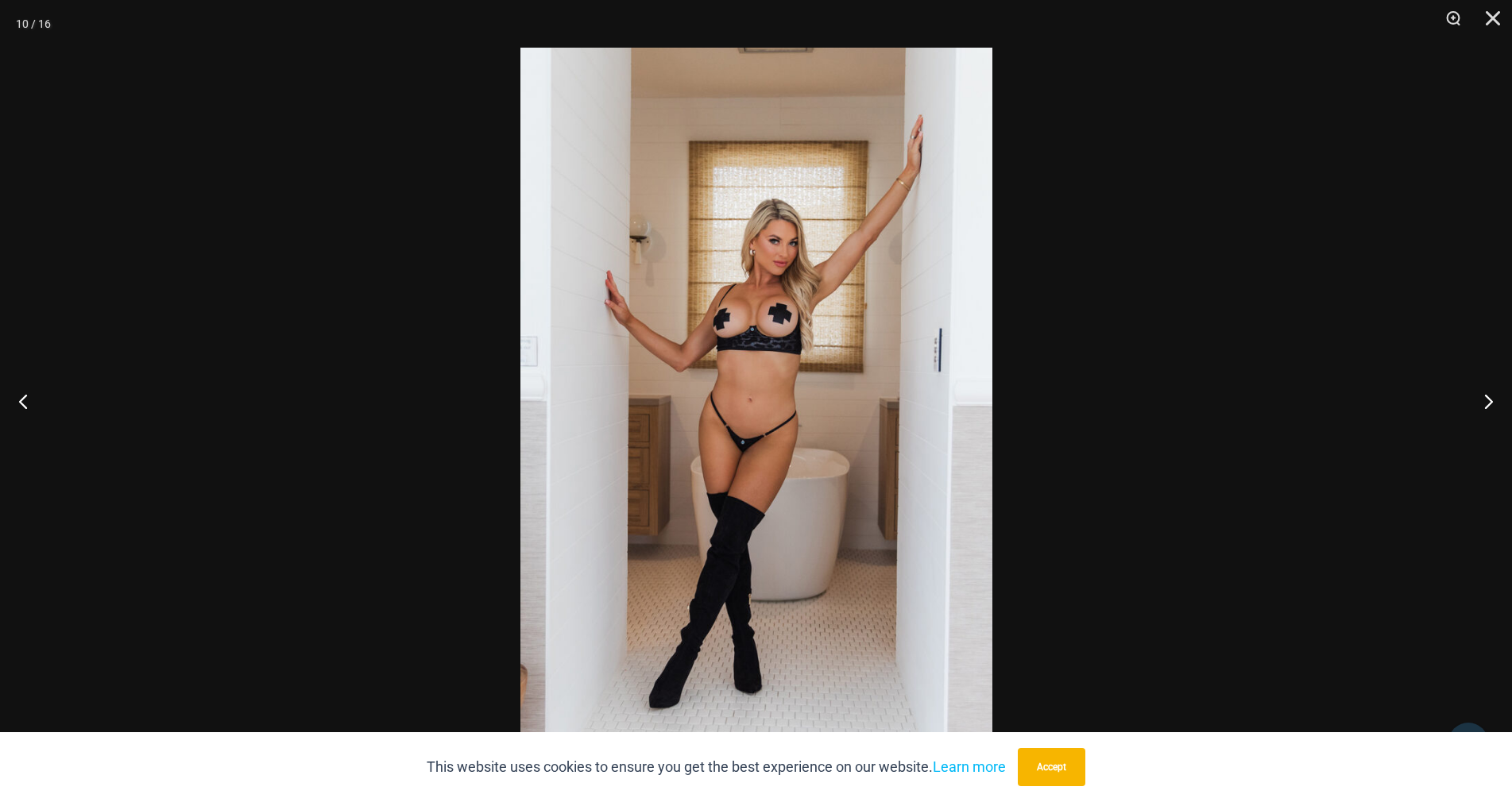
click at [626, 257] on img at bounding box center [756, 401] width 472 height 707
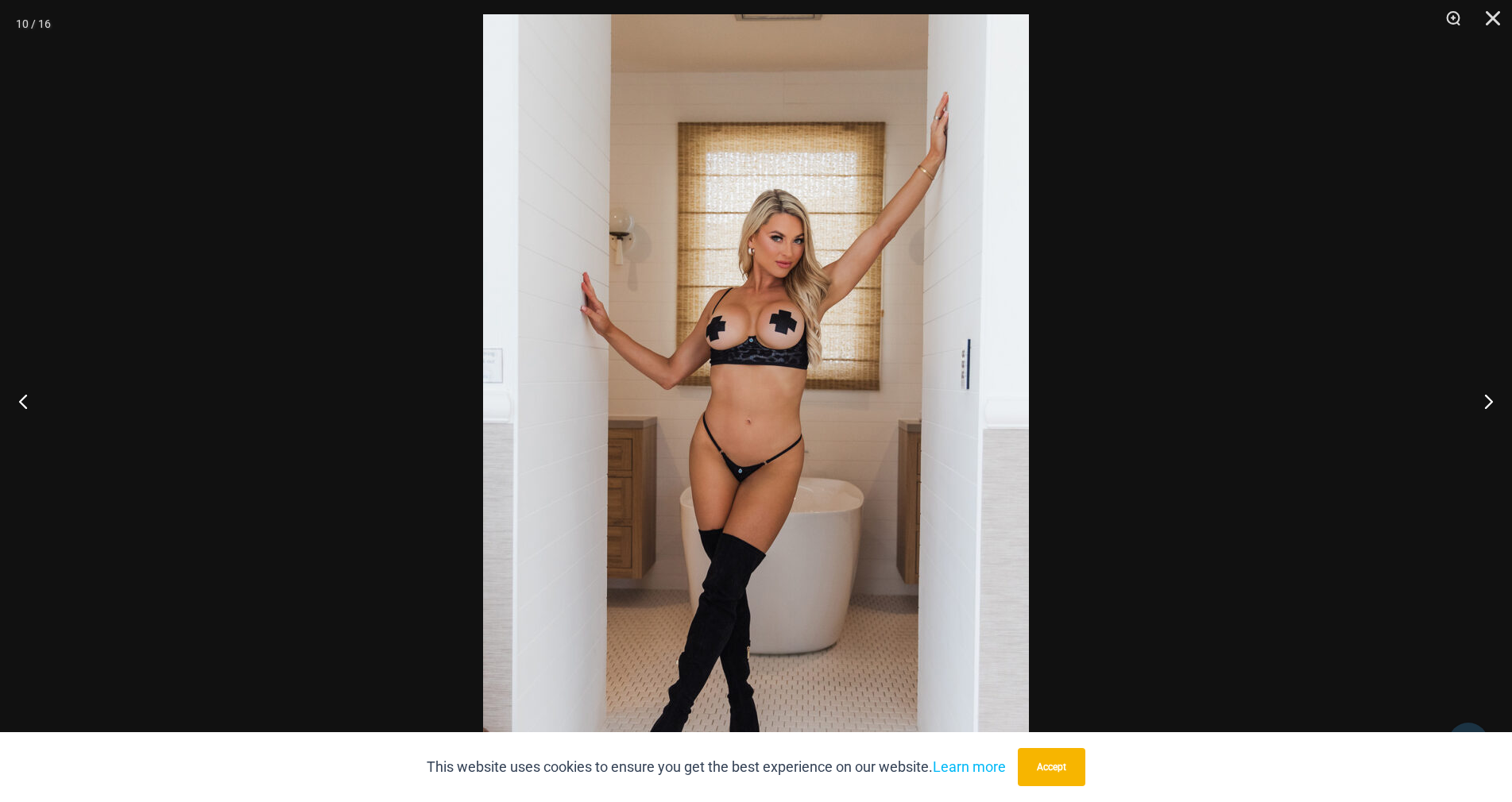
click at [1279, 310] on div at bounding box center [756, 401] width 1512 height 802
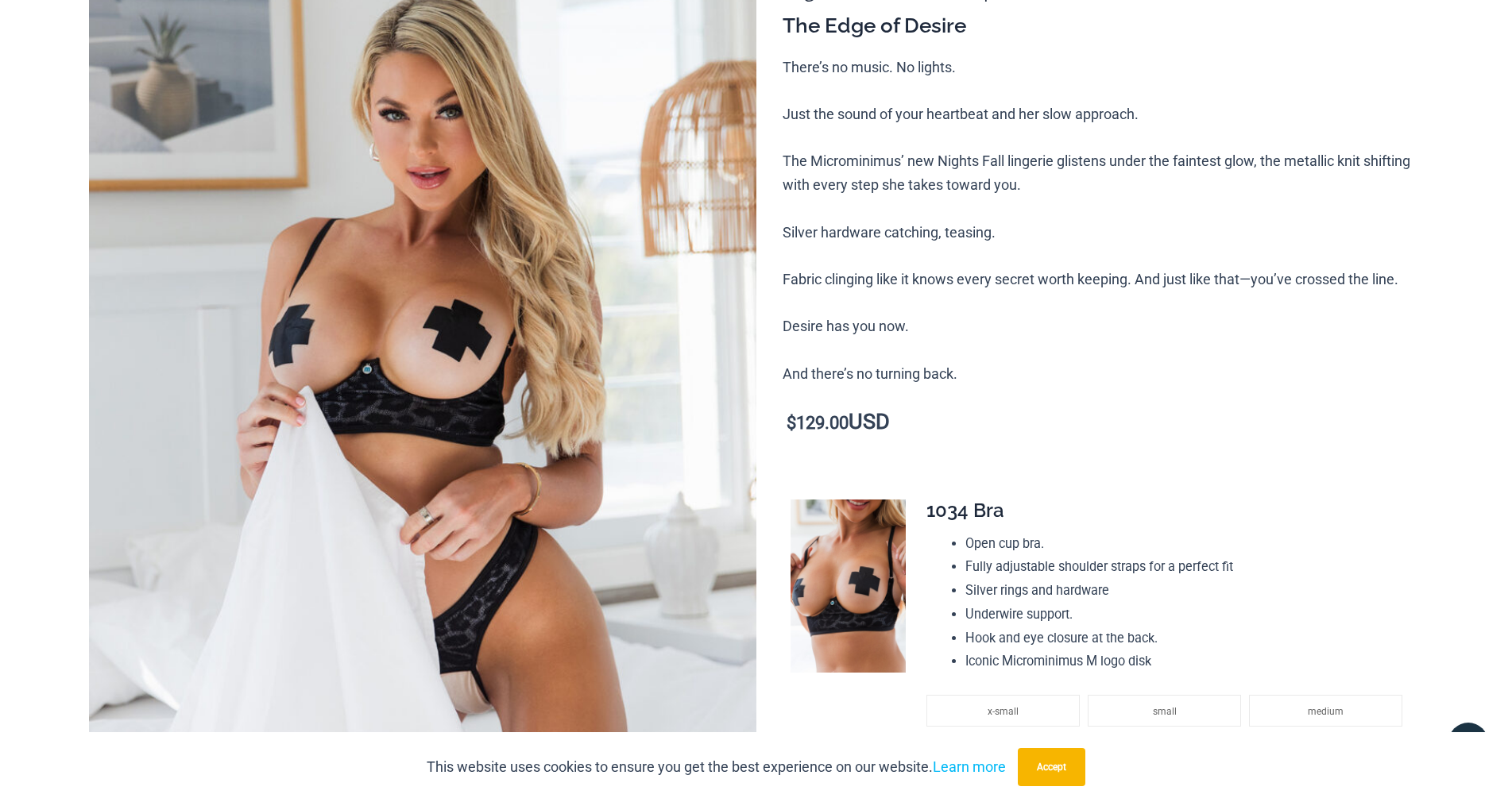
scroll to position [0, 0]
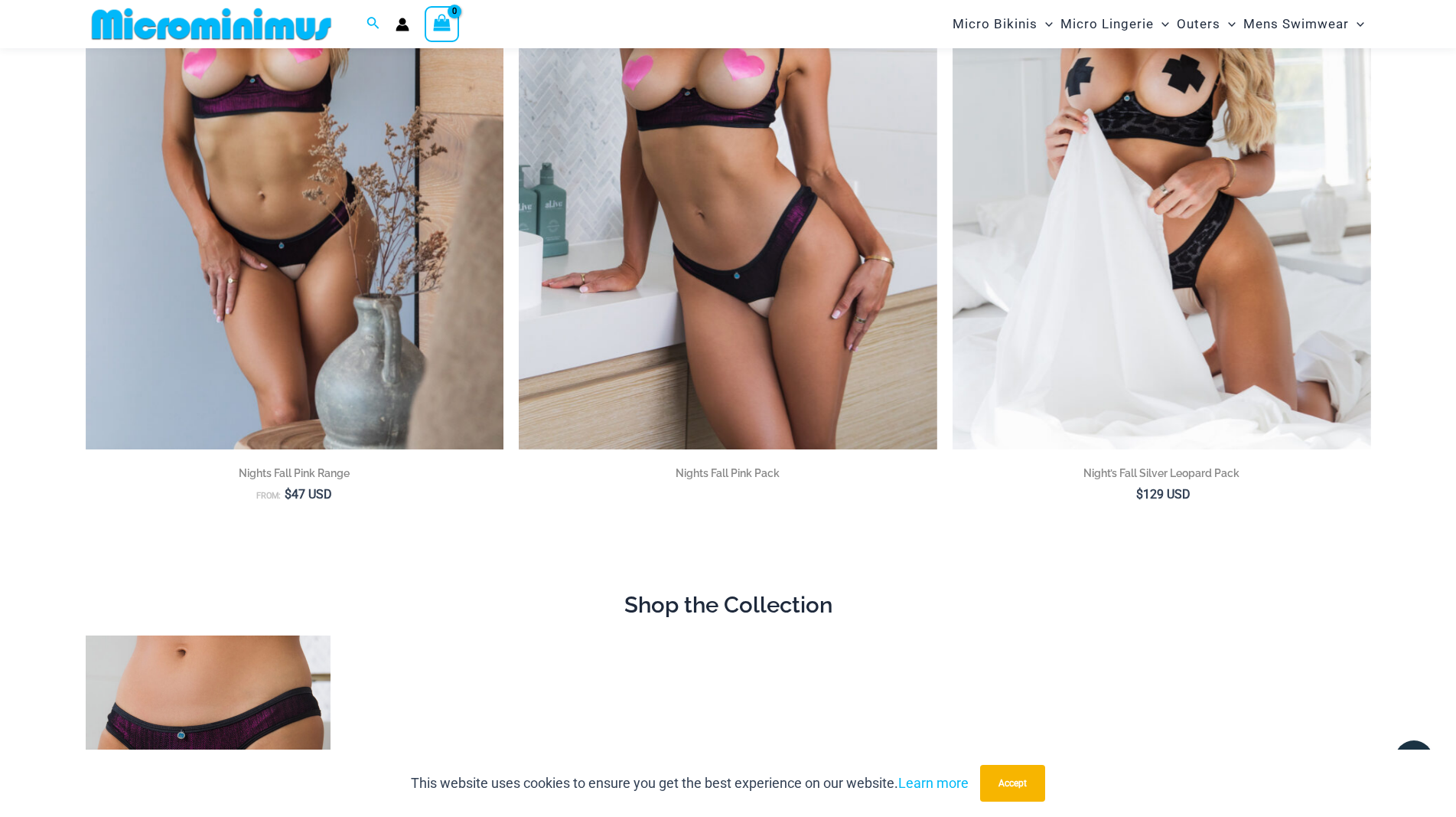
scroll to position [364, 0]
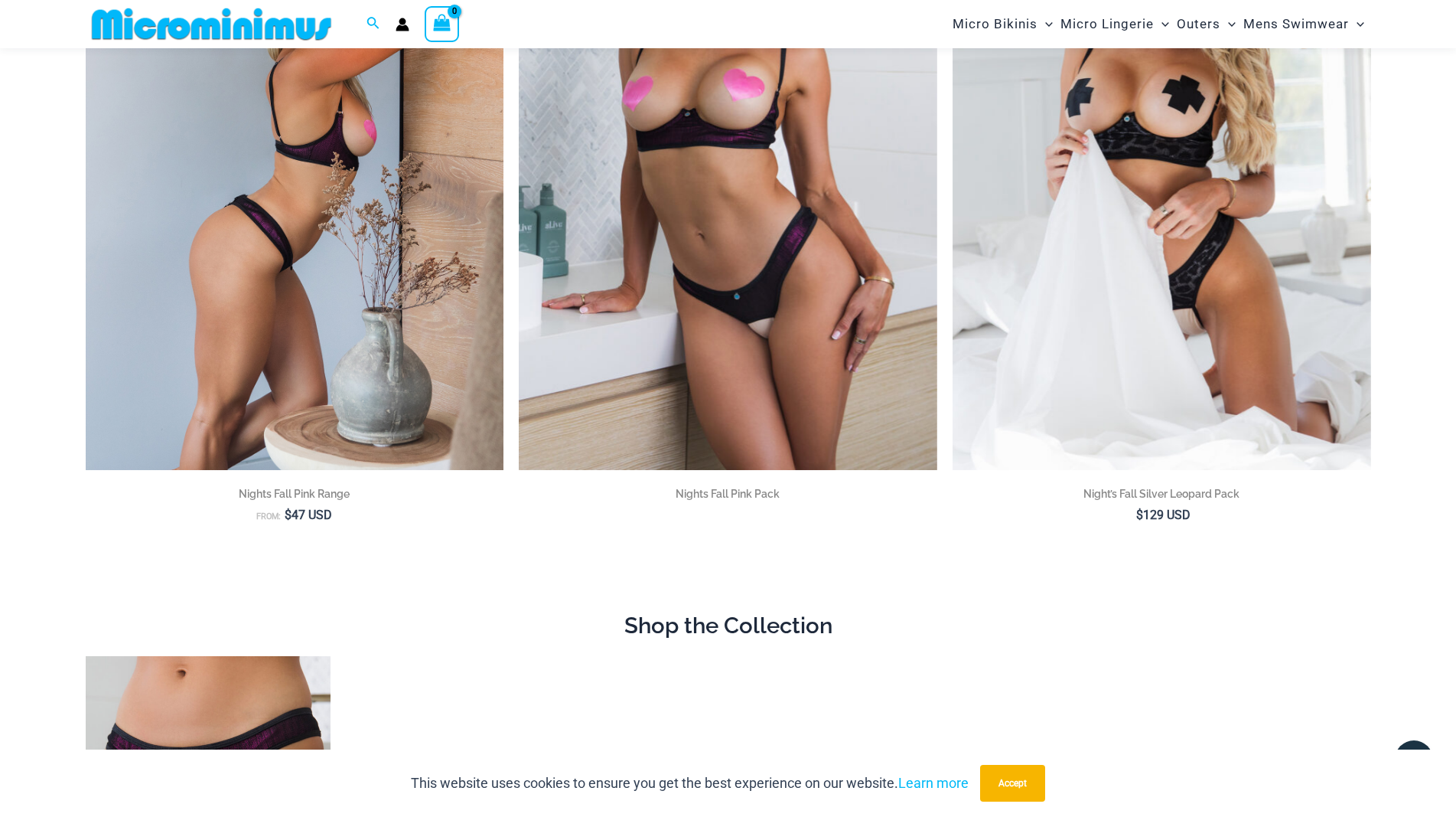
click at [324, 335] on img at bounding box center [294, 156] width 418 height 628
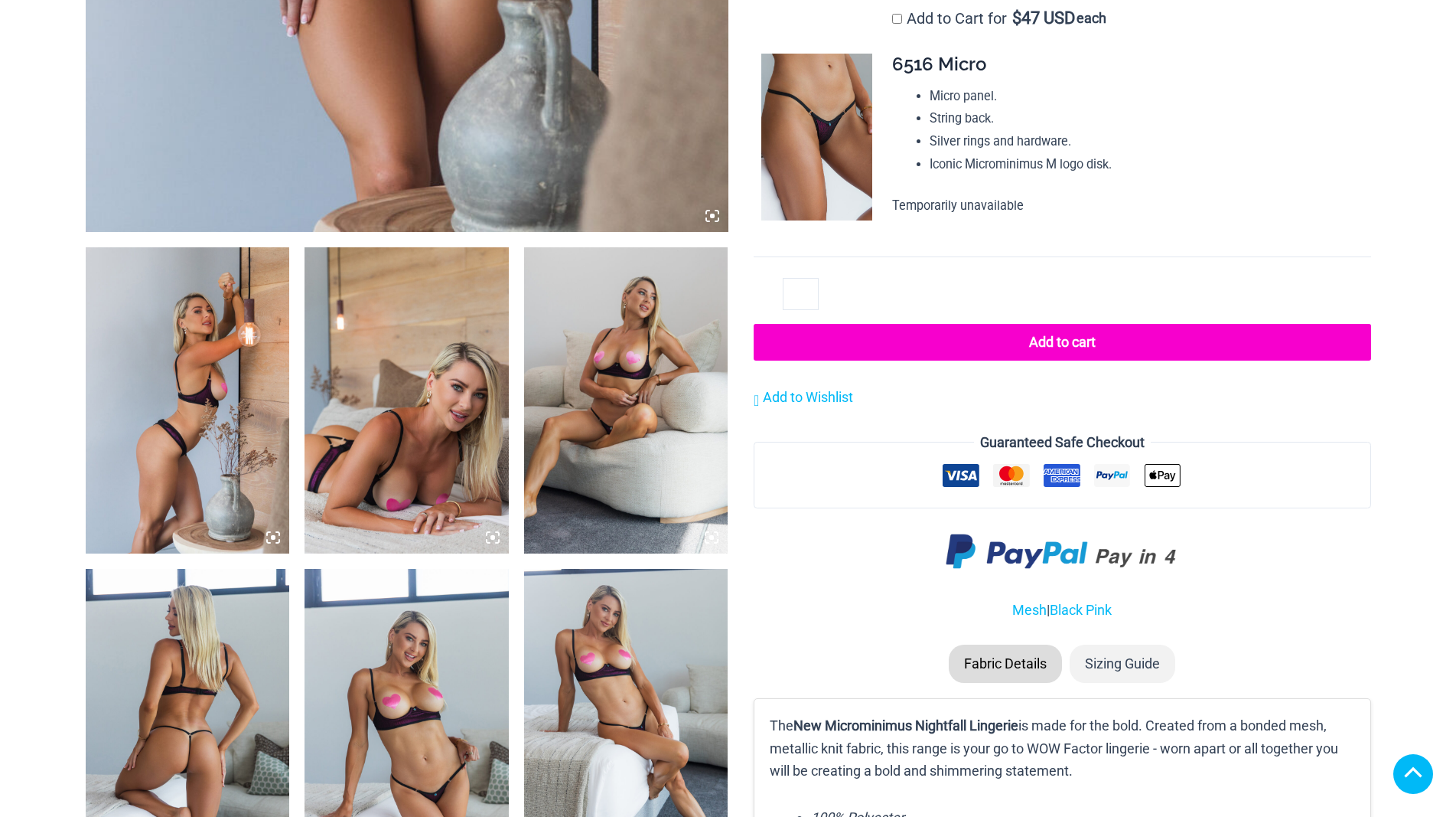
scroll to position [918, 0]
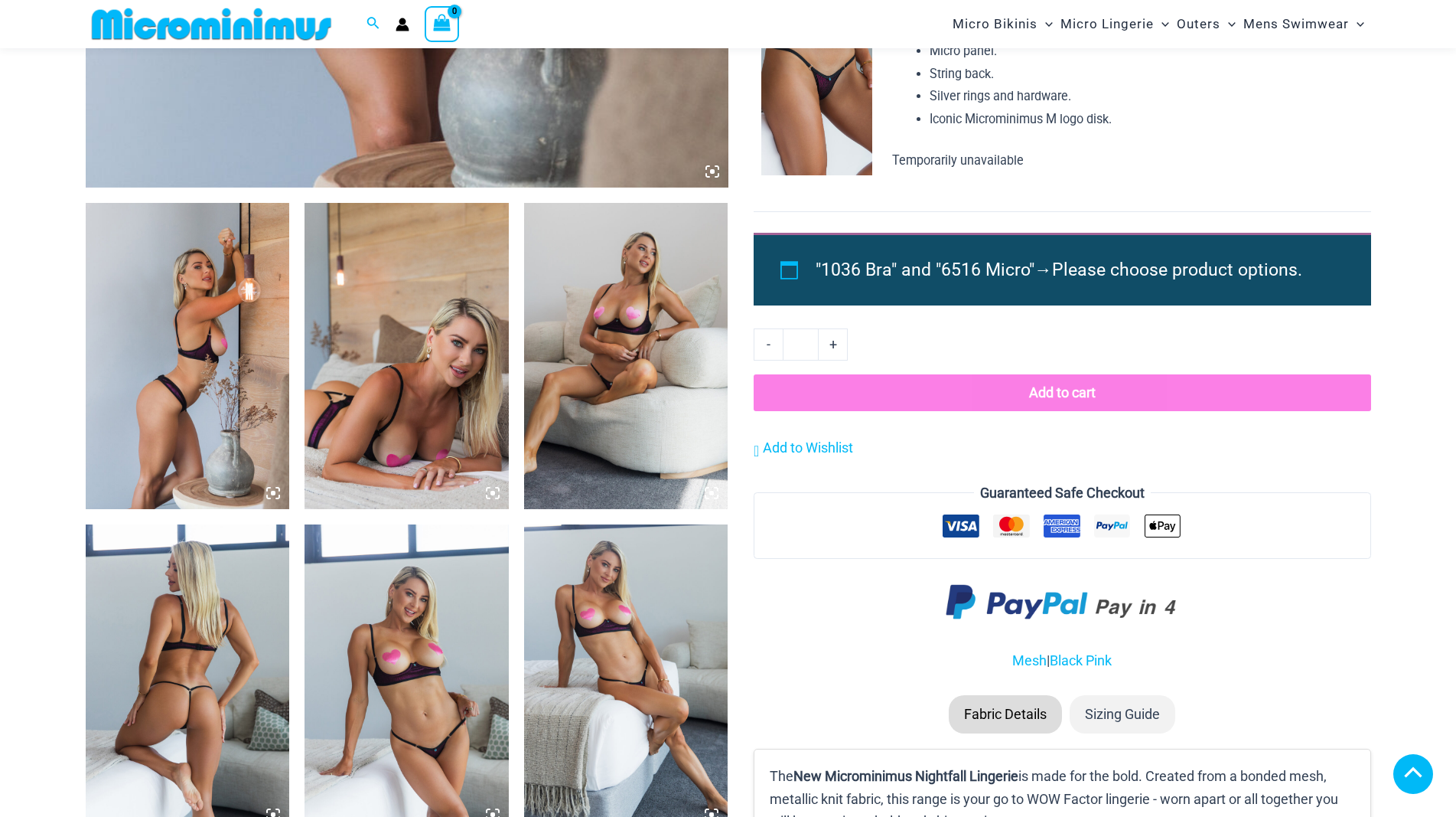
drag, startPoint x: 193, startPoint y: 426, endPoint x: 570, endPoint y: 417, distance: 377.1
click at [193, 426] on img at bounding box center [188, 356] width 204 height 306
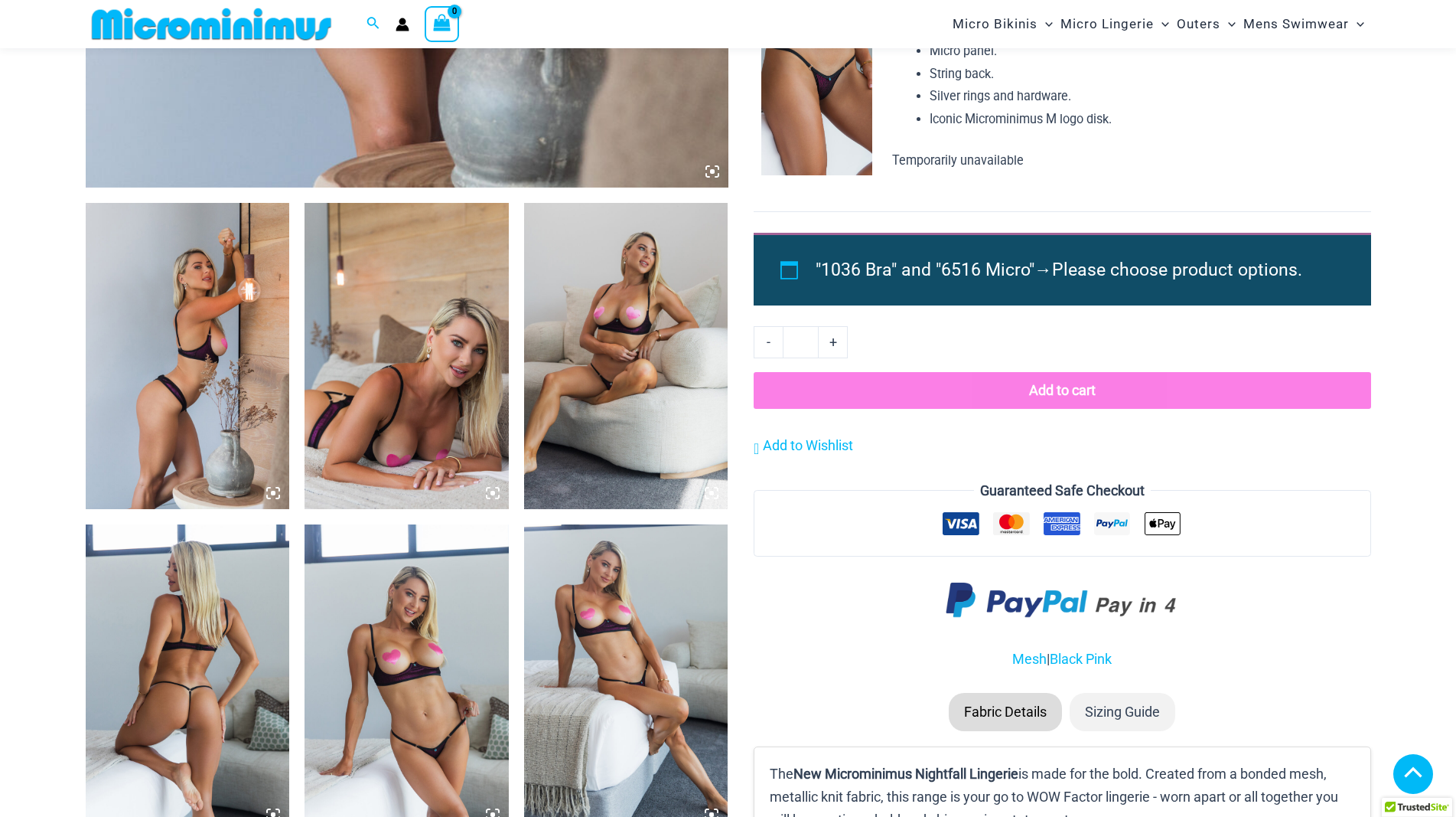
scroll to position [903, 0]
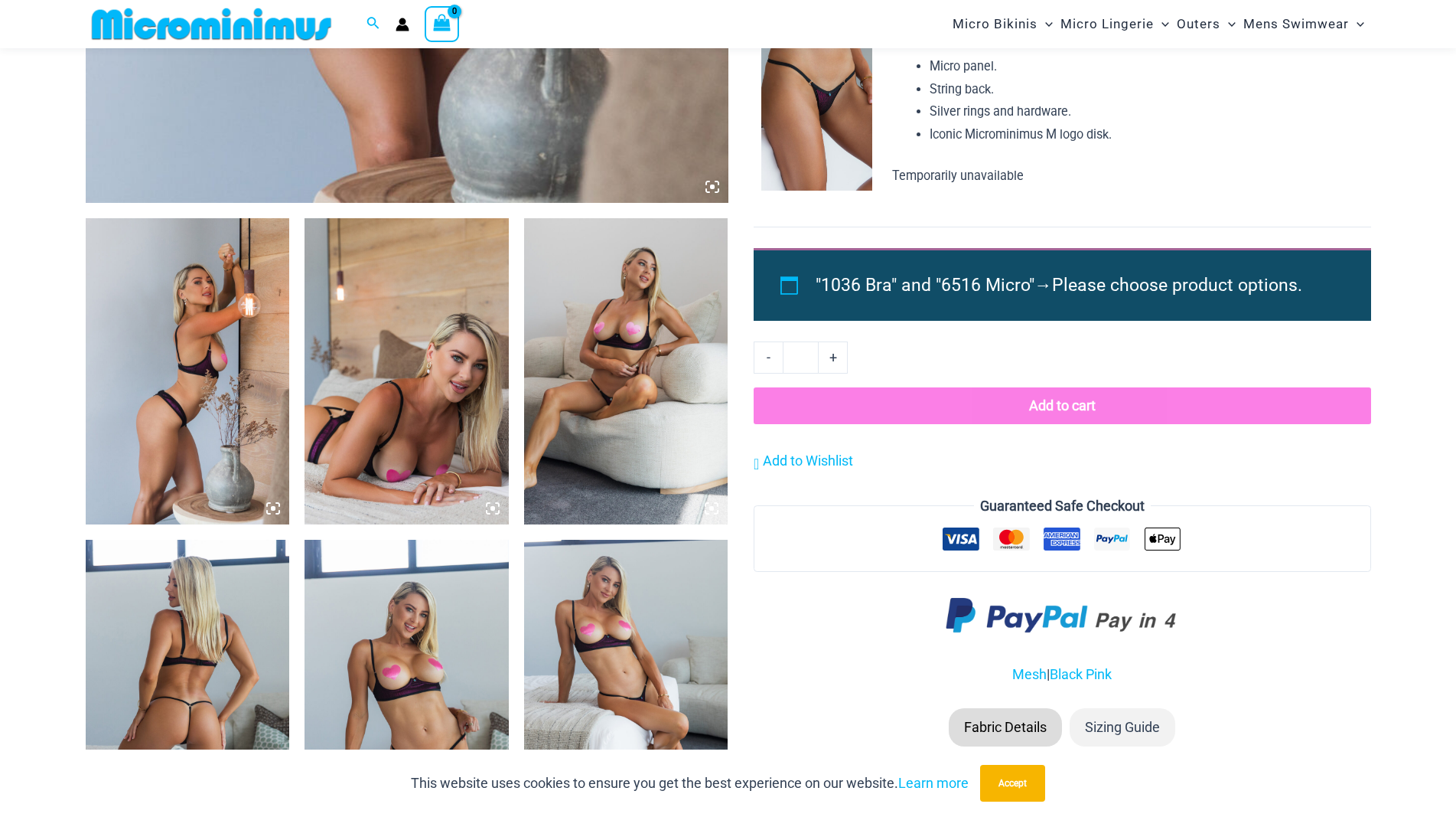
click at [198, 398] on img at bounding box center [188, 371] width 204 height 306
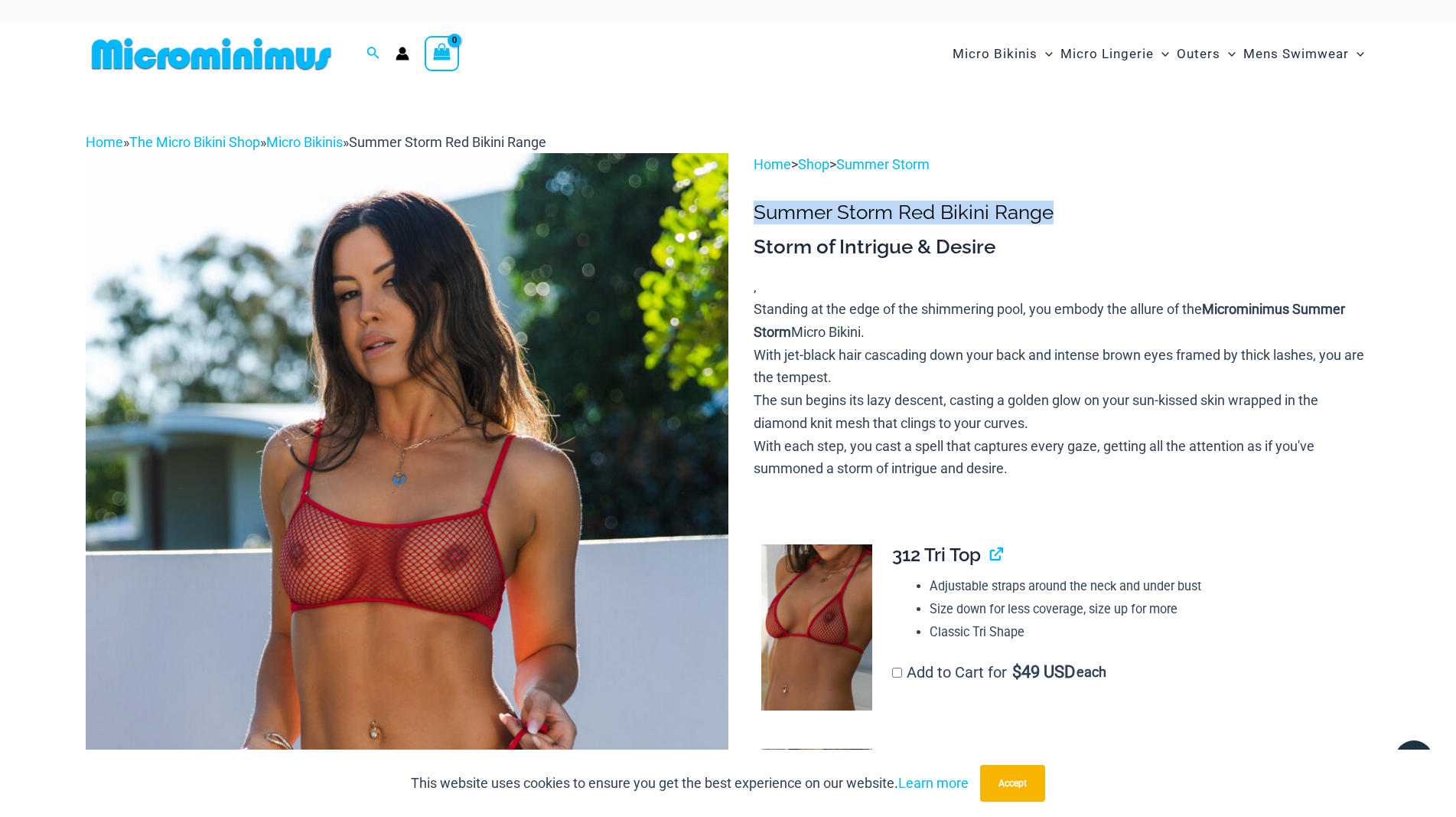
drag, startPoint x: 756, startPoint y: 229, endPoint x: 1121, endPoint y: 231, distance: 365.0
click at [1121, 224] on h1 "Summer Storm Red Bikini Range" at bounding box center [1062, 212] width 617 height 23
copy h1 "Summer Storm Red Bikini Range"
click at [930, 173] on link "Summer Storm" at bounding box center [883, 163] width 94 height 16
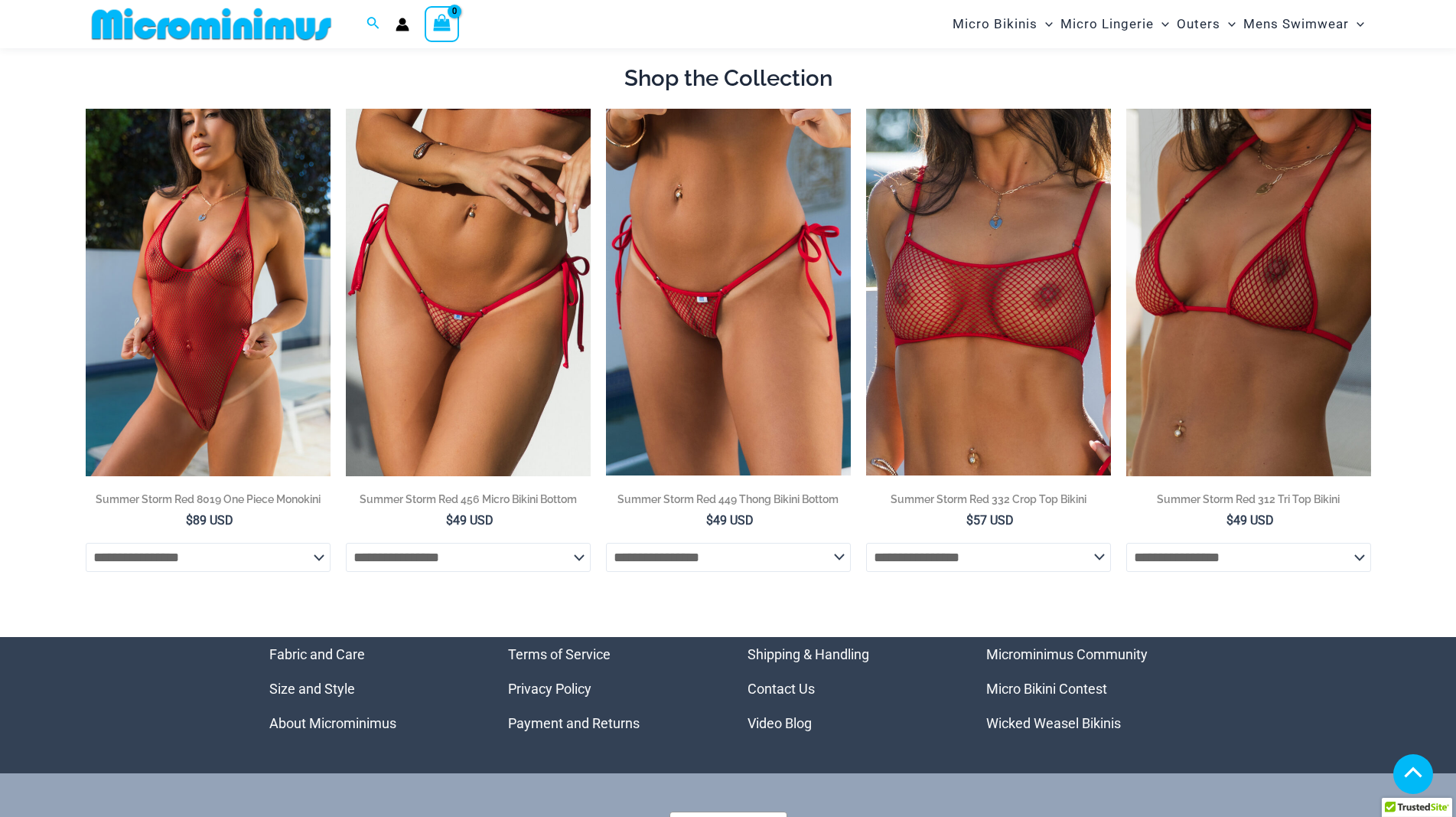
scroll to position [1132, 0]
